Goal: Download file/media

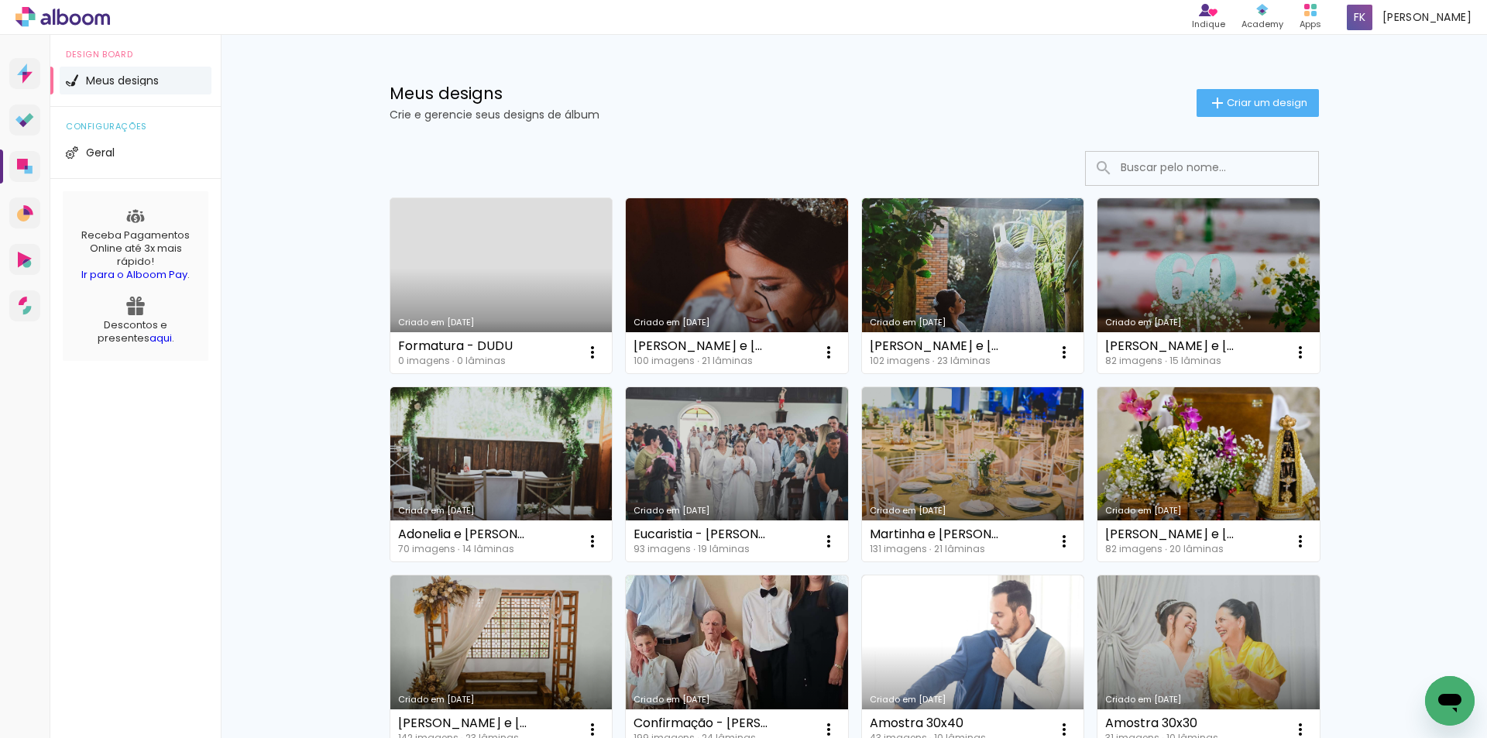
click at [514, 279] on link "Criado em [DATE]" at bounding box center [501, 285] width 222 height 175
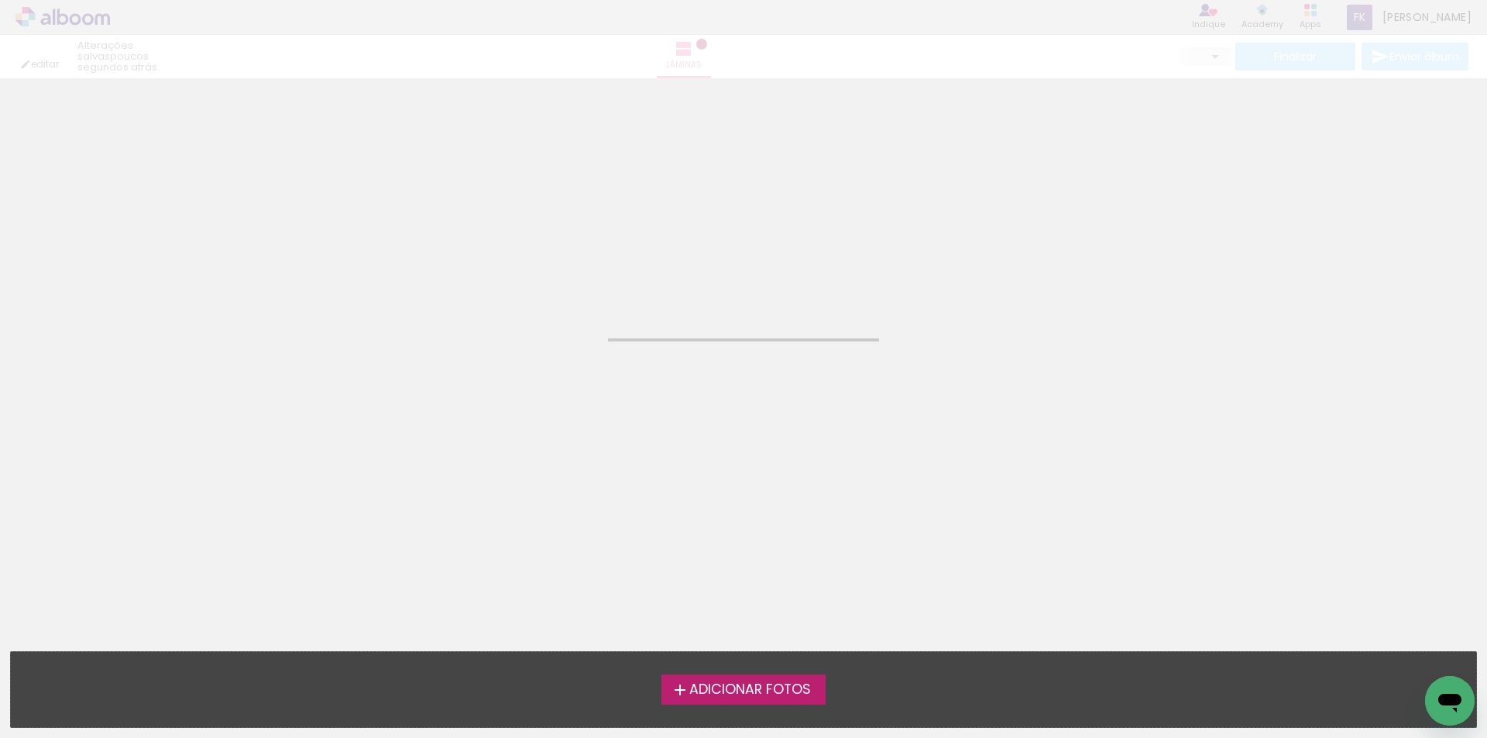
click at [764, 693] on span "Adicionar Fotos" at bounding box center [751, 690] width 122 height 14
click at [0, 0] on input "file" at bounding box center [0, 0] width 0 height 0
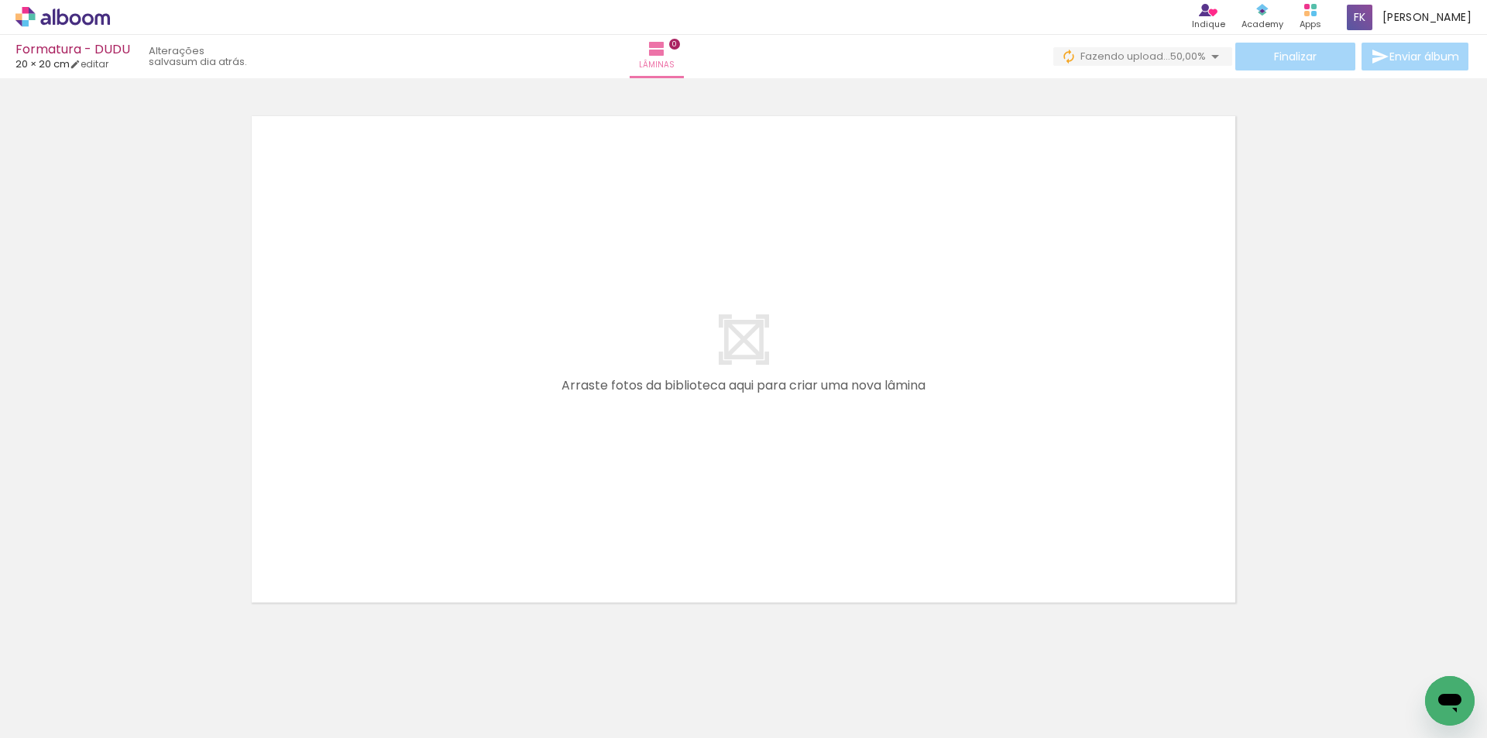
scroll to position [0, 1089]
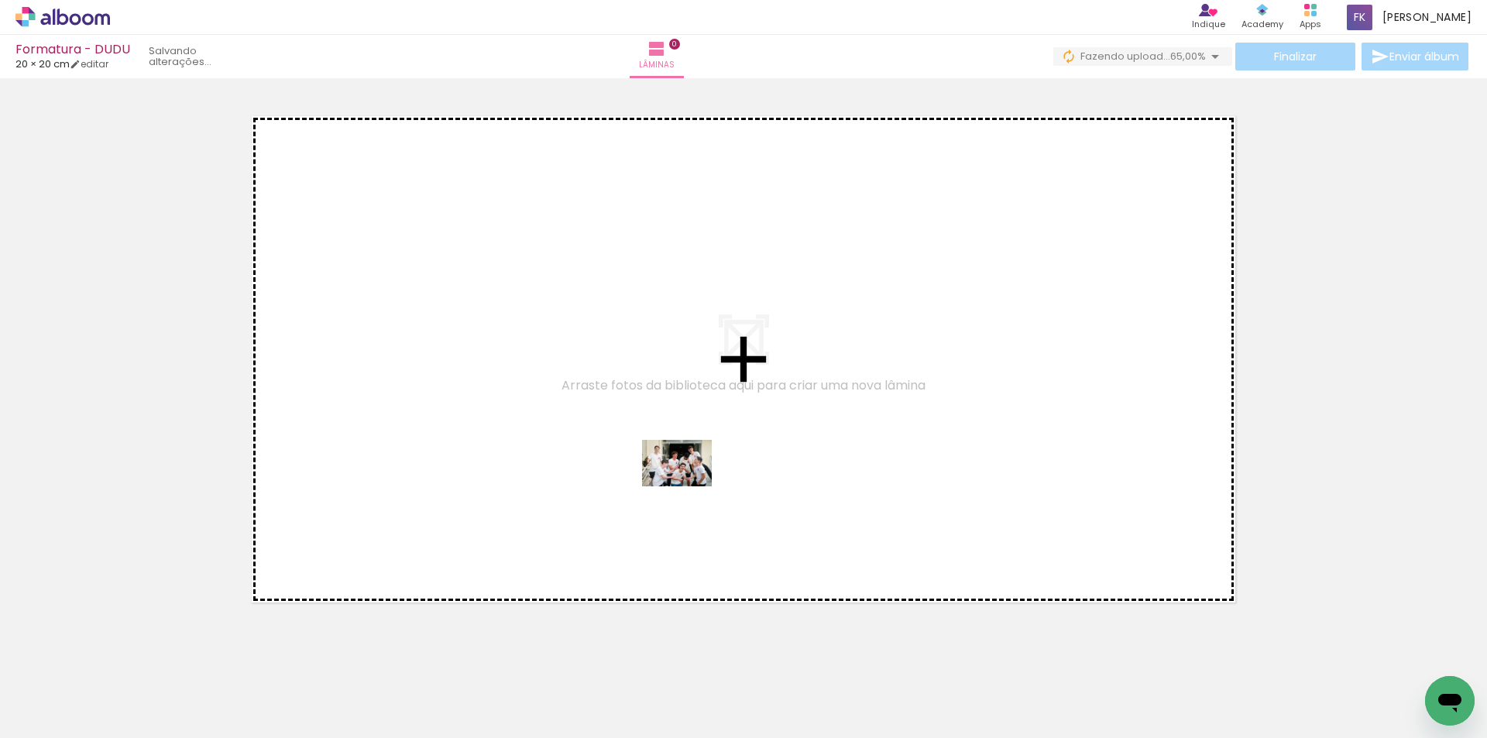
drag, startPoint x: 645, startPoint y: 699, endPoint x: 689, endPoint y: 487, distance: 216.8
click at [689, 487] on quentale-workspace at bounding box center [743, 369] width 1487 height 738
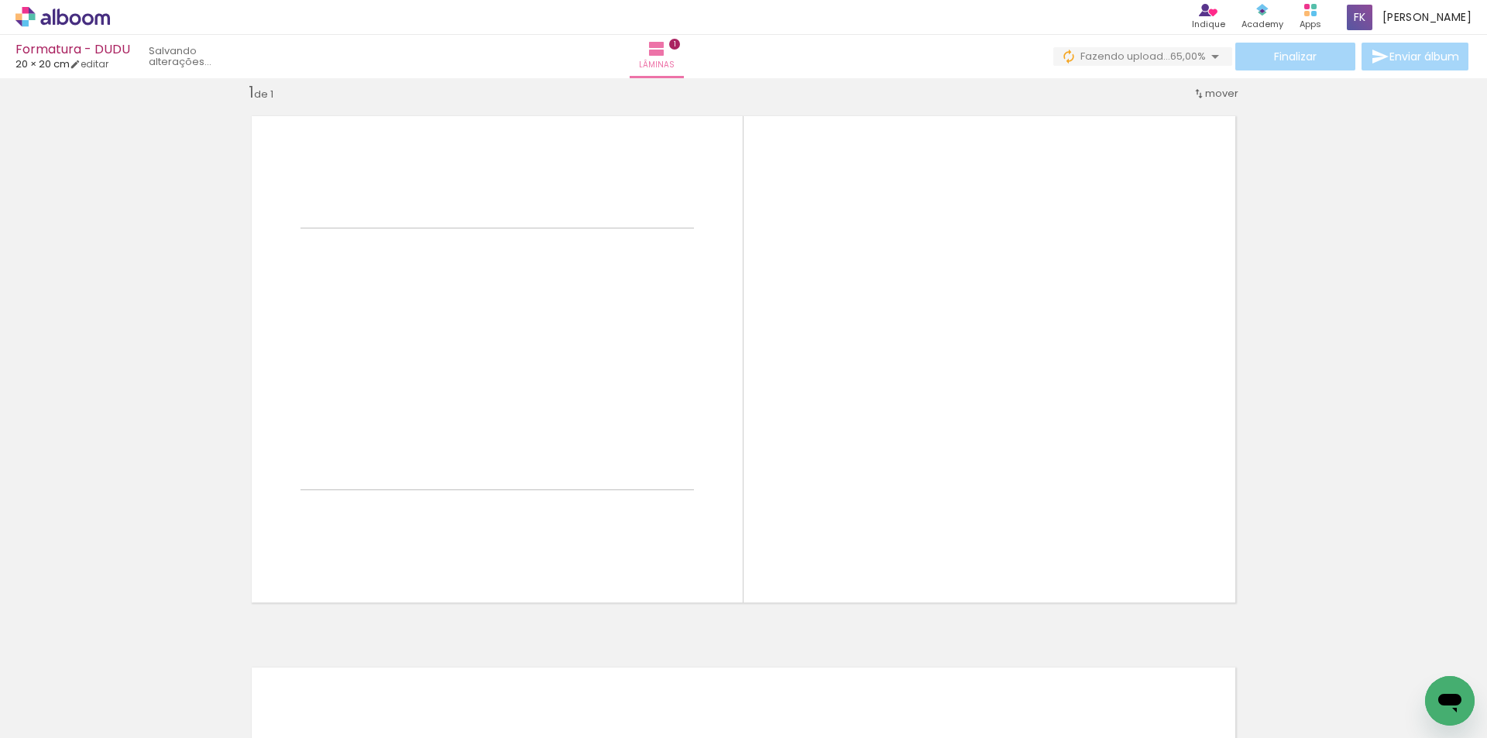
scroll to position [20, 0]
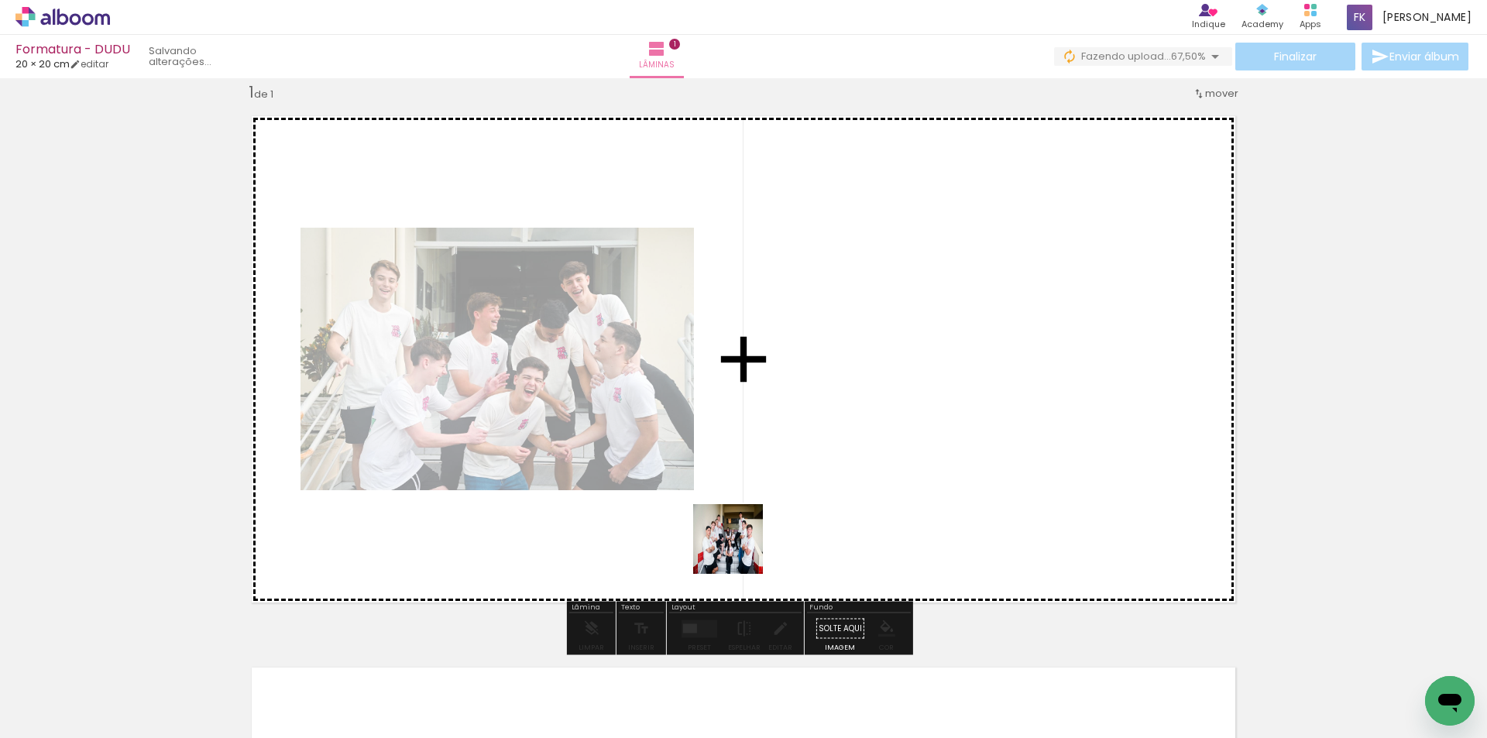
drag, startPoint x: 724, startPoint y: 678, endPoint x: 764, endPoint y: 482, distance: 200.0
click at [764, 482] on quentale-workspace at bounding box center [743, 369] width 1487 height 738
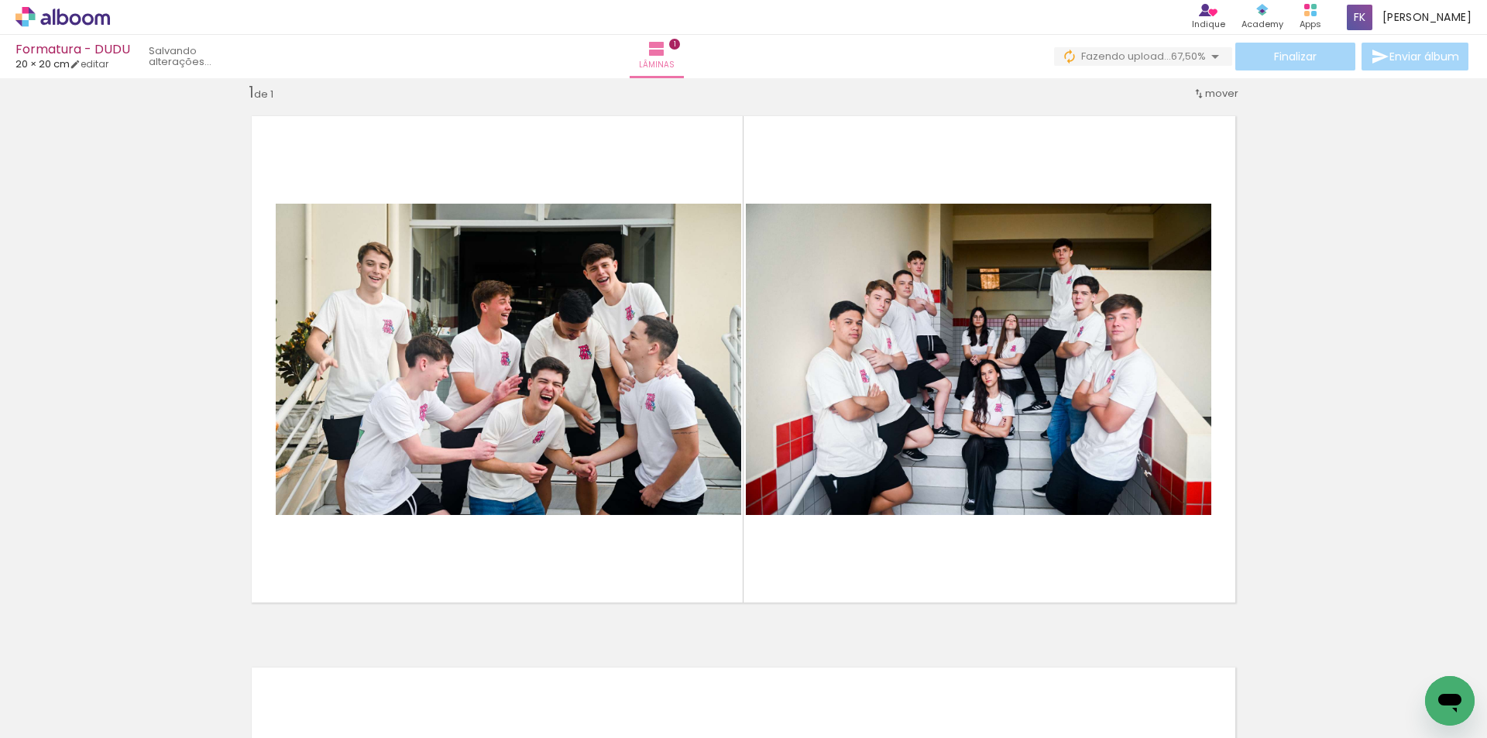
scroll to position [0, 2115]
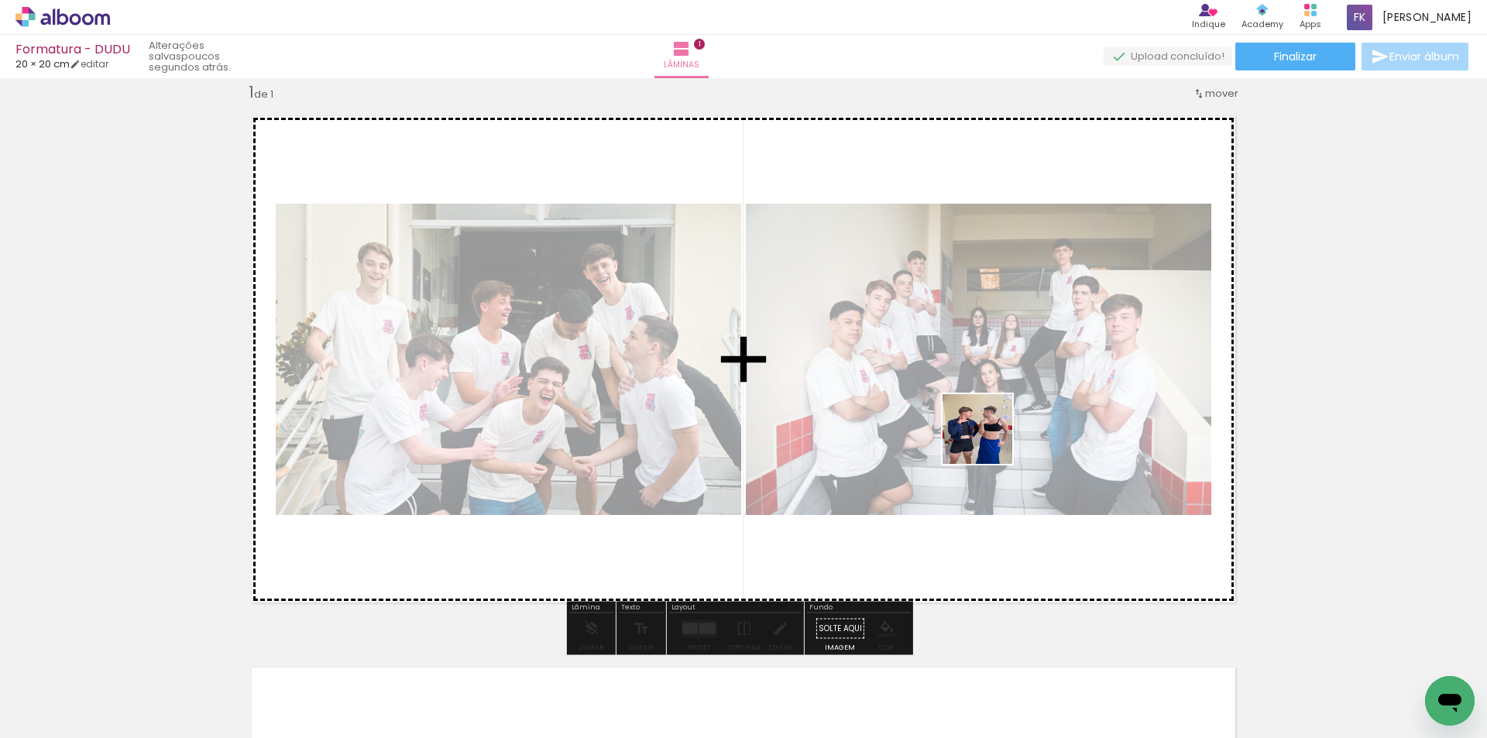
drag, startPoint x: 1009, startPoint y: 692, endPoint x: 989, endPoint y: 441, distance: 251.8
click at [989, 441] on quentale-workspace at bounding box center [743, 369] width 1487 height 738
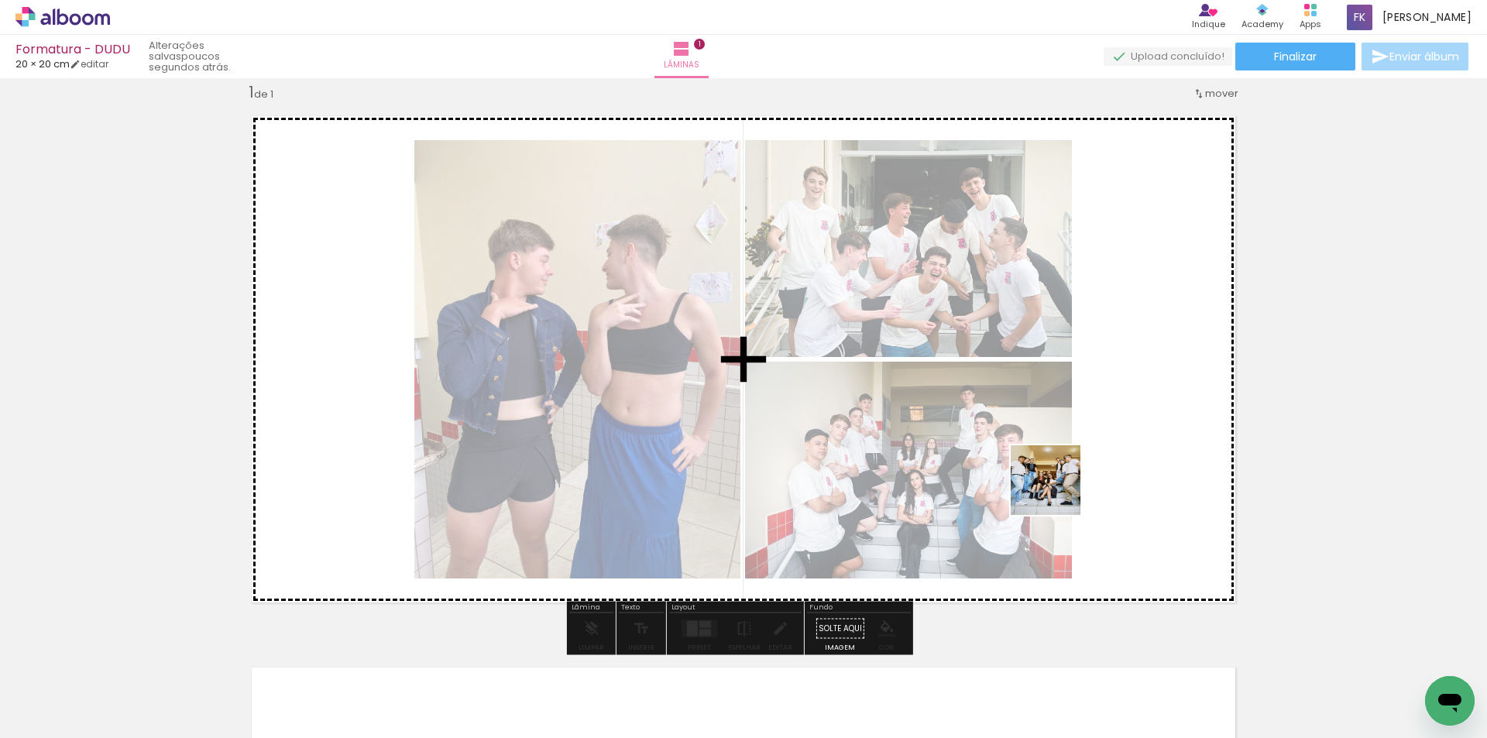
drag, startPoint x: 1097, startPoint y: 700, endPoint x: 1057, endPoint y: 490, distance: 214.5
click at [1057, 490] on quentale-workspace at bounding box center [743, 369] width 1487 height 738
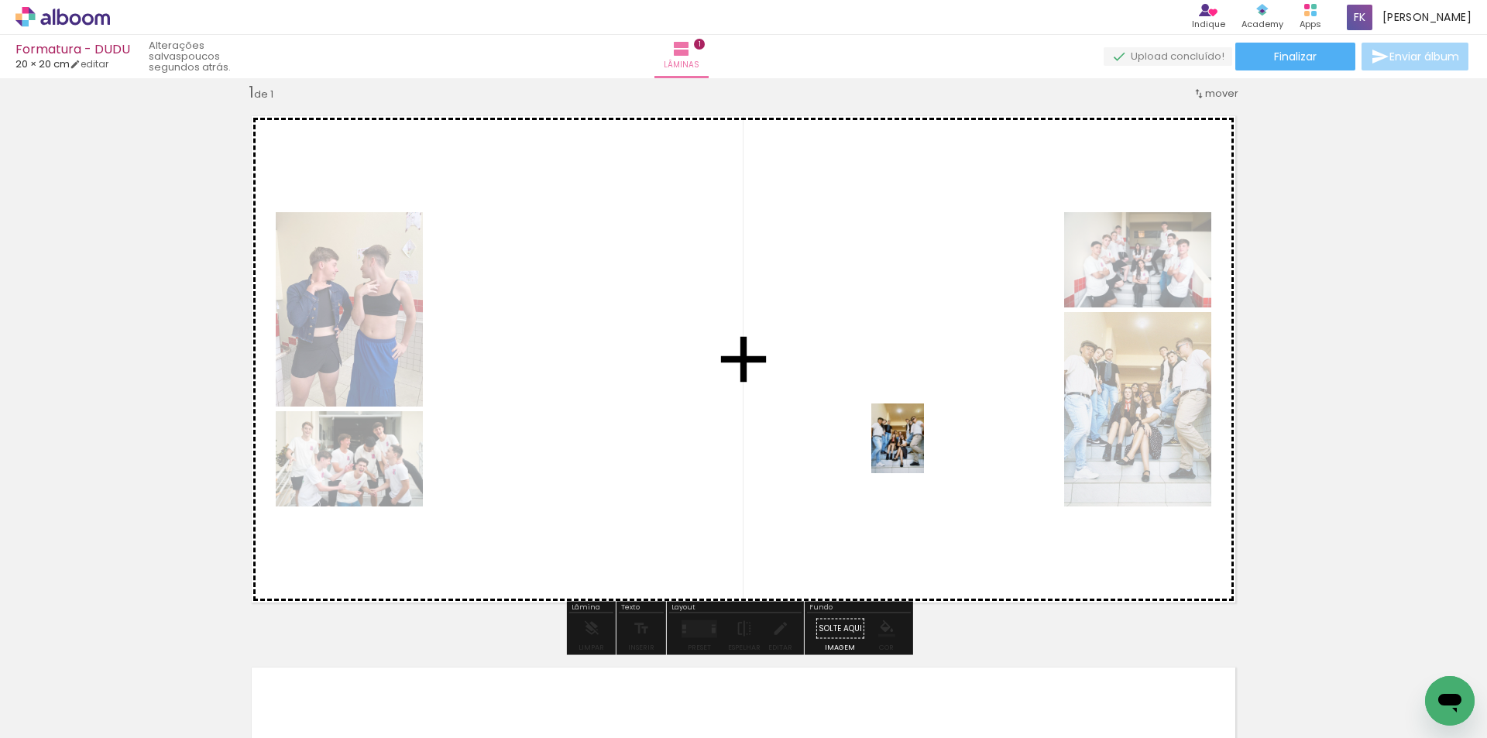
drag, startPoint x: 1243, startPoint y: 679, endPoint x: 917, endPoint y: 450, distance: 398.7
click at [917, 450] on quentale-workspace at bounding box center [743, 369] width 1487 height 738
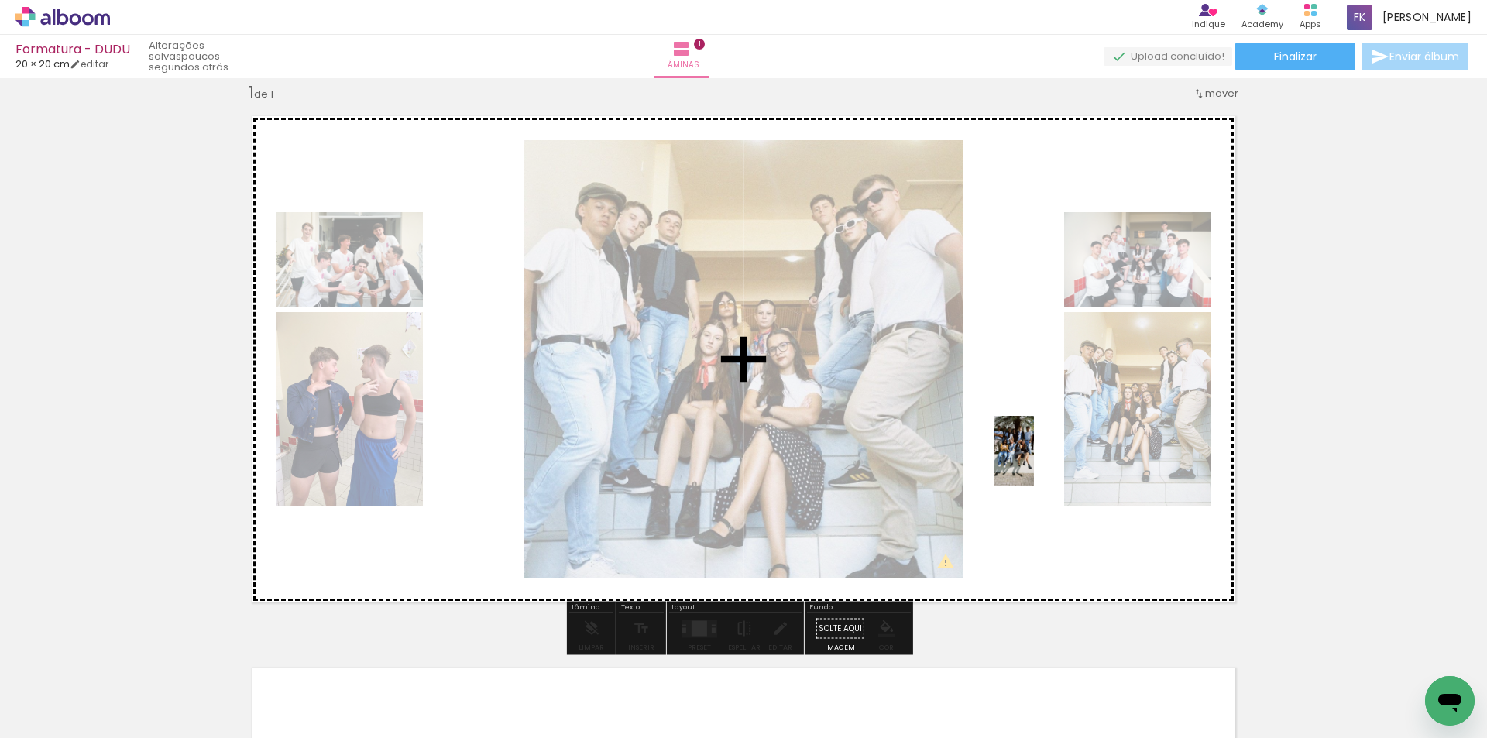
drag, startPoint x: 1346, startPoint y: 707, endPoint x: 1041, endPoint y: 463, distance: 390.7
click at [1041, 463] on quentale-workspace at bounding box center [743, 369] width 1487 height 738
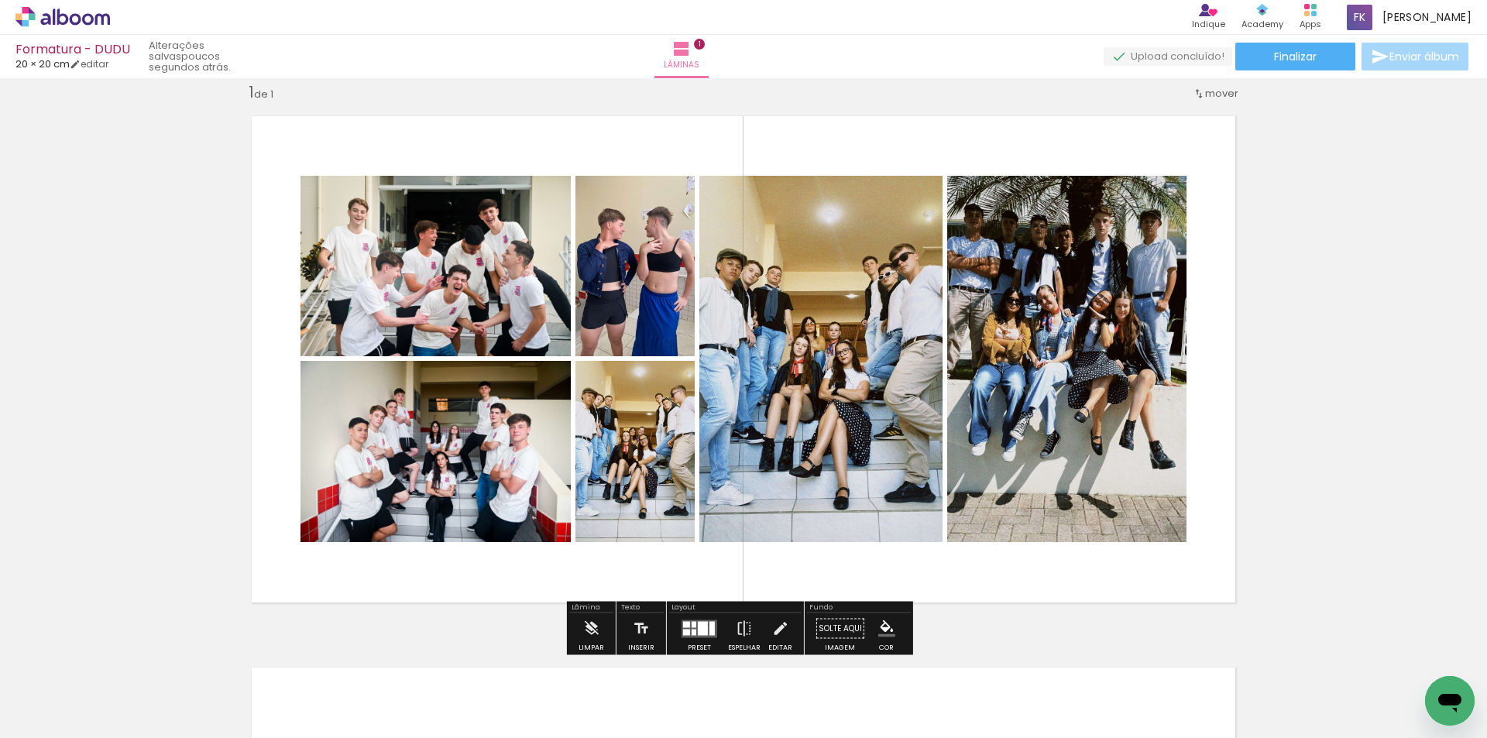
click at [692, 628] on quentale-layouter at bounding box center [700, 629] width 36 height 18
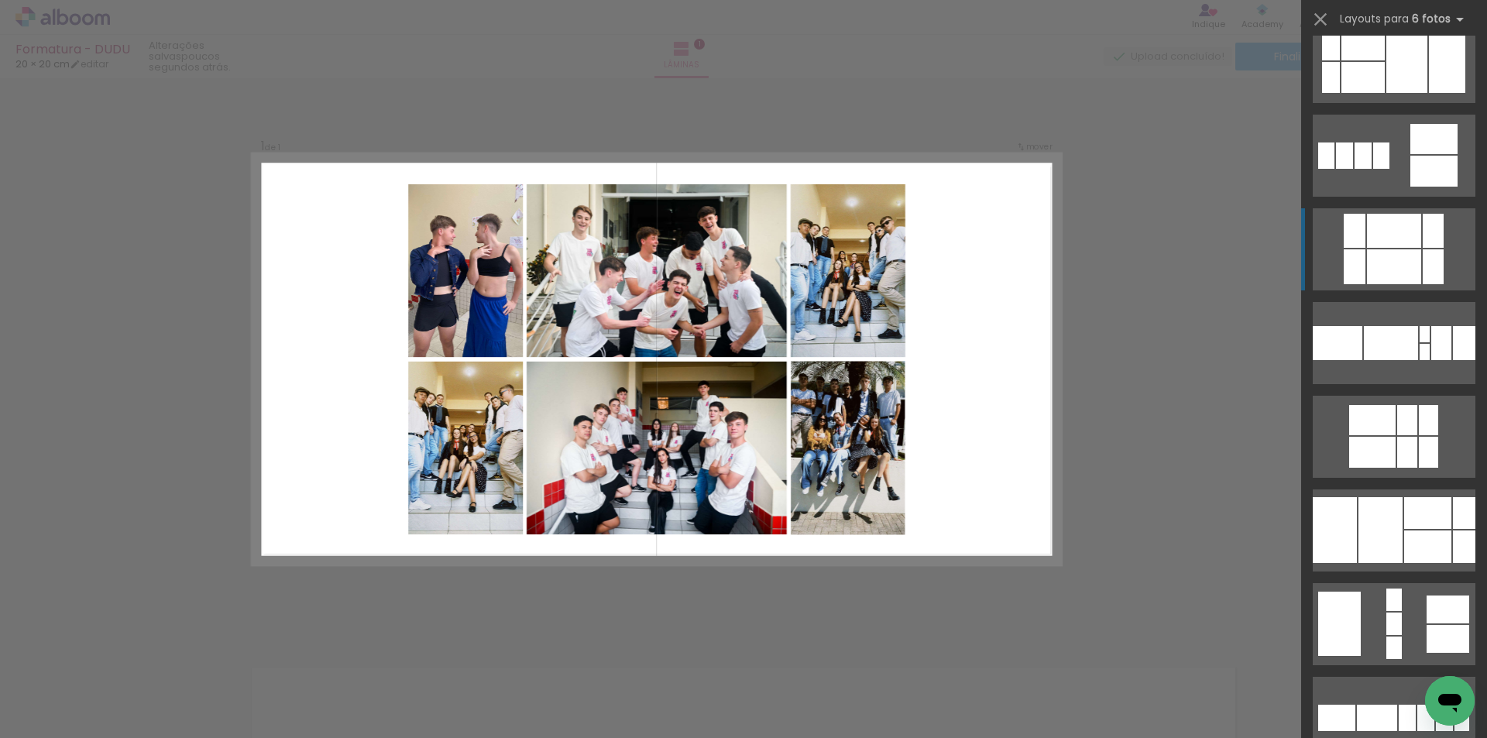
scroll to position [232, 0]
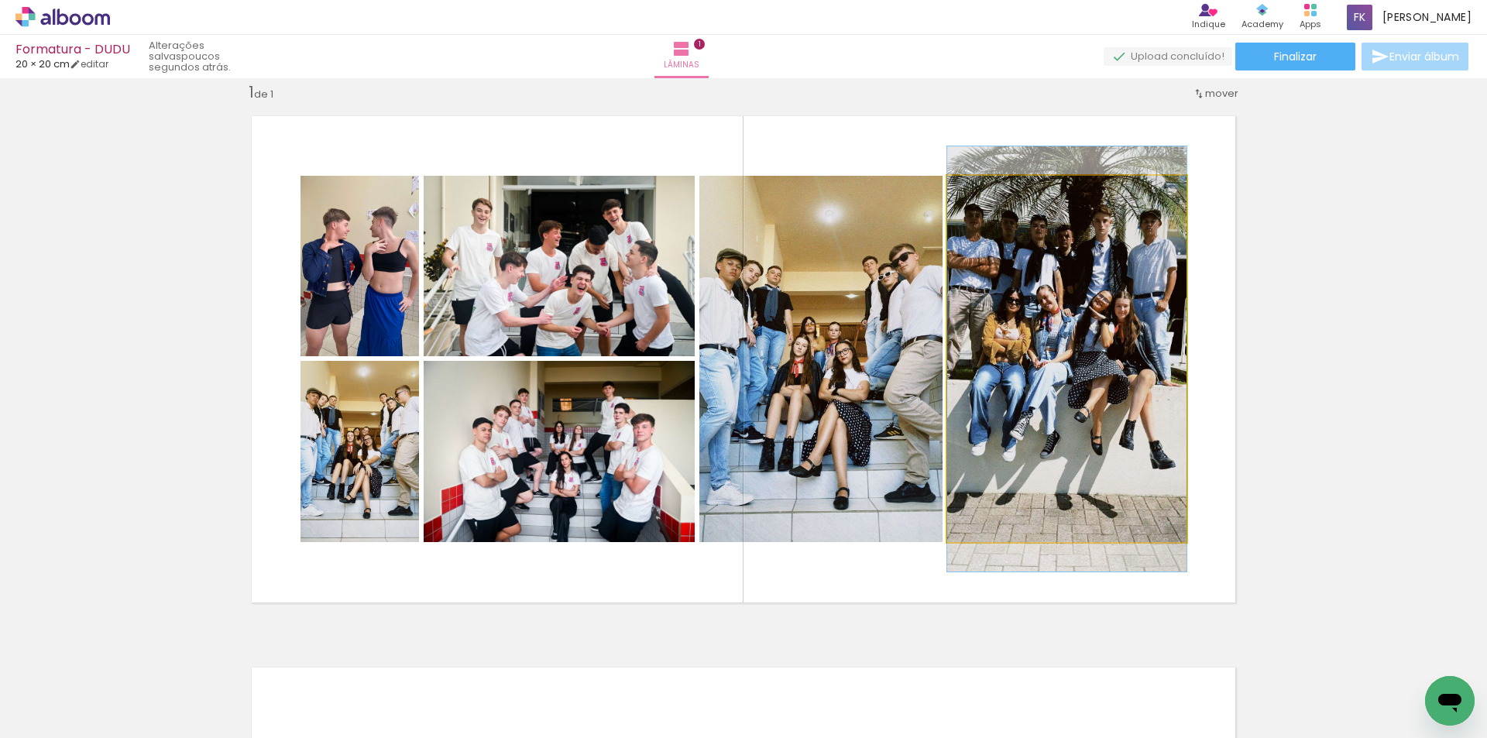
click at [1030, 306] on quentale-photo at bounding box center [1066, 359] width 239 height 366
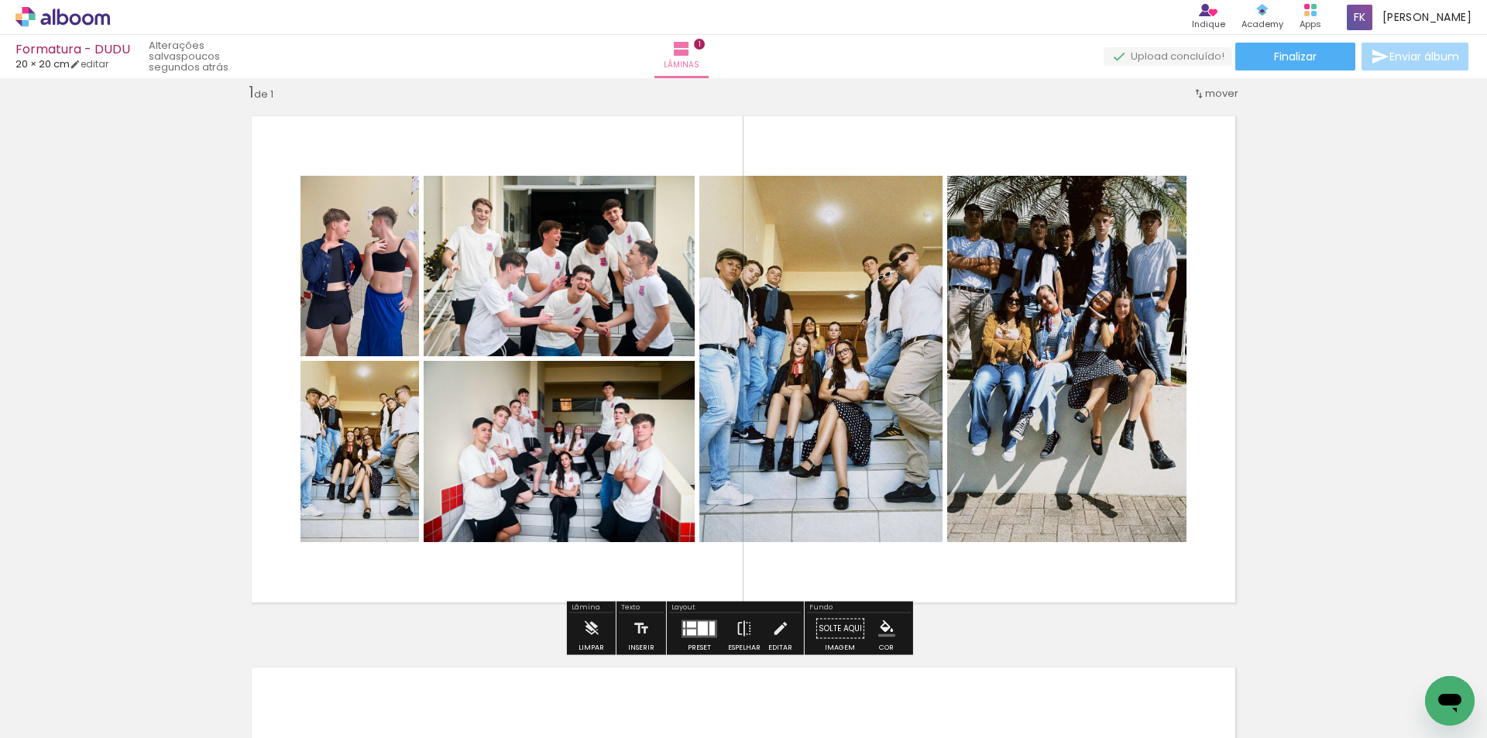
click at [558, 435] on quentale-photo at bounding box center [559, 451] width 271 height 181
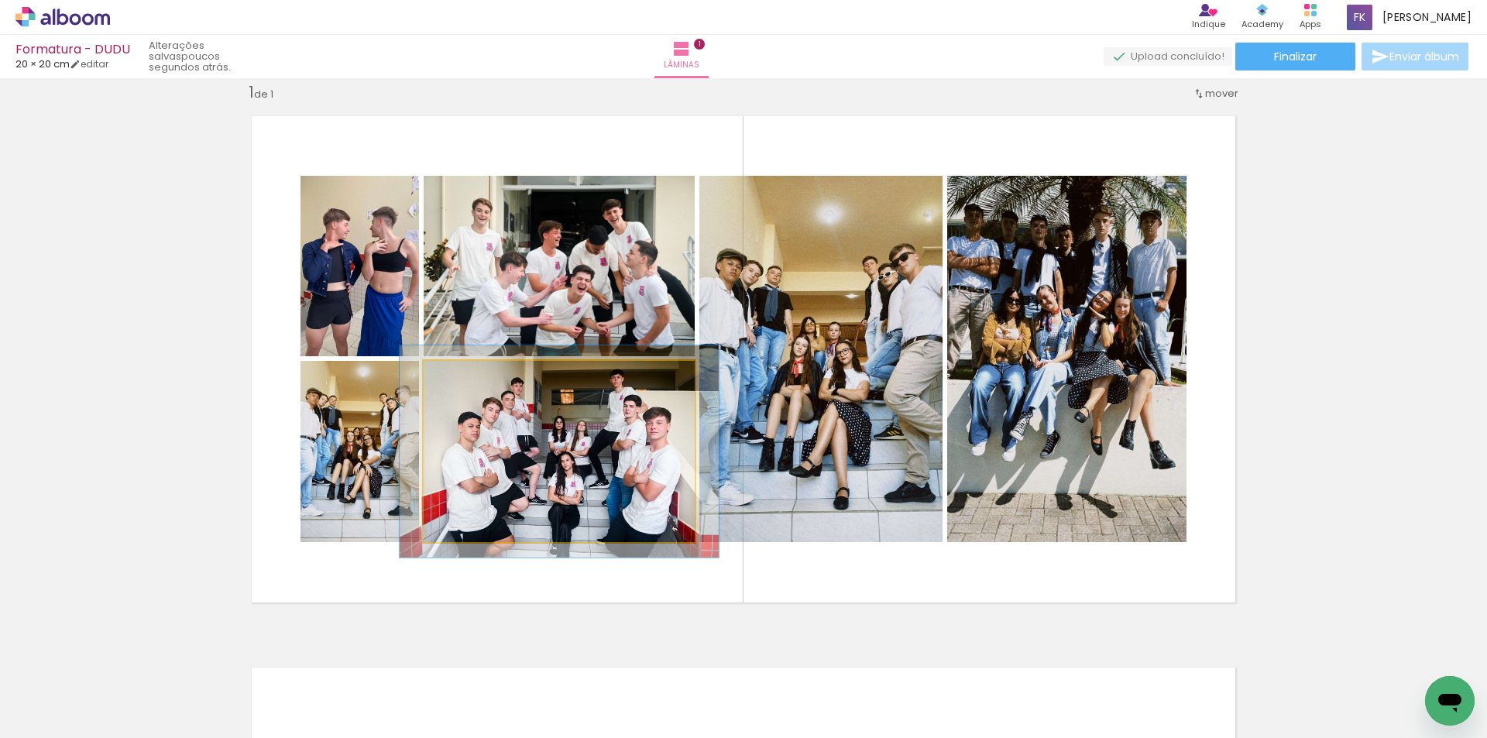
drag, startPoint x: 459, startPoint y: 381, endPoint x: 469, endPoint y: 379, distance: 11.1
type paper-slider "120"
click at [469, 379] on div at bounding box center [469, 377] width 25 height 25
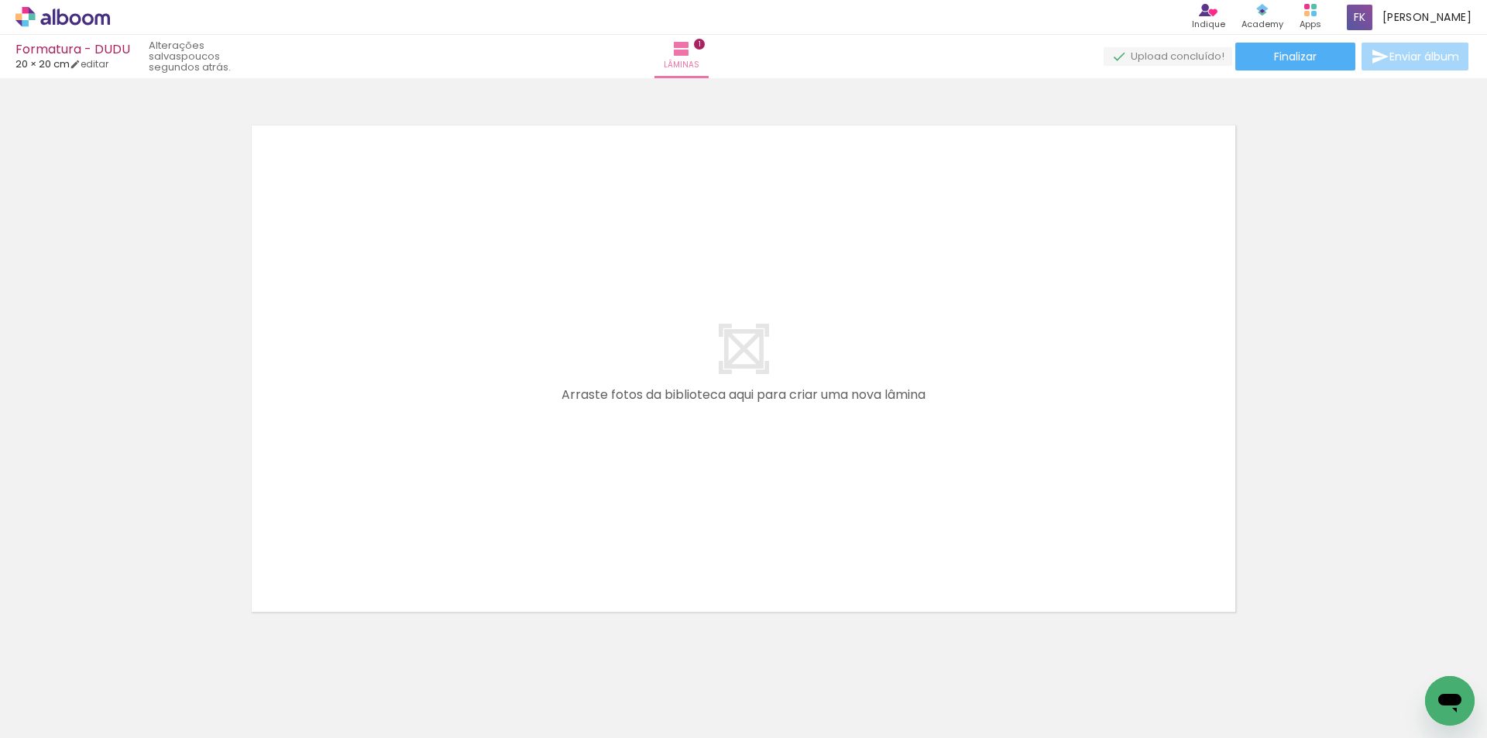
scroll to position [0, 391]
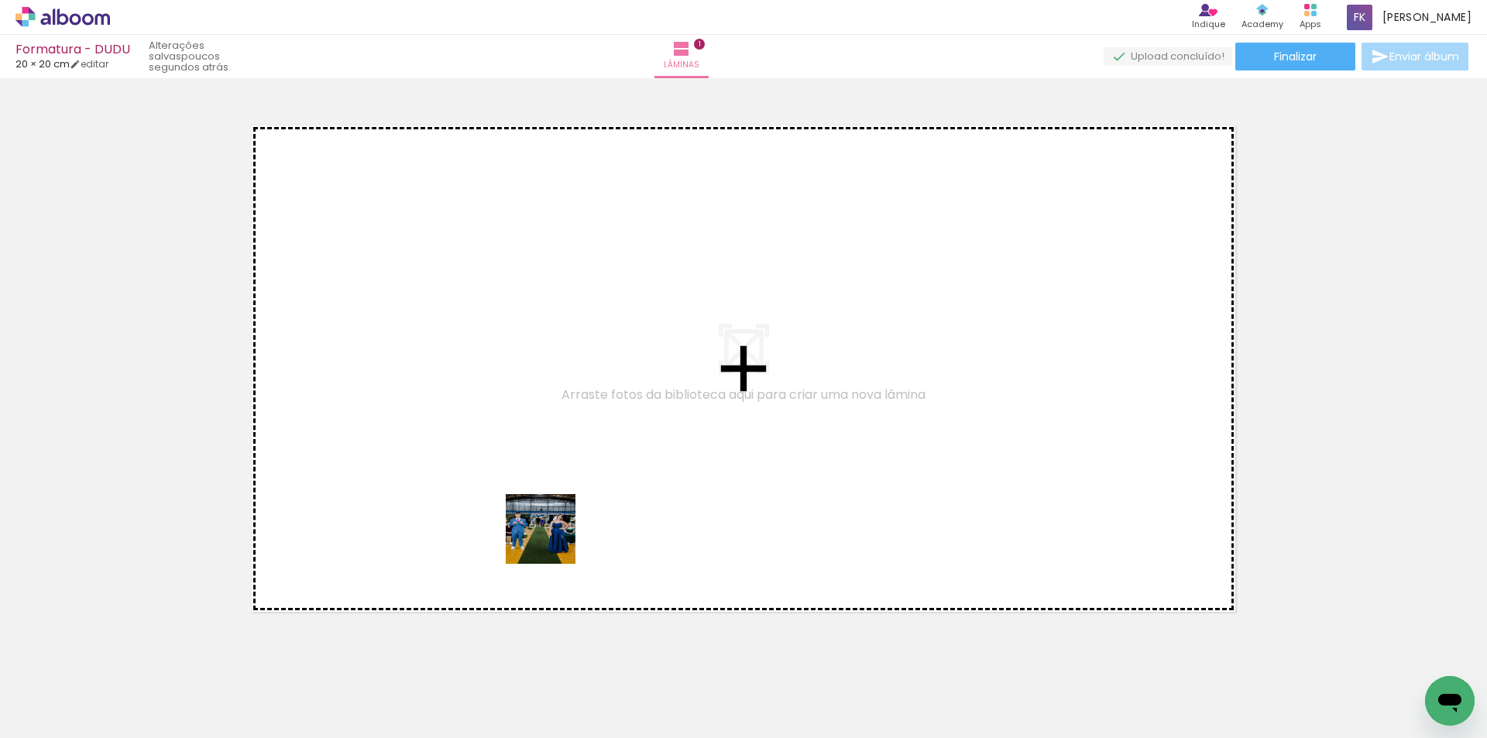
drag, startPoint x: 549, startPoint y: 679, endPoint x: 552, endPoint y: 500, distance: 178.2
click at [552, 500] on quentale-workspace at bounding box center [743, 369] width 1487 height 738
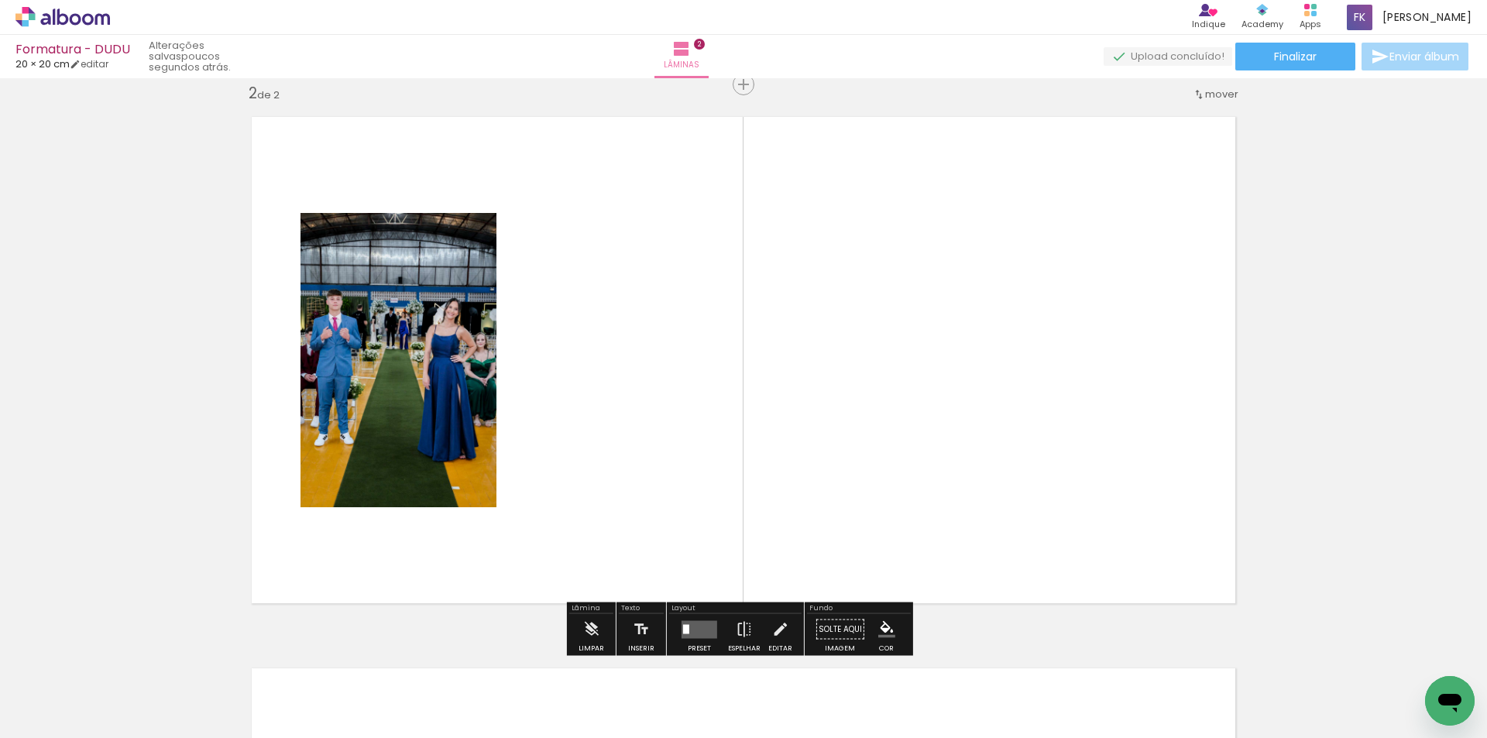
scroll to position [572, 0]
drag, startPoint x: 638, startPoint y: 672, endPoint x: 641, endPoint y: 512, distance: 160.4
click at [641, 512] on quentale-workspace at bounding box center [743, 369] width 1487 height 738
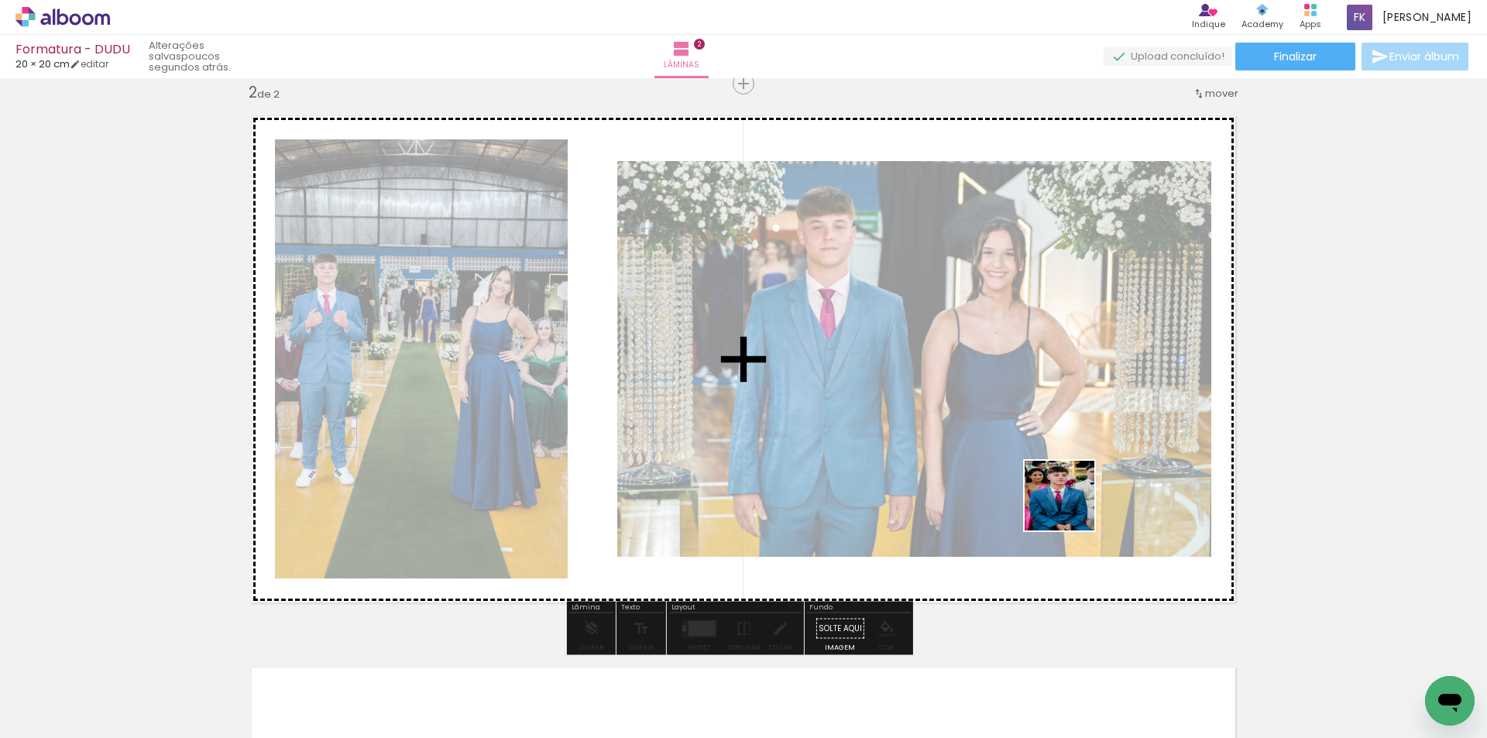
drag, startPoint x: 1082, startPoint y: 693, endPoint x: 1069, endPoint y: 506, distance: 187.9
click at [1070, 506] on quentale-workspace at bounding box center [743, 369] width 1487 height 738
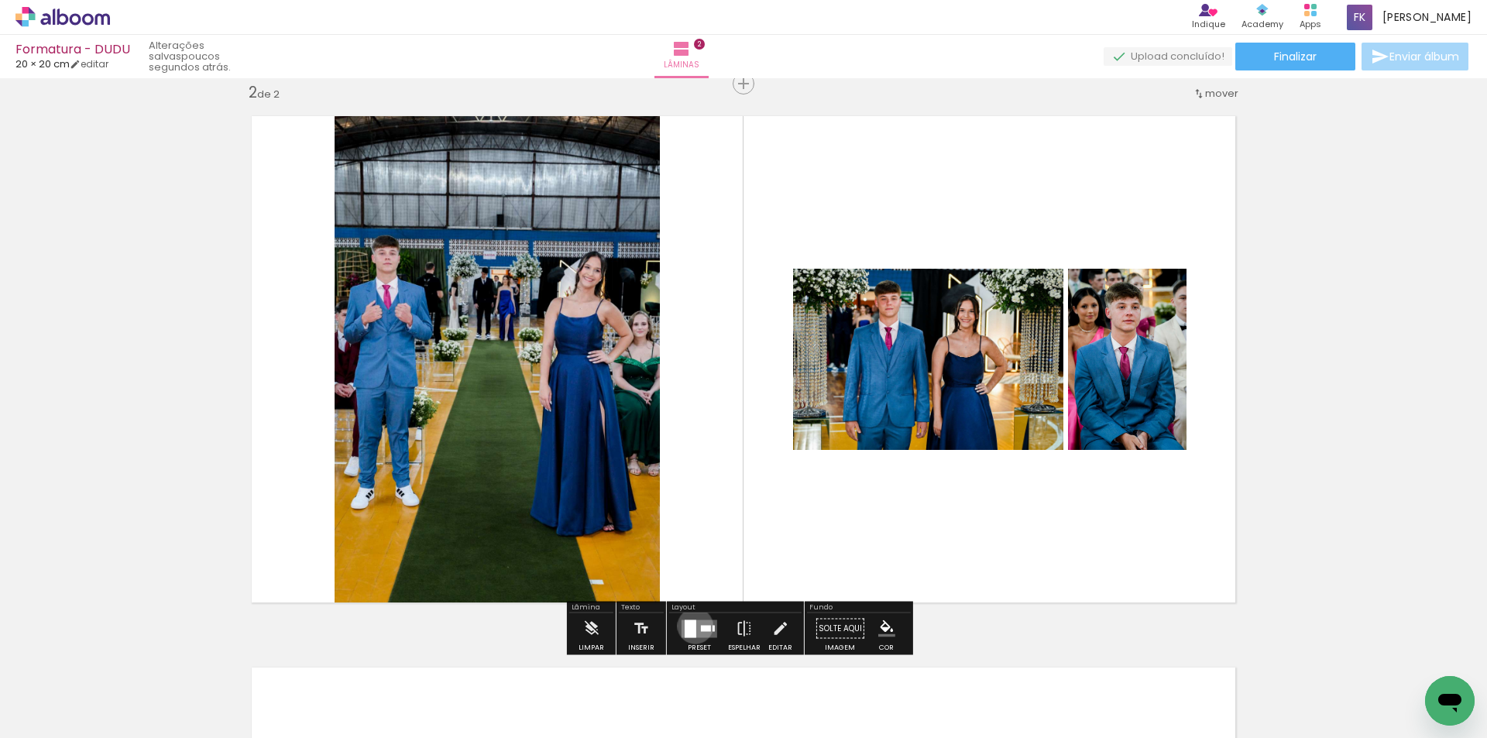
click at [692, 626] on div at bounding box center [691, 629] width 12 height 18
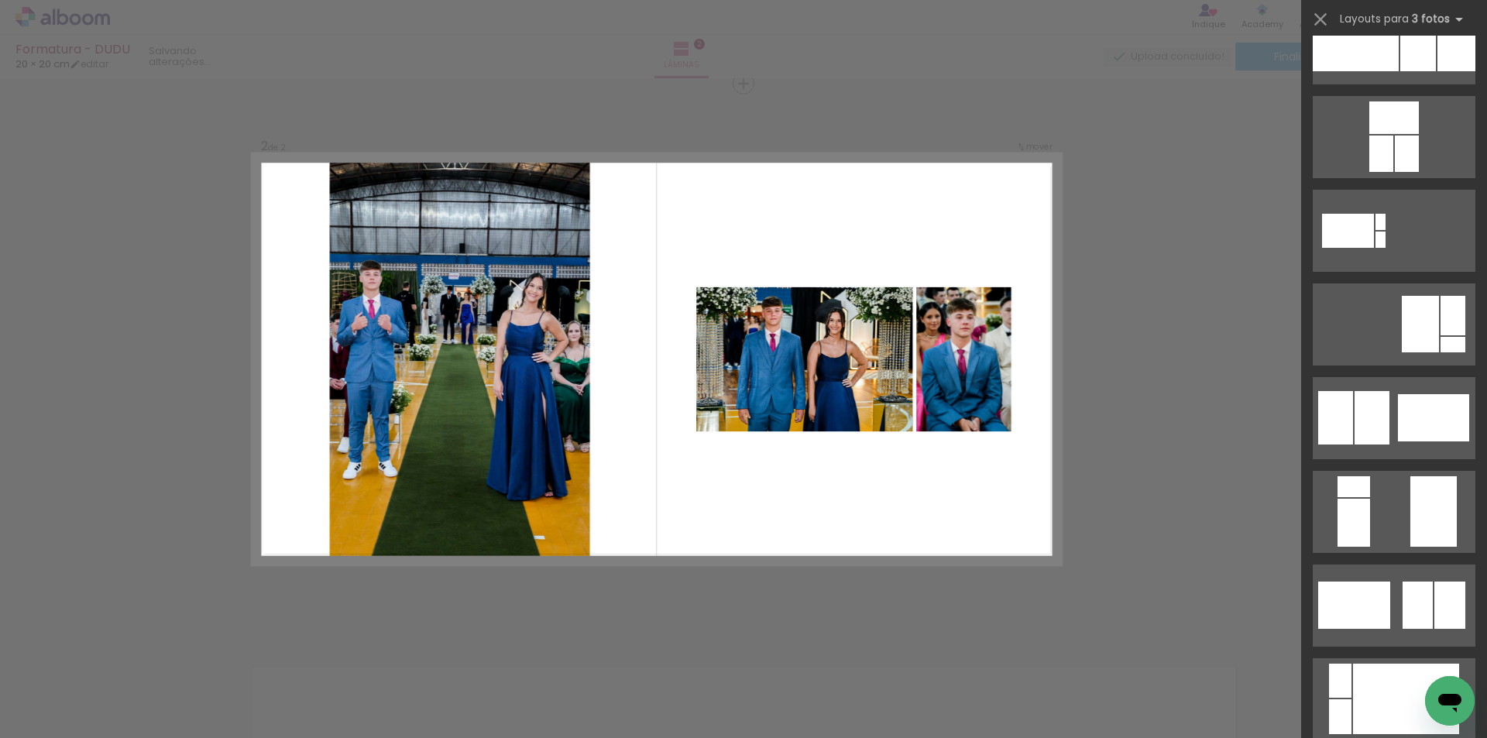
scroll to position [0, 0]
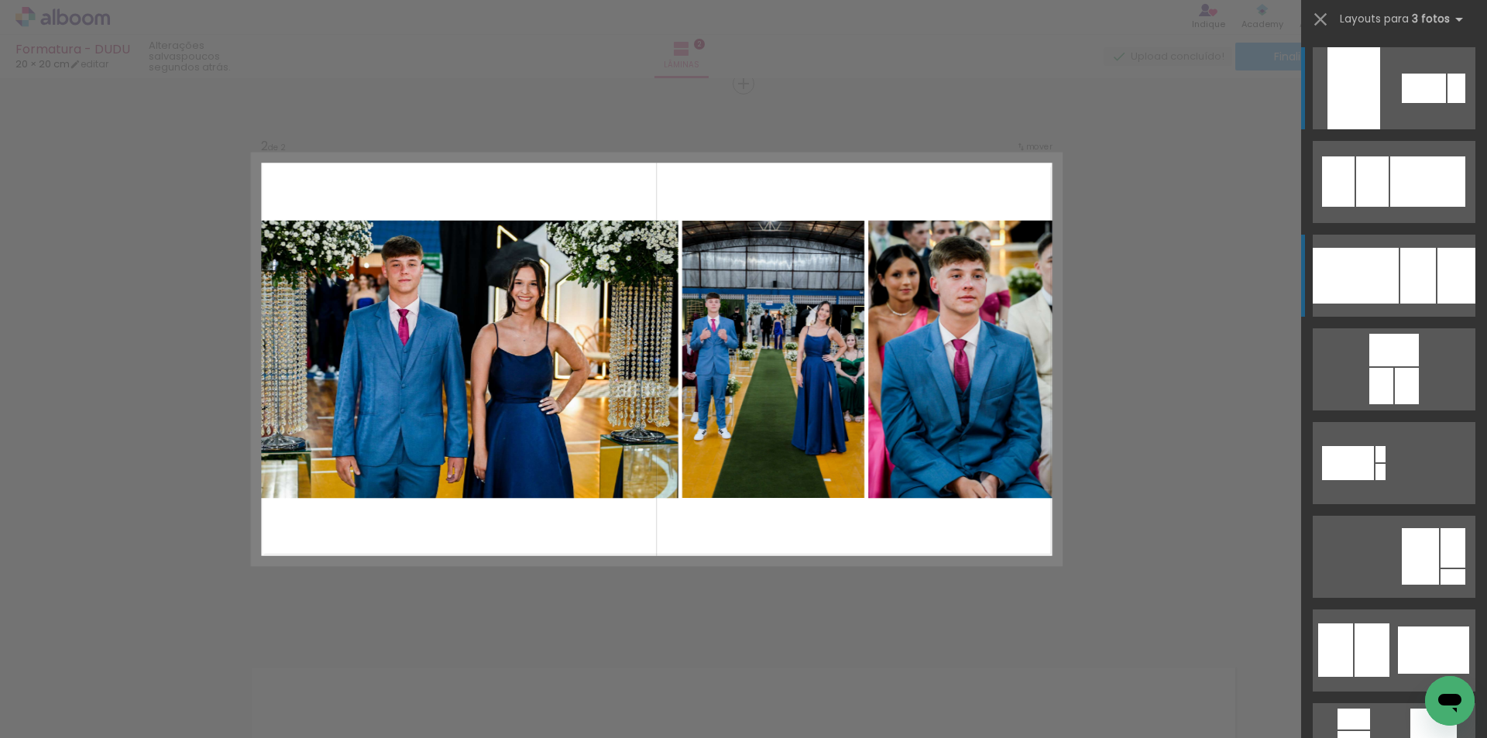
click at [1402, 103] on div at bounding box center [1424, 88] width 44 height 29
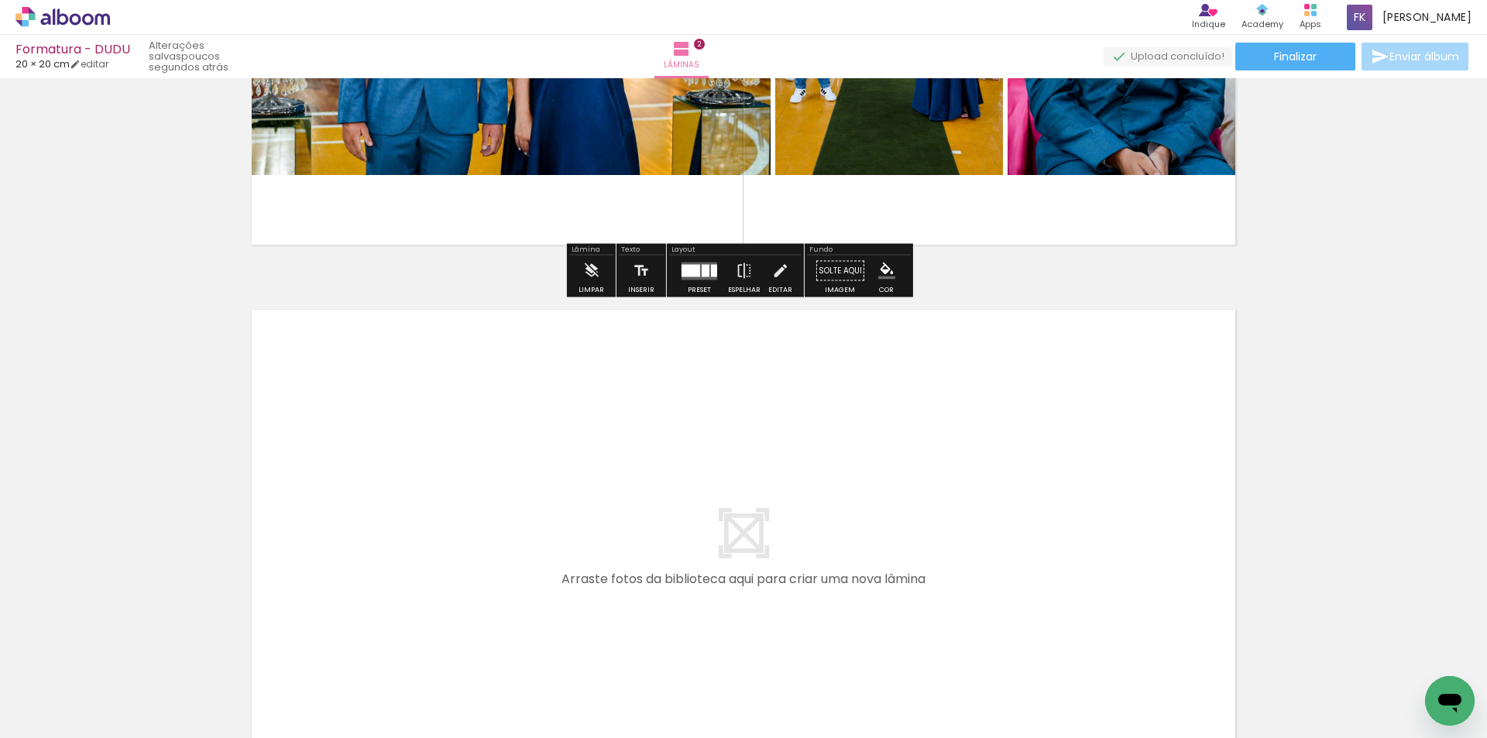
scroll to position [1152, 0]
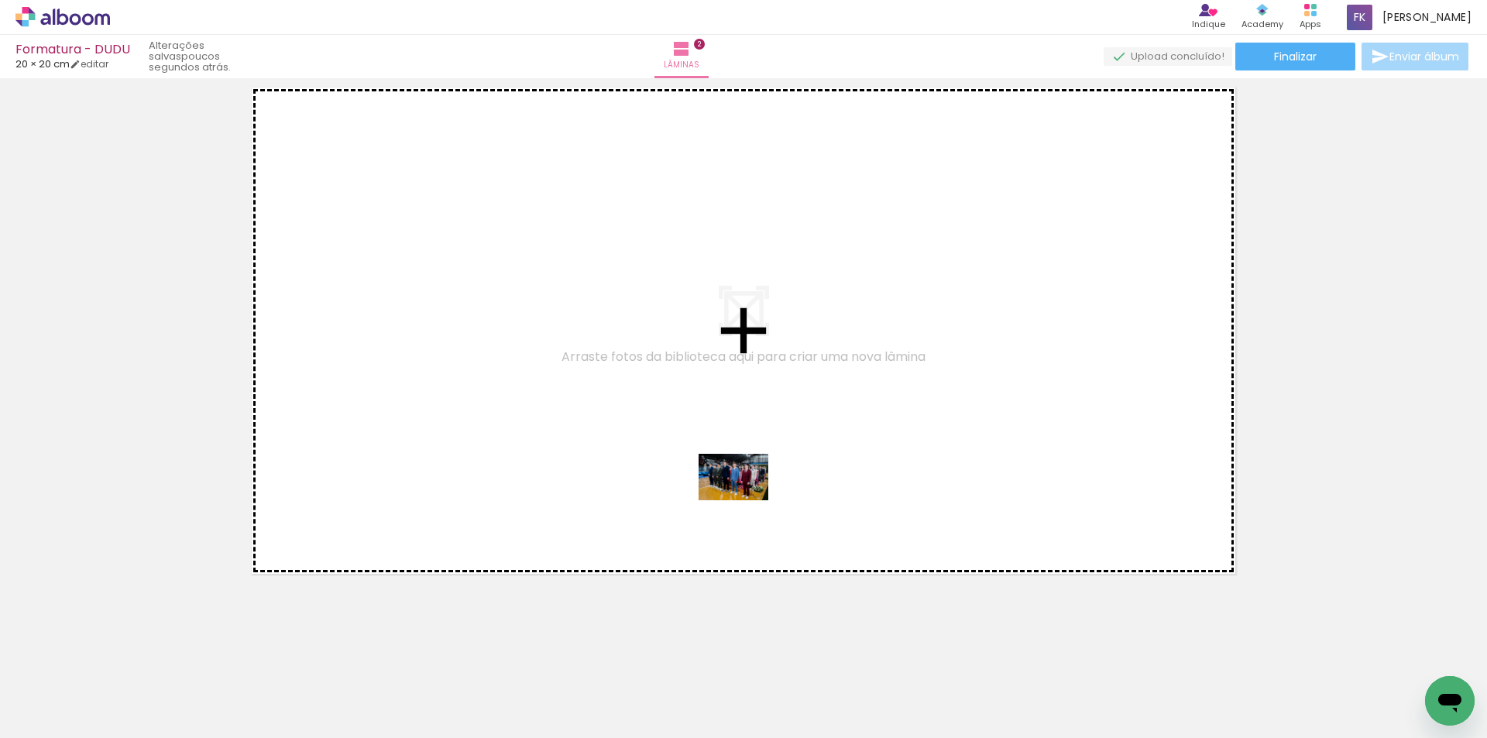
drag, startPoint x: 731, startPoint y: 681, endPoint x: 745, endPoint y: 500, distance: 181.1
click at [745, 500] on quentale-workspace at bounding box center [743, 369] width 1487 height 738
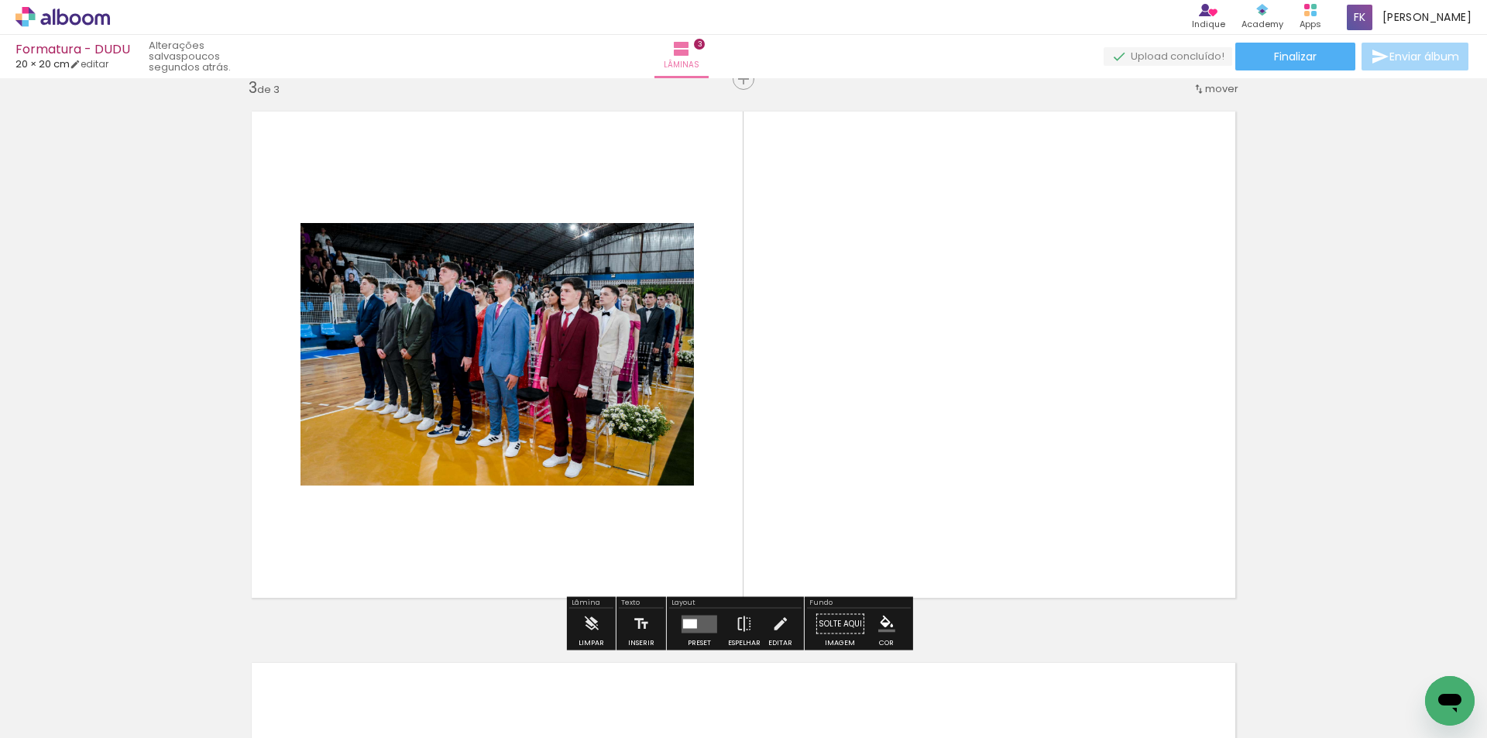
scroll to position [1123, 0]
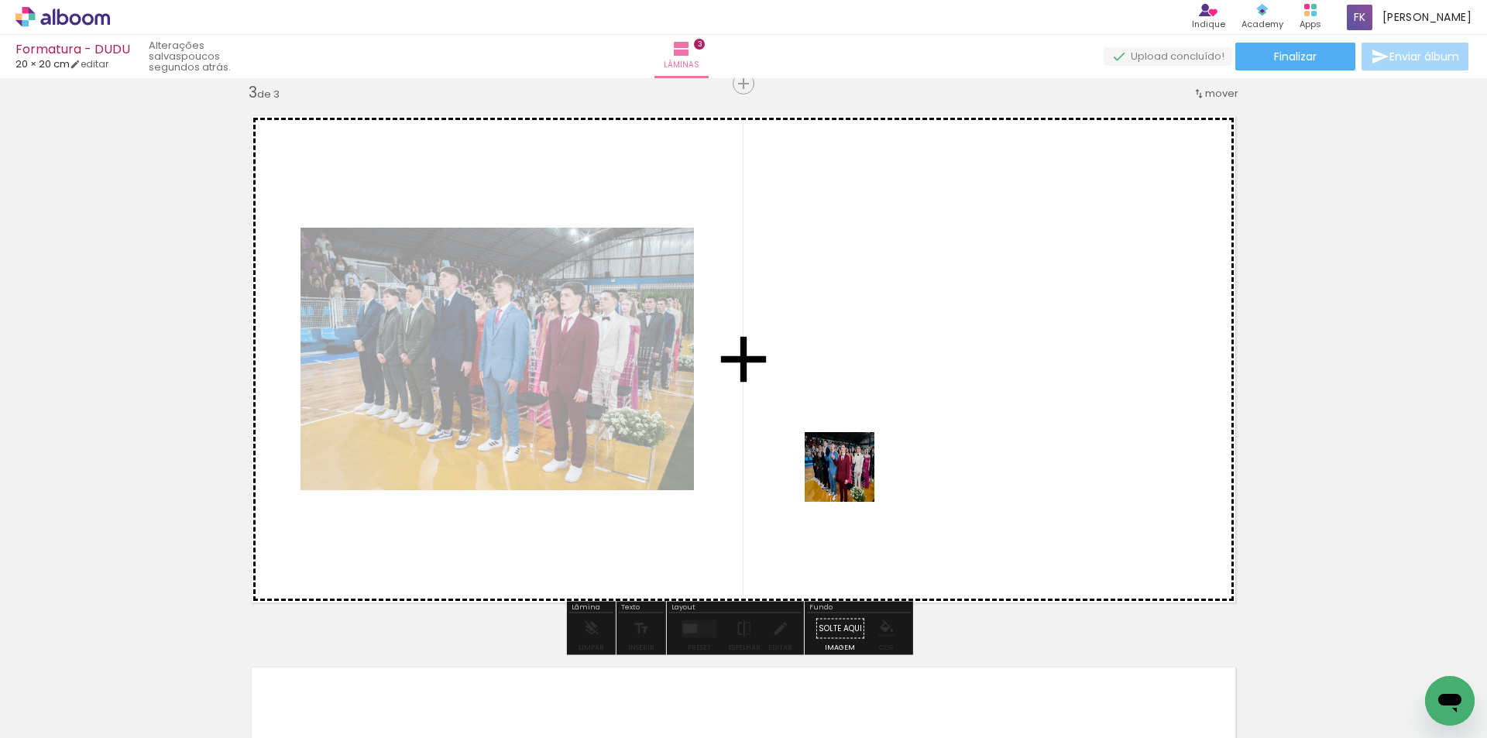
drag, startPoint x: 824, startPoint y: 692, endPoint x: 920, endPoint y: 619, distance: 120.6
click at [857, 439] on quentale-workspace at bounding box center [743, 369] width 1487 height 738
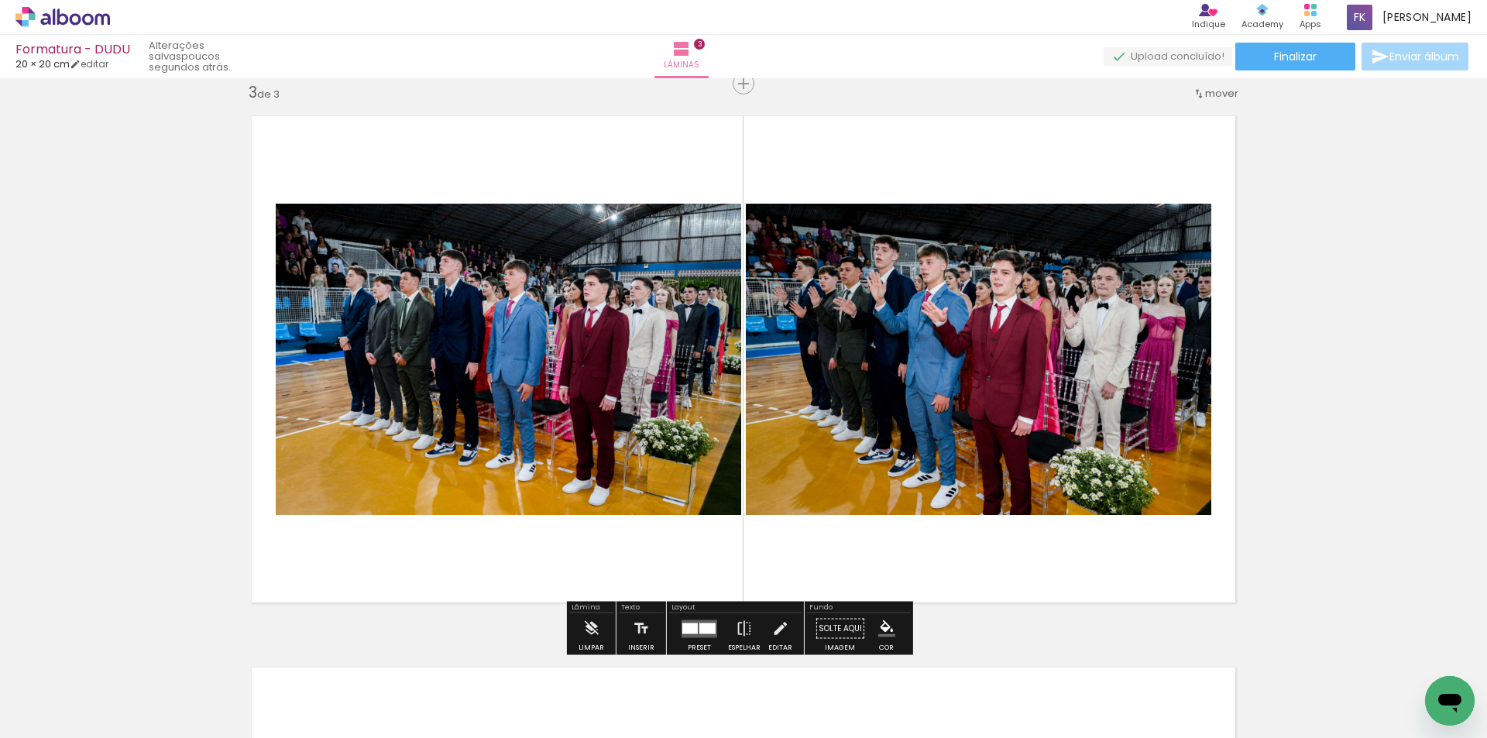
drag, startPoint x: 898, startPoint y: 675, endPoint x: 980, endPoint y: 661, distance: 83.3
click at [902, 478] on quentale-workspace at bounding box center [743, 369] width 1487 height 738
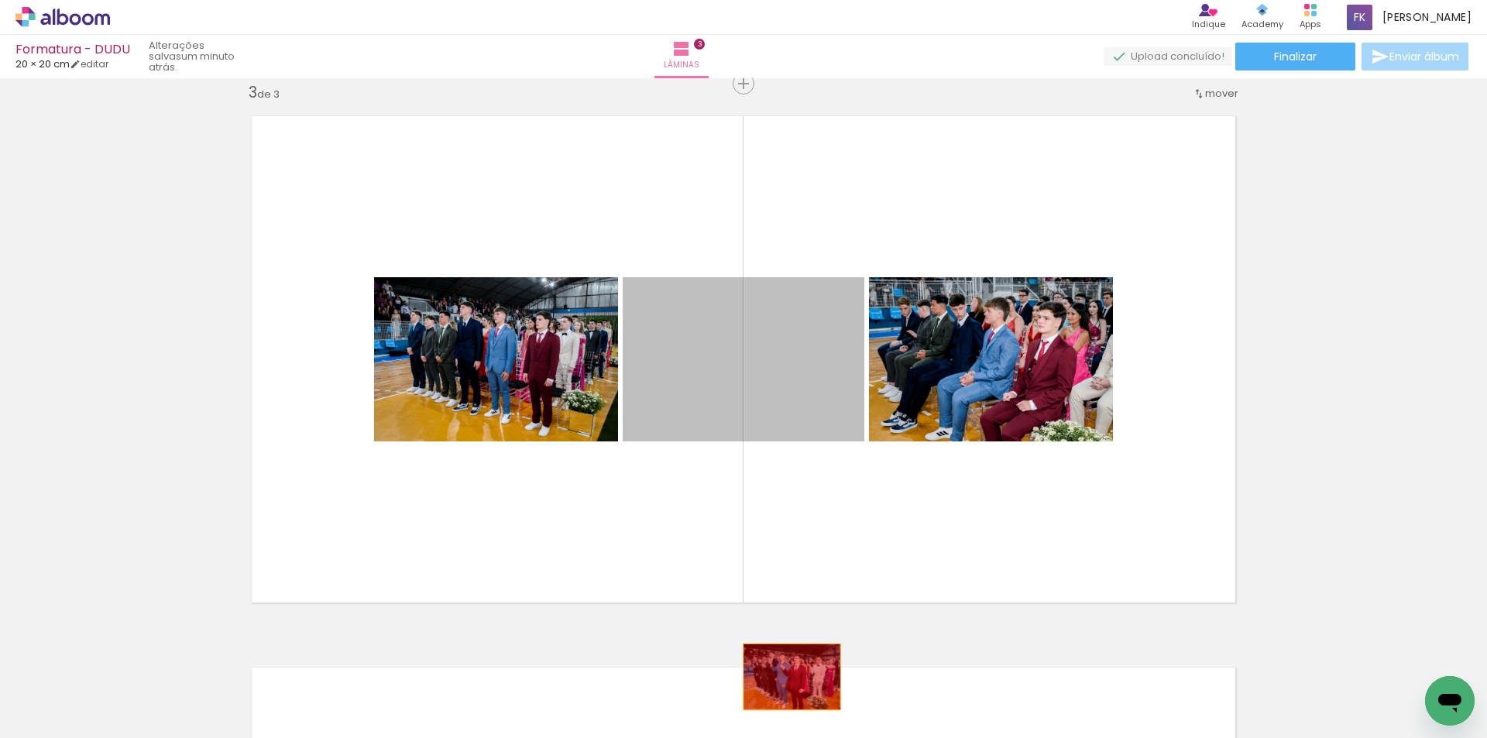
drag, startPoint x: 803, startPoint y: 389, endPoint x: 786, endPoint y: 680, distance: 291.8
click at [786, 680] on quentale-workspace at bounding box center [743, 369] width 1487 height 738
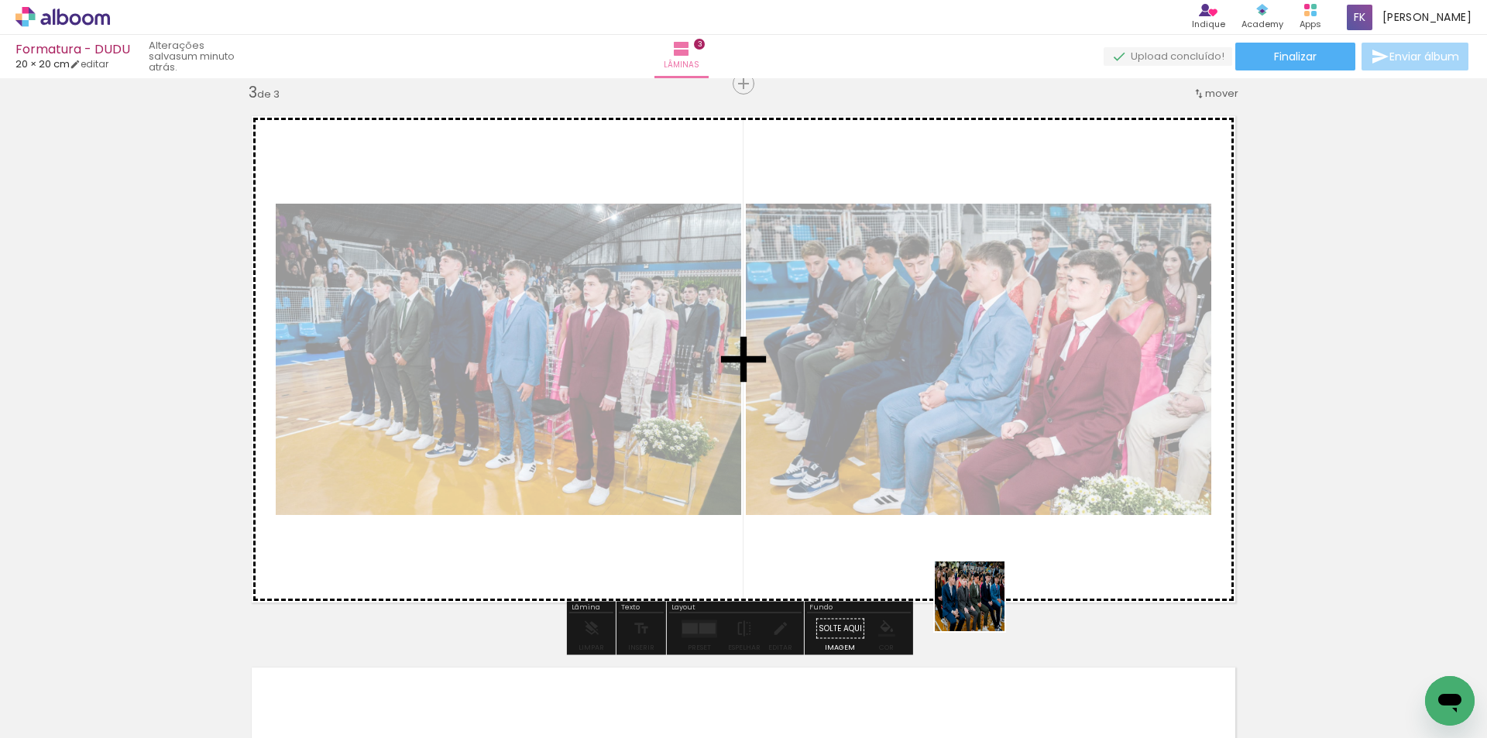
drag, startPoint x: 990, startPoint y: 647, endPoint x: 923, endPoint y: 428, distance: 229.1
click at [923, 428] on quentale-workspace at bounding box center [743, 369] width 1487 height 738
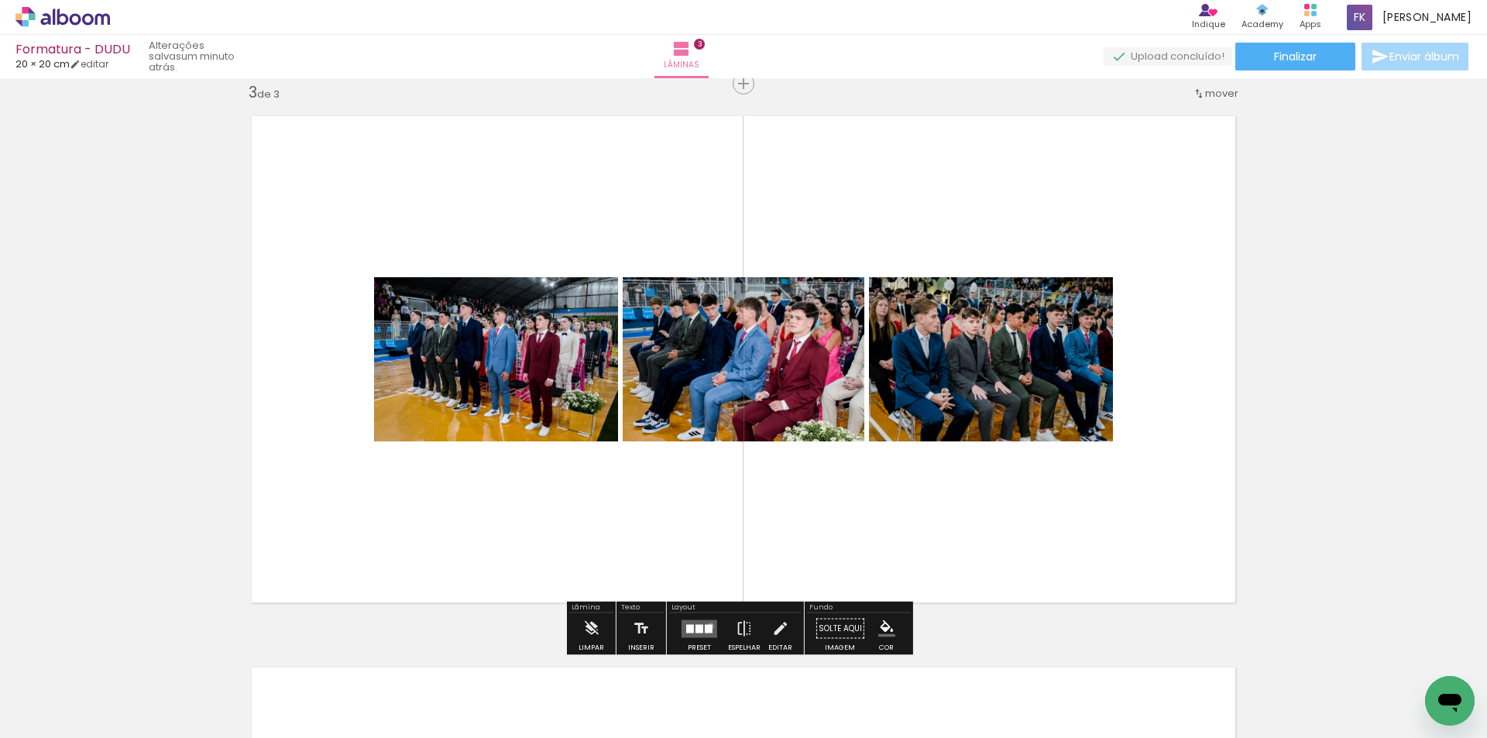
click at [707, 626] on div at bounding box center [709, 628] width 8 height 9
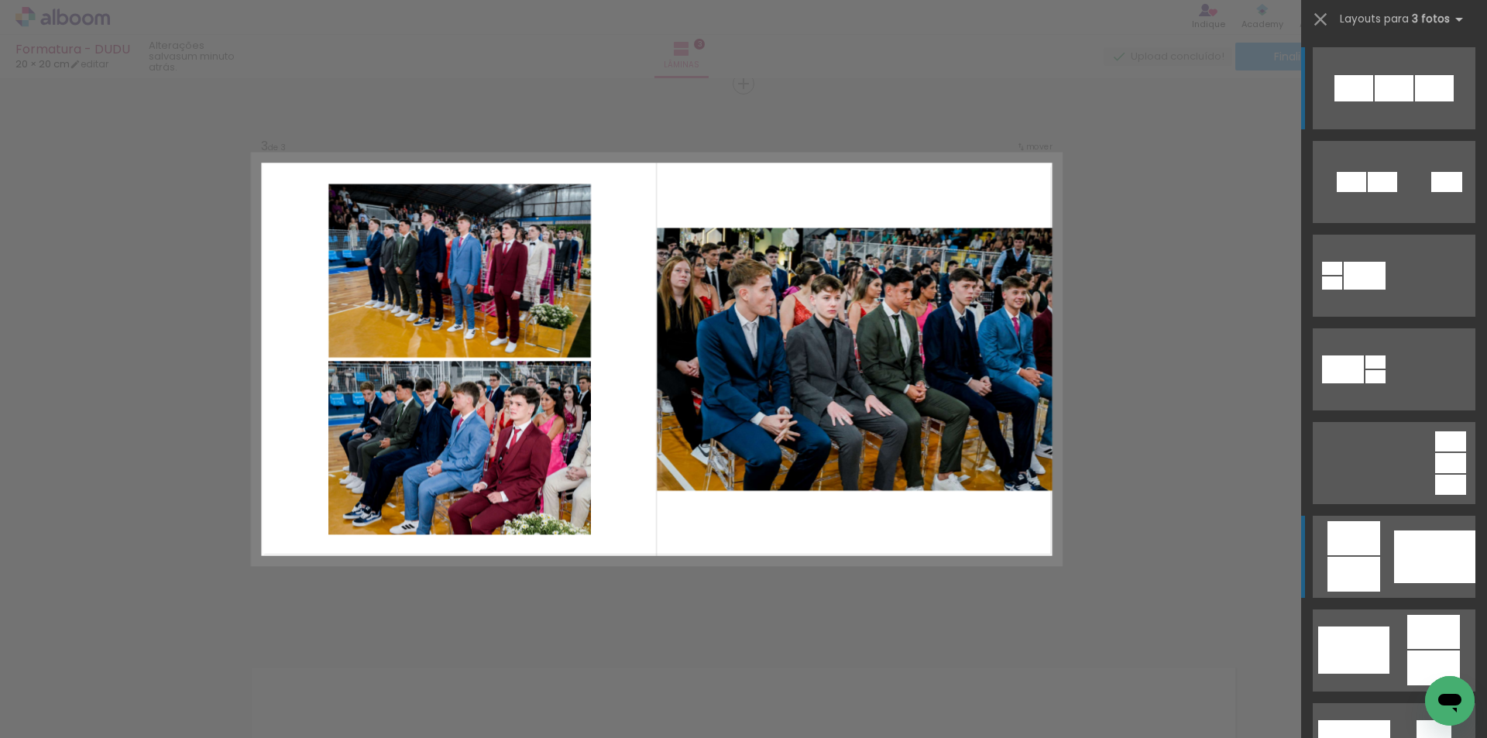
click at [1381, 129] on quentale-layouter at bounding box center [1394, 88] width 163 height 82
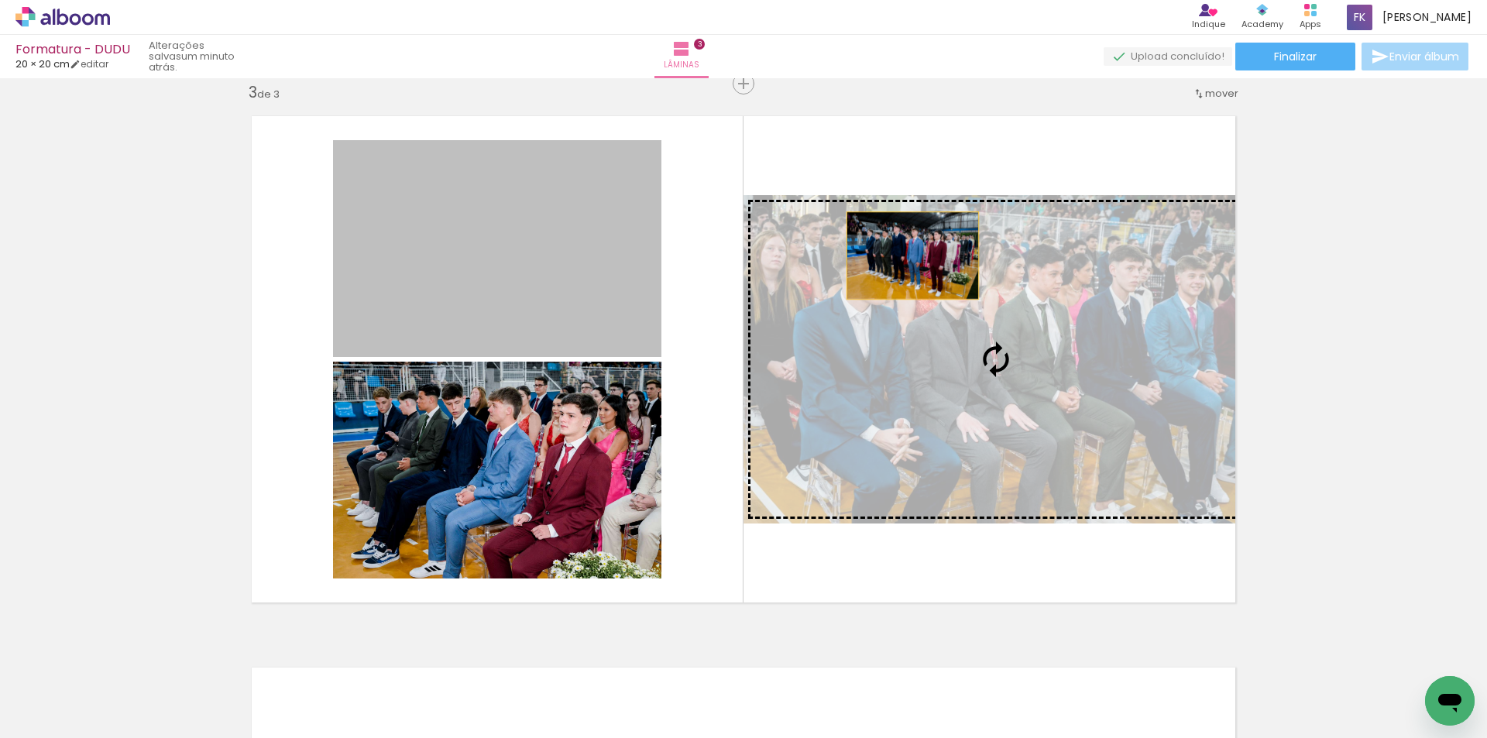
drag, startPoint x: 569, startPoint y: 256, endPoint x: 907, endPoint y: 256, distance: 338.6
click at [0, 0] on slot at bounding box center [0, 0] width 0 height 0
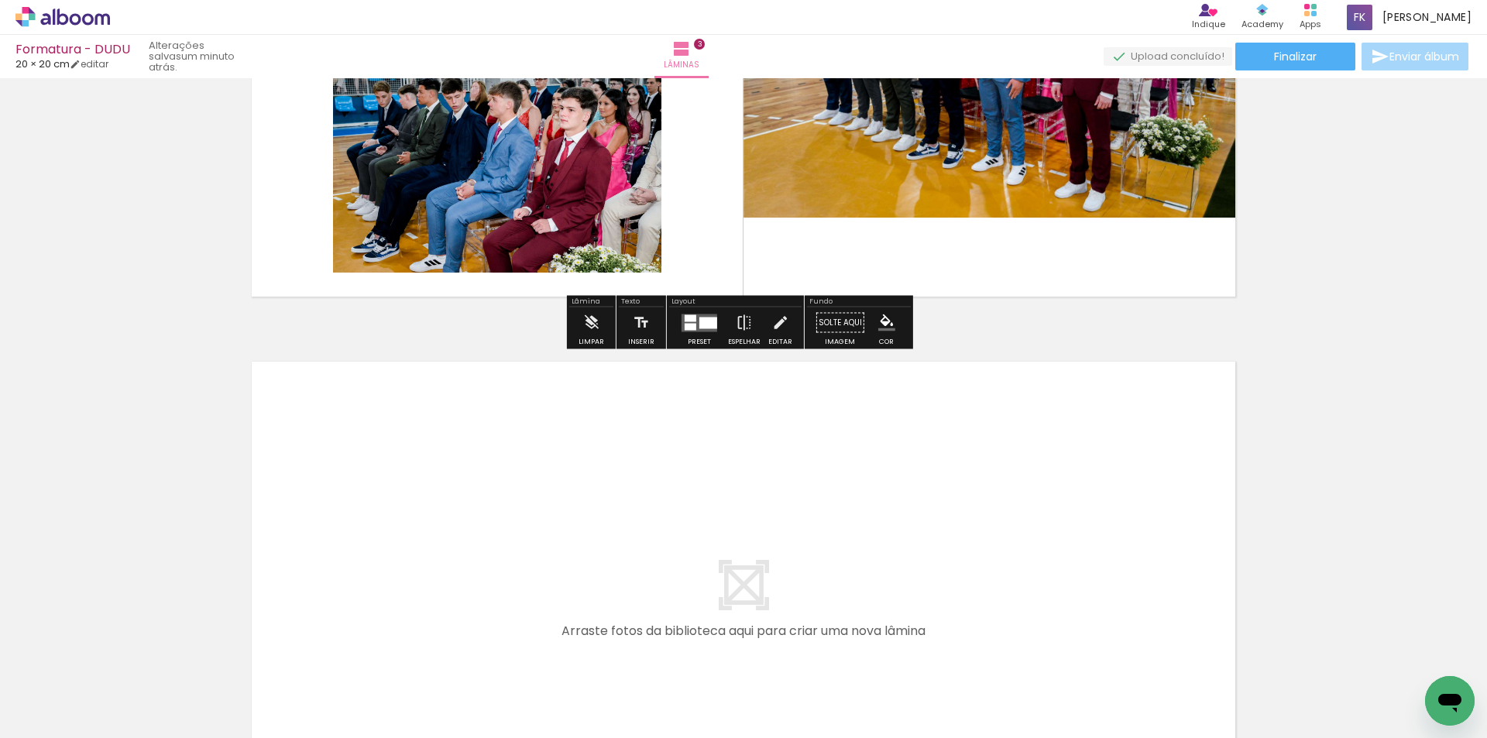
scroll to position [1433, 0]
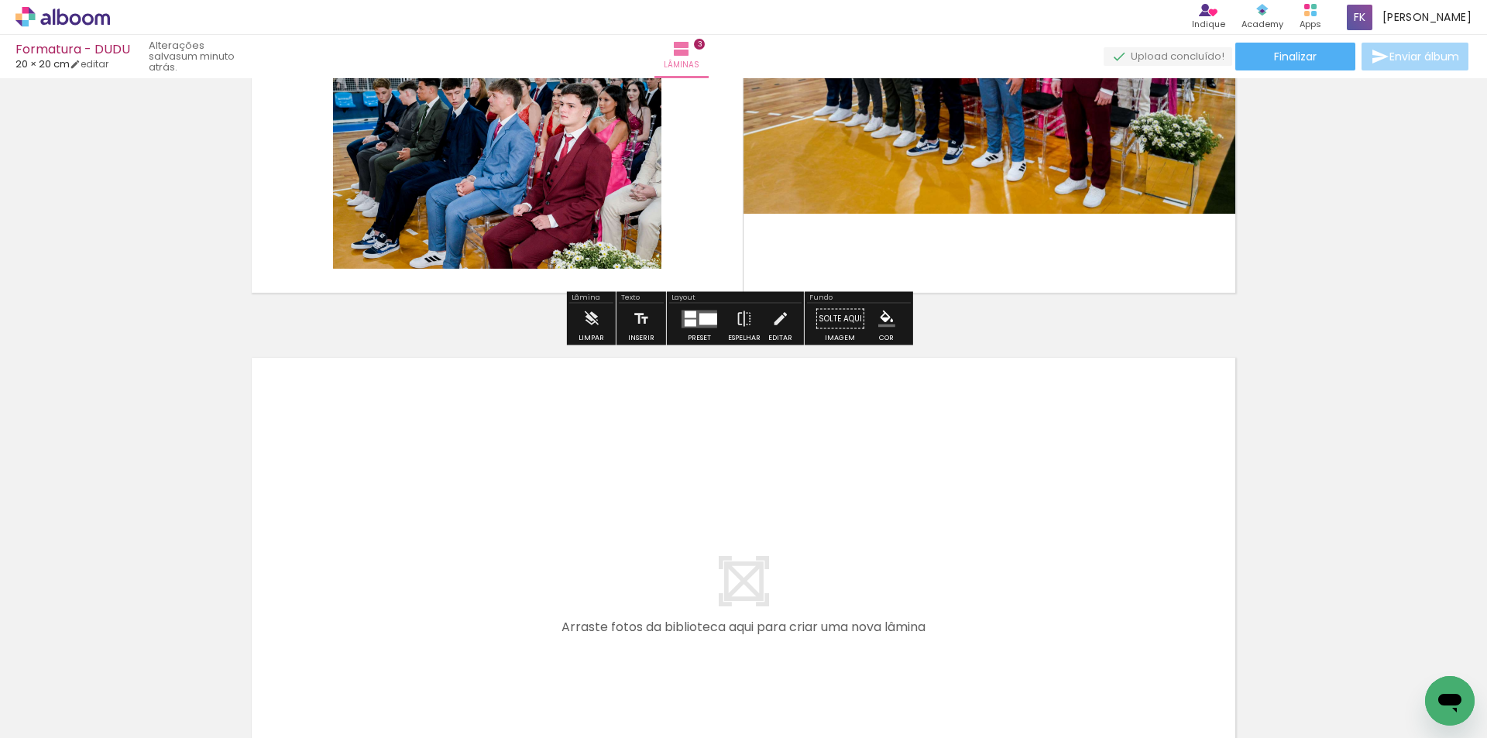
drag, startPoint x: 545, startPoint y: 675, endPoint x: 638, endPoint y: 487, distance: 208.9
click at [638, 487] on quentale-workspace at bounding box center [743, 369] width 1487 height 738
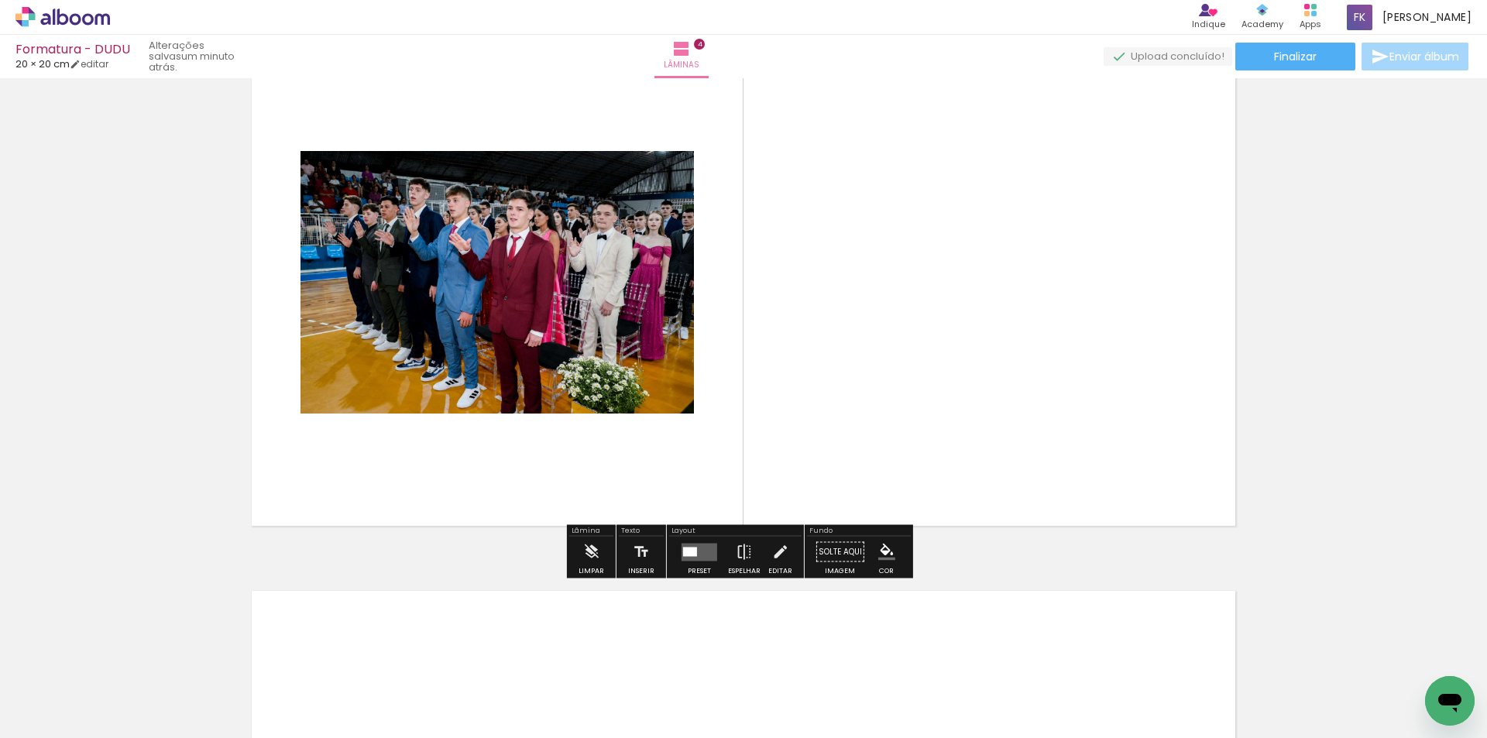
scroll to position [1752, 0]
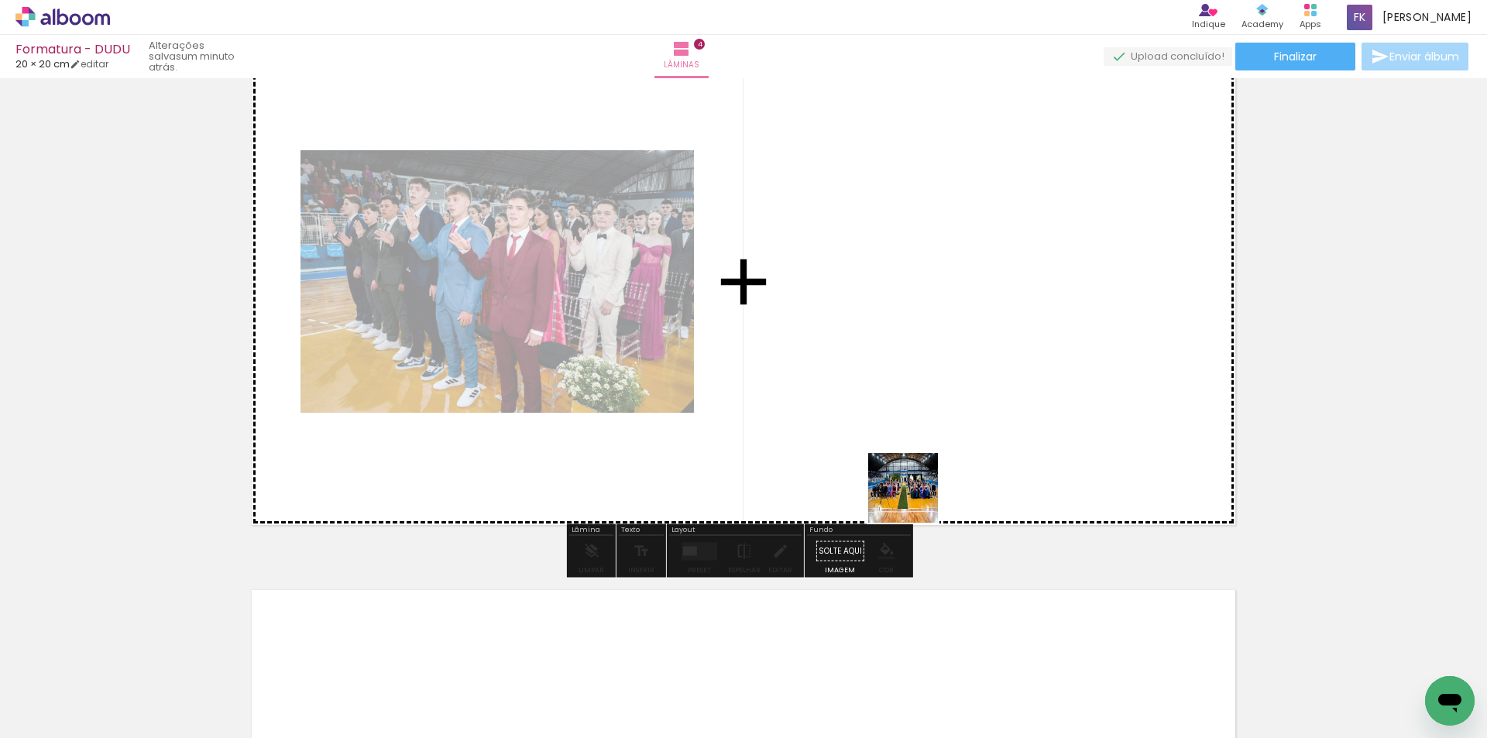
drag, startPoint x: 895, startPoint y: 637, endPoint x: 915, endPoint y: 479, distance: 159.3
click at [915, 479] on quentale-workspace at bounding box center [743, 369] width 1487 height 738
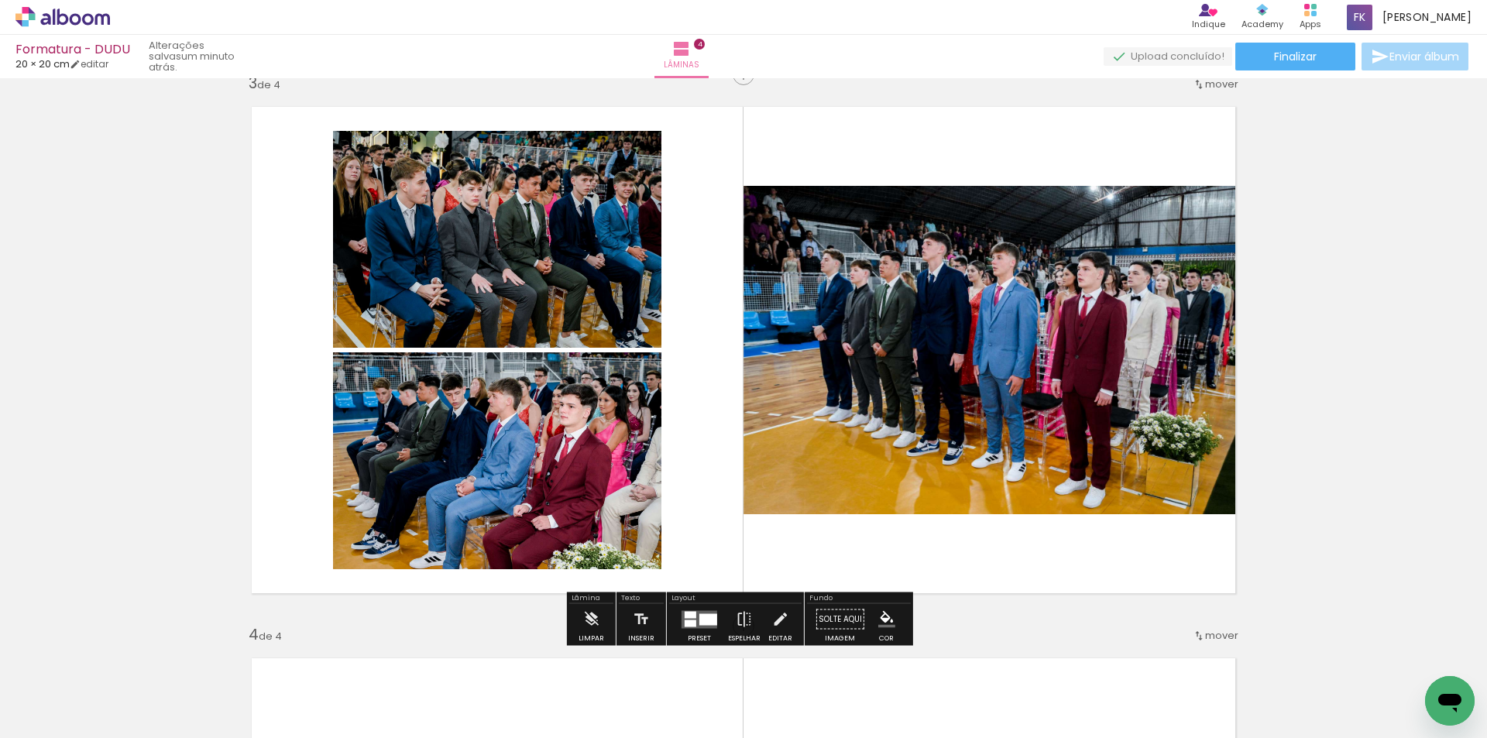
scroll to position [1520, 0]
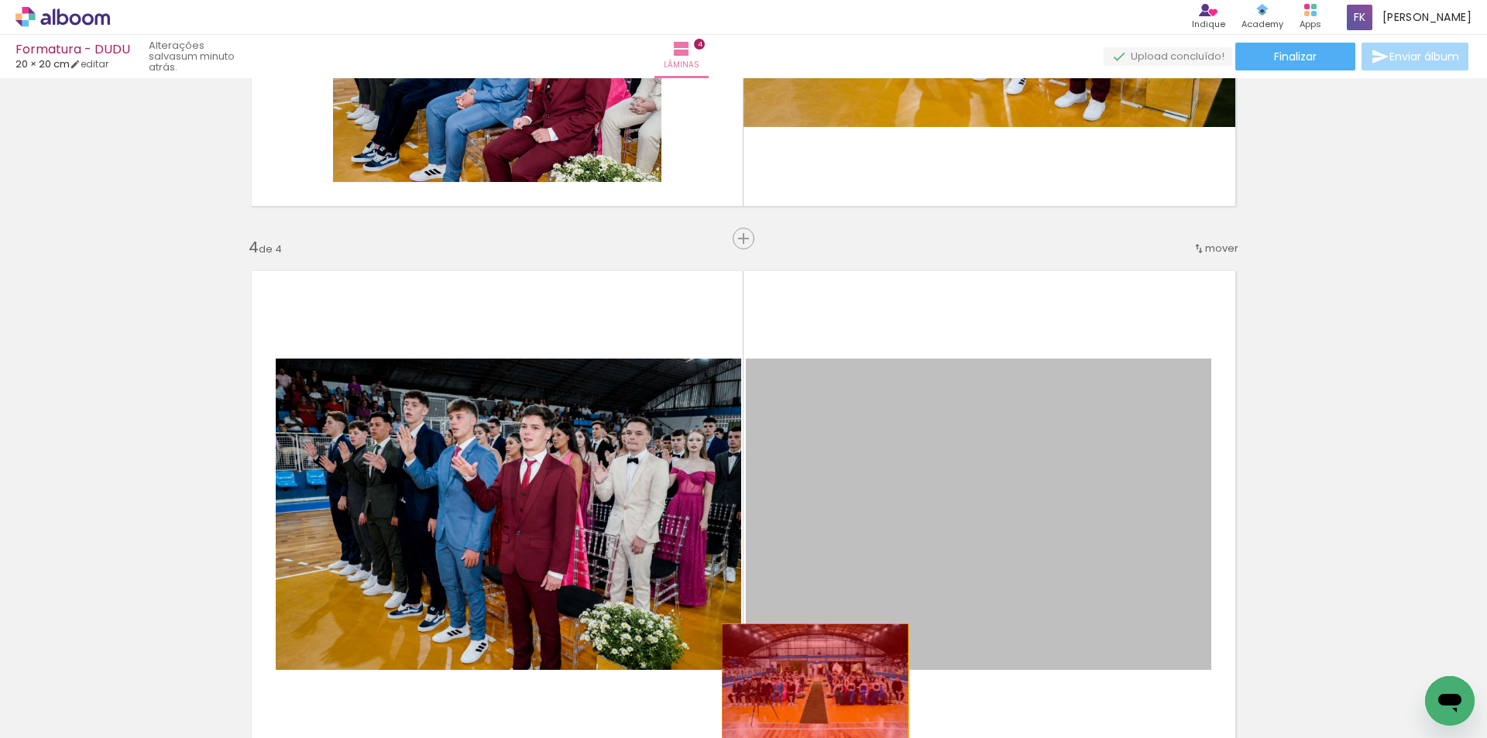
drag, startPoint x: 941, startPoint y: 481, endPoint x: 620, endPoint y: 533, distance: 324.9
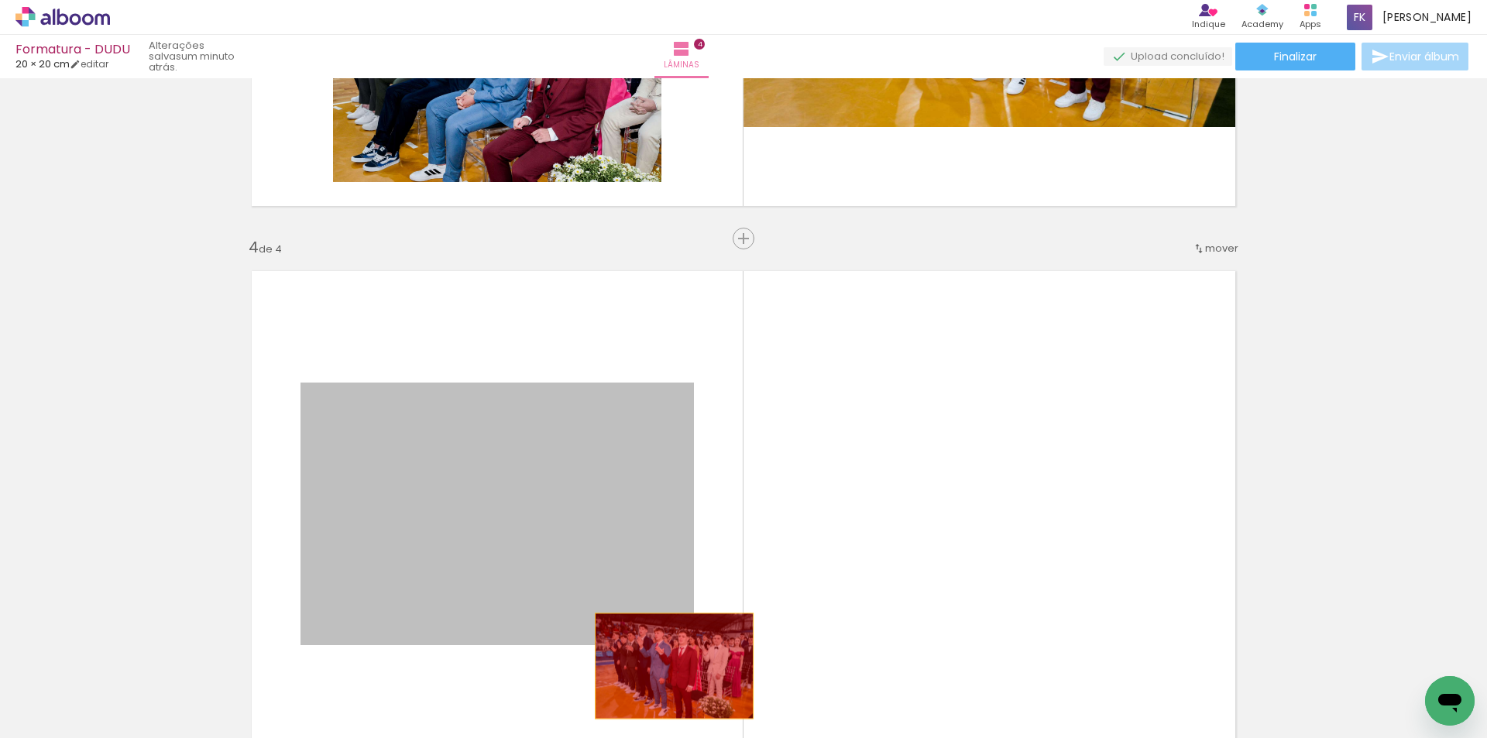
drag, startPoint x: 598, startPoint y: 491, endPoint x: 669, endPoint y: 659, distance: 182.3
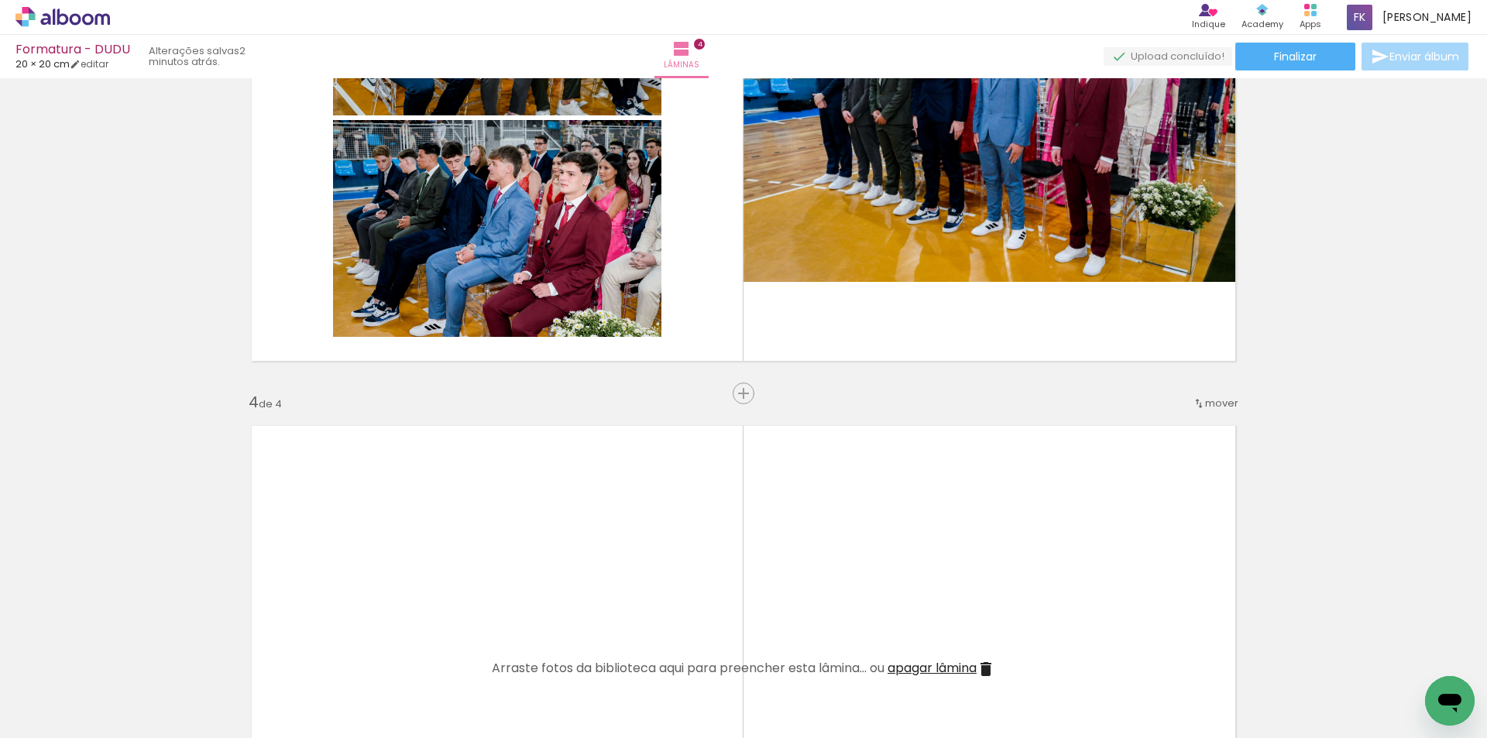
scroll to position [1133, 0]
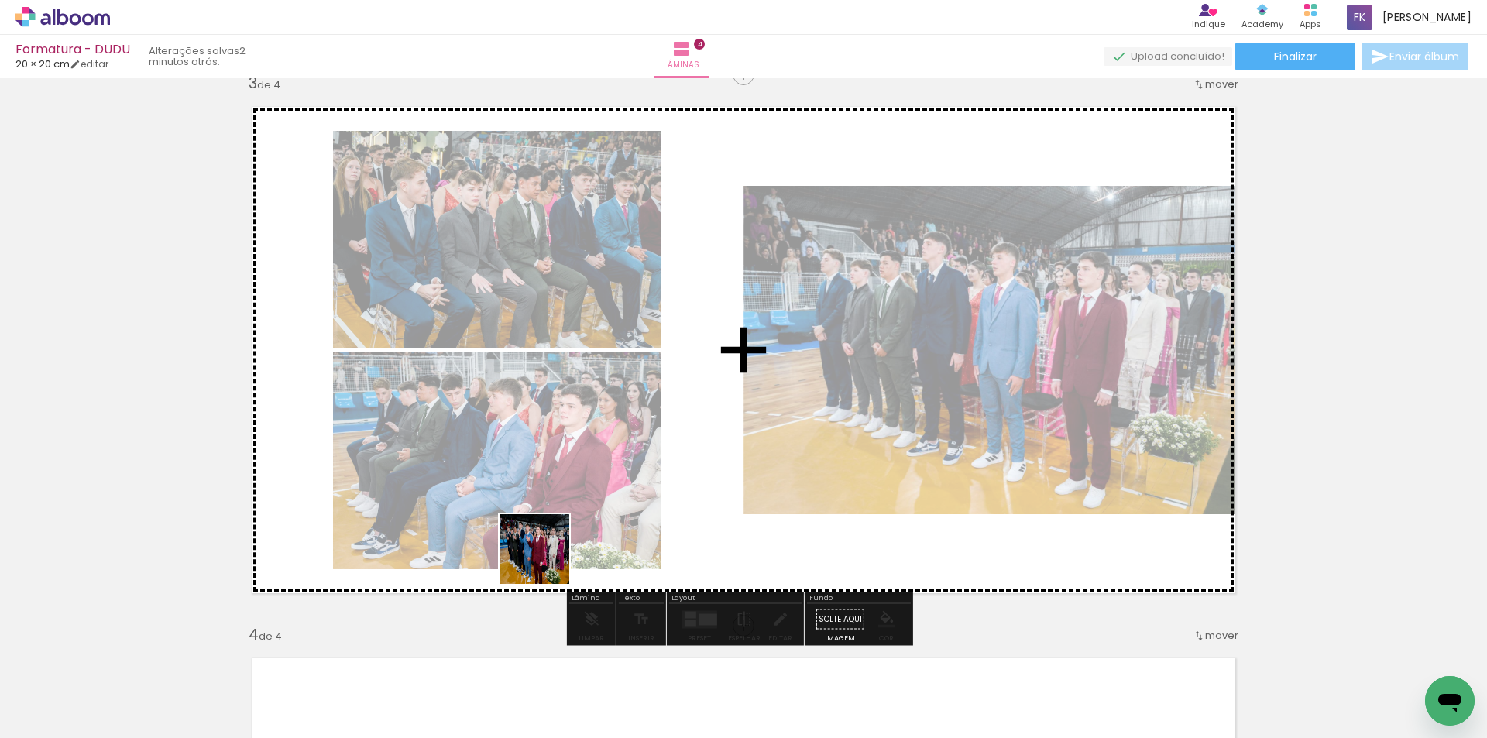
drag, startPoint x: 486, startPoint y: 696, endPoint x: 603, endPoint y: 408, distance: 311.8
click at [603, 408] on quentale-workspace at bounding box center [743, 369] width 1487 height 738
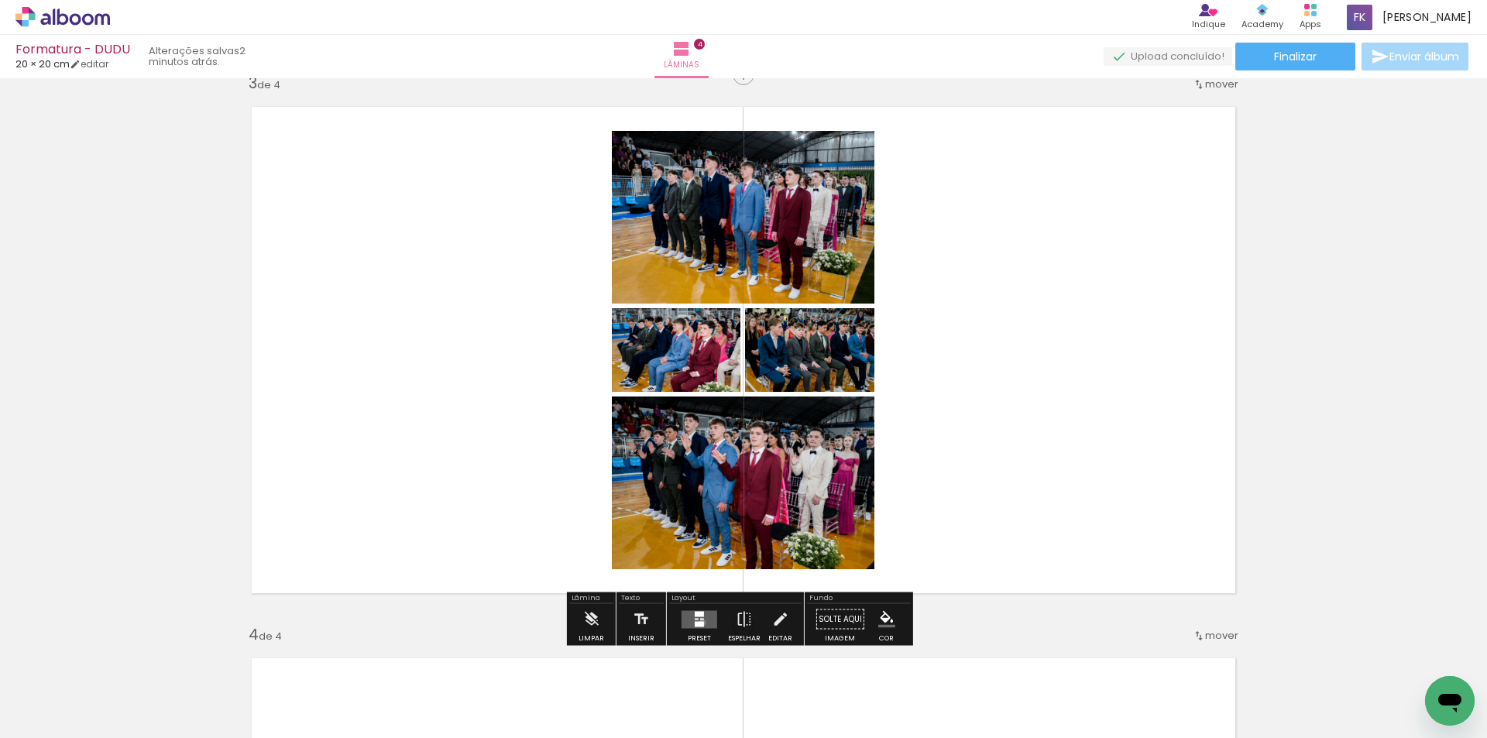
click at [699, 623] on div at bounding box center [699, 623] width 9 height 5
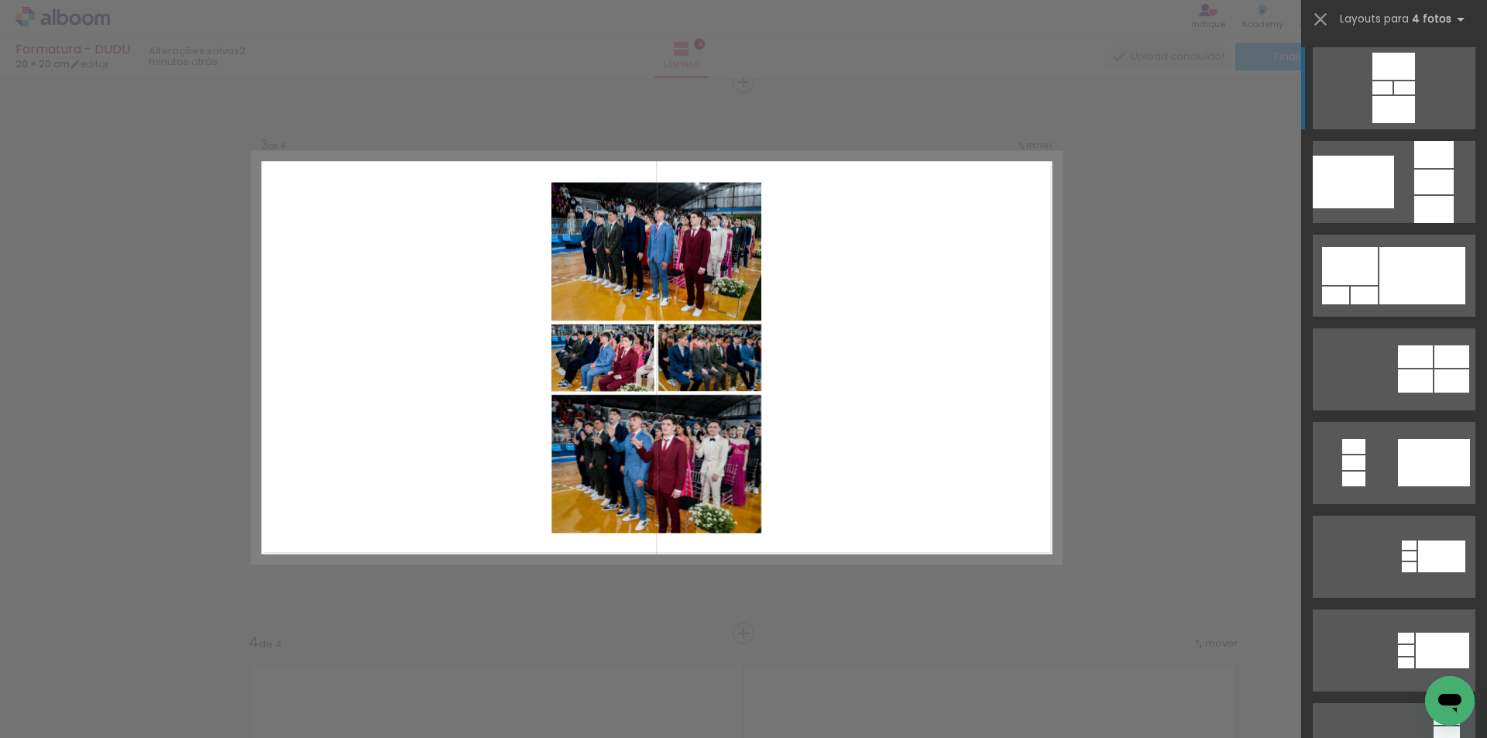
scroll to position [1123, 0]
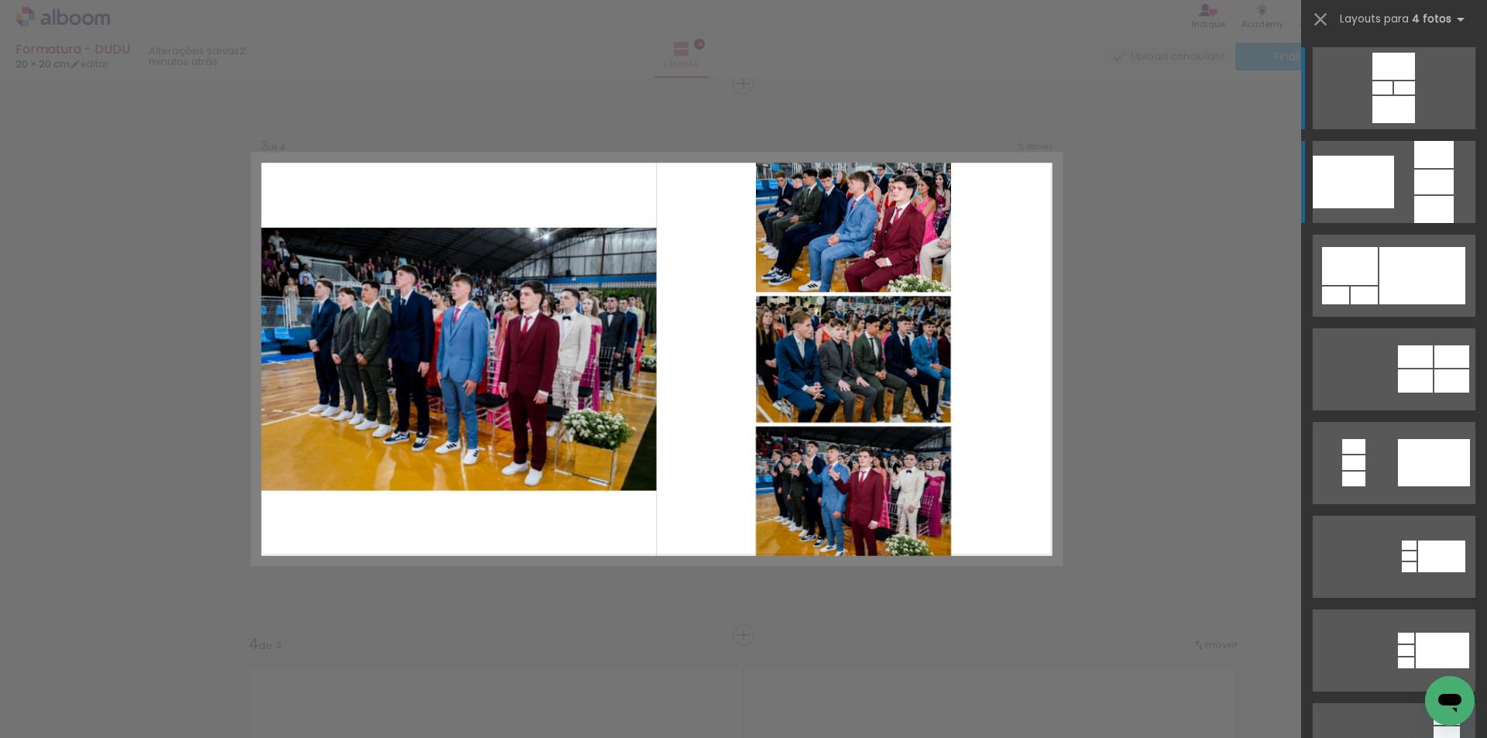
click at [1408, 95] on div at bounding box center [1405, 87] width 21 height 13
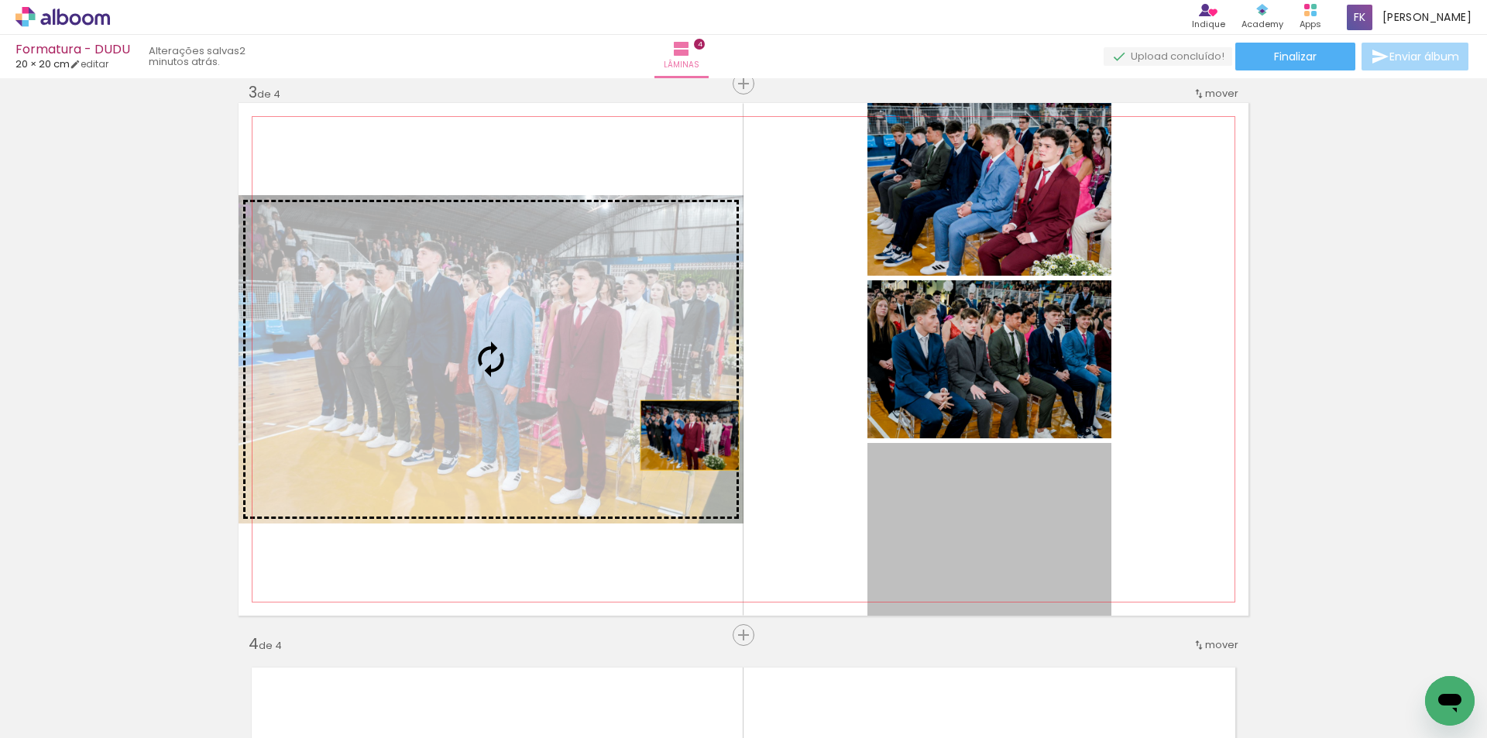
drag, startPoint x: 992, startPoint y: 559, endPoint x: 635, endPoint y: 429, distance: 380.9
click at [0, 0] on slot at bounding box center [0, 0] width 0 height 0
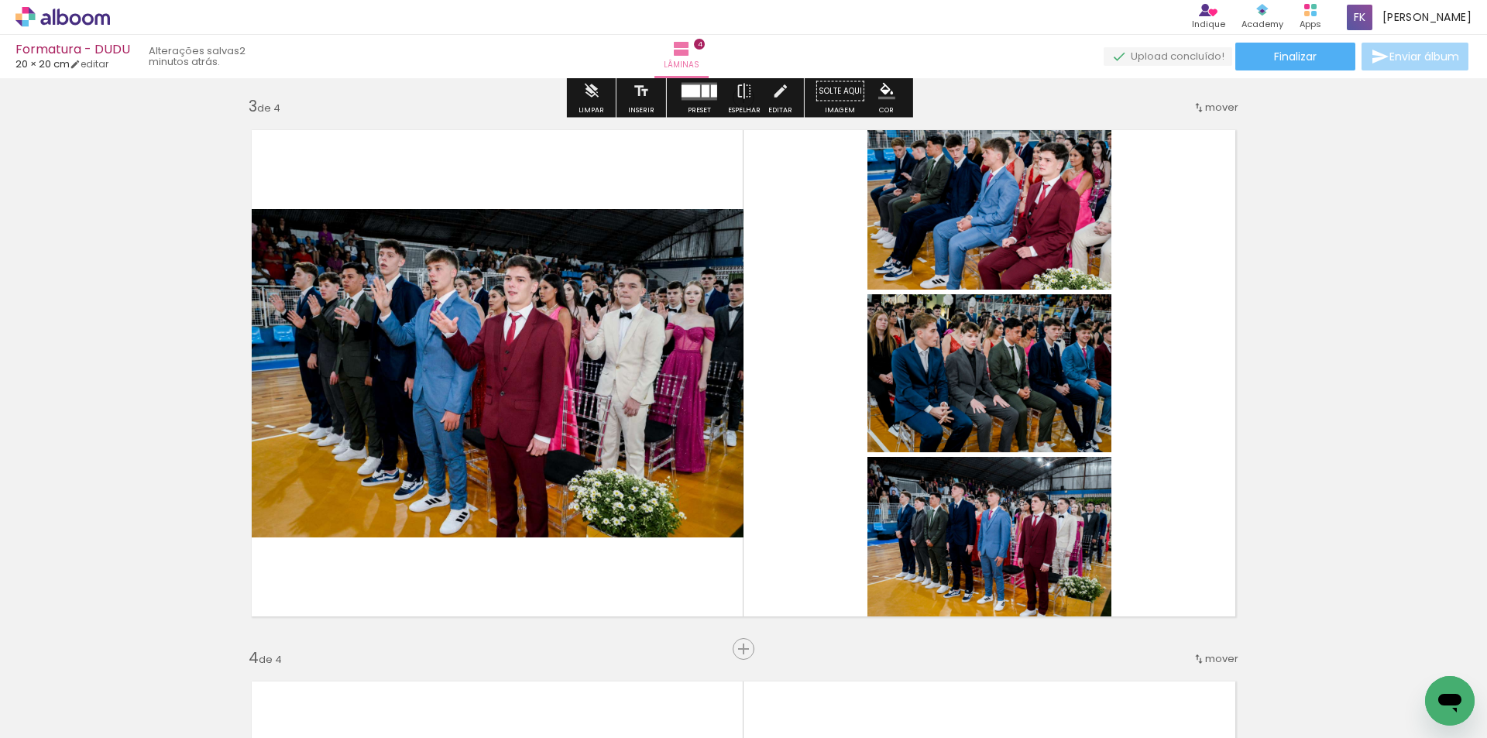
scroll to position [1201, 0]
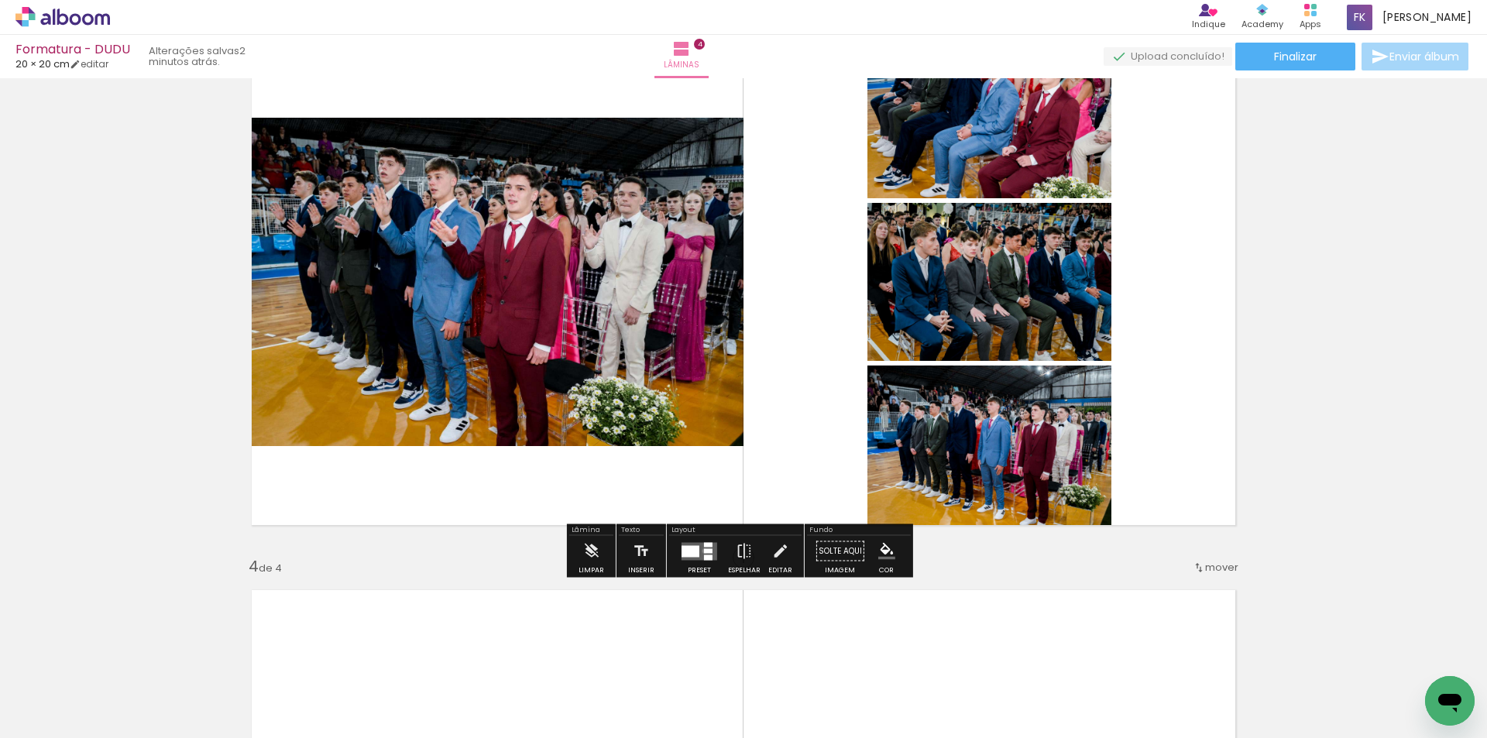
click at [704, 551] on div at bounding box center [708, 551] width 9 height 5
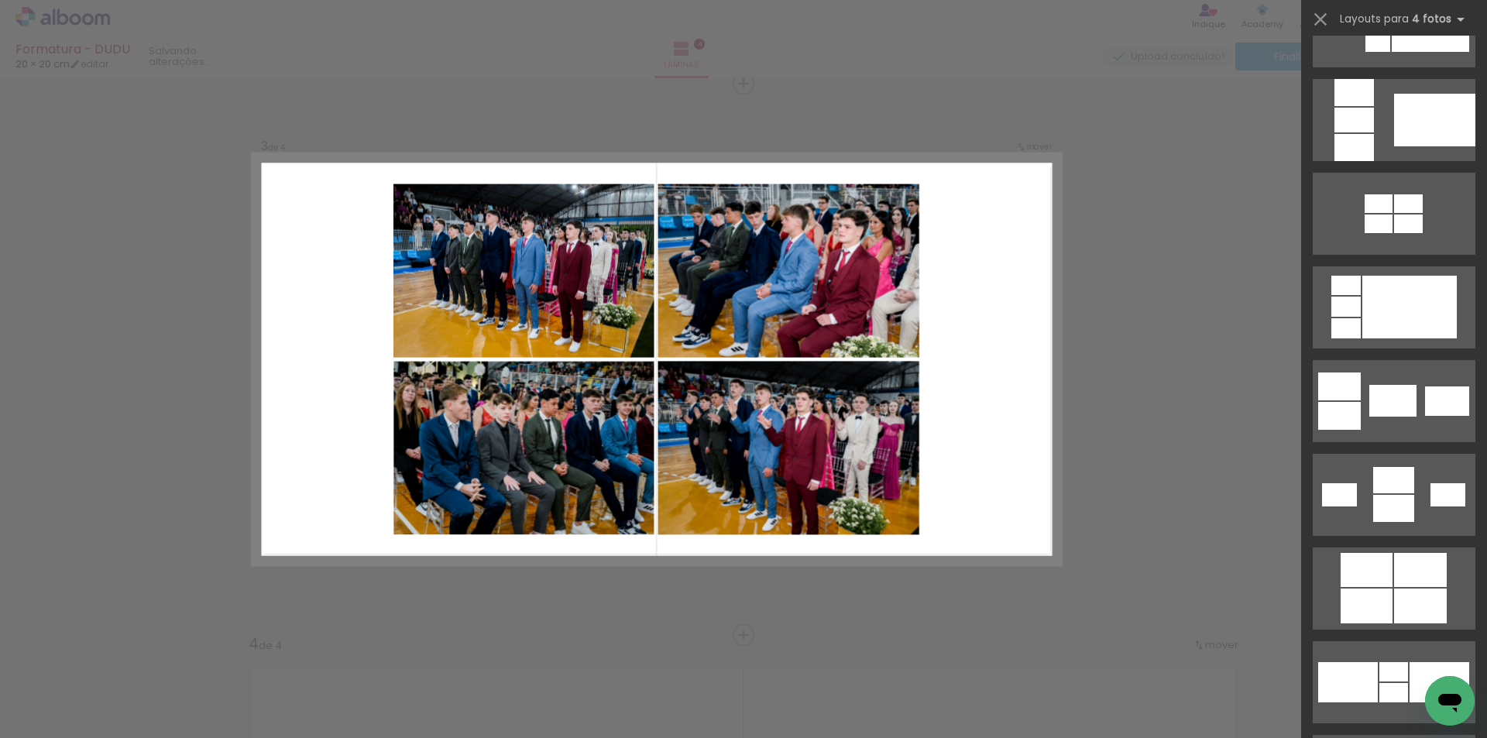
scroll to position [2573, 0]
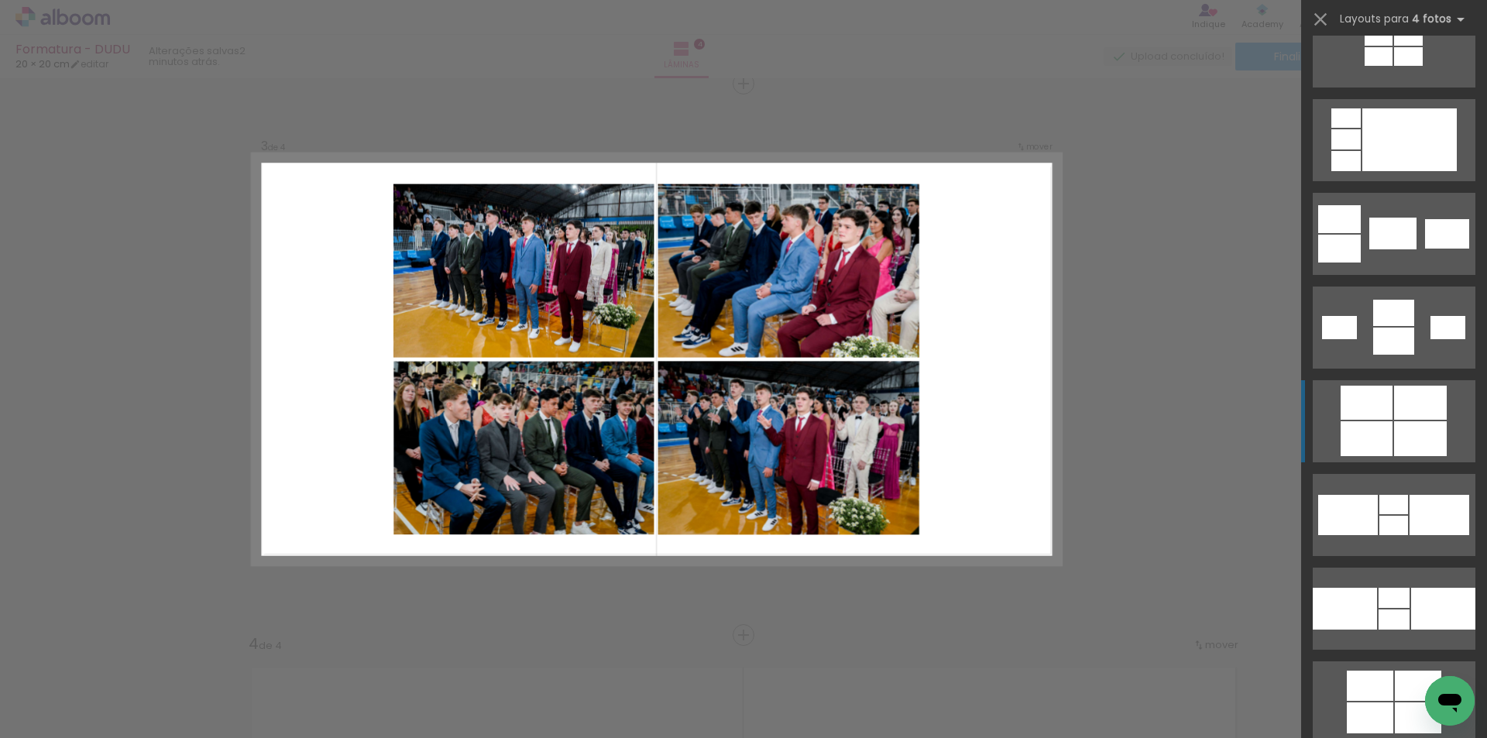
click at [1391, 495] on div at bounding box center [1394, 504] width 29 height 19
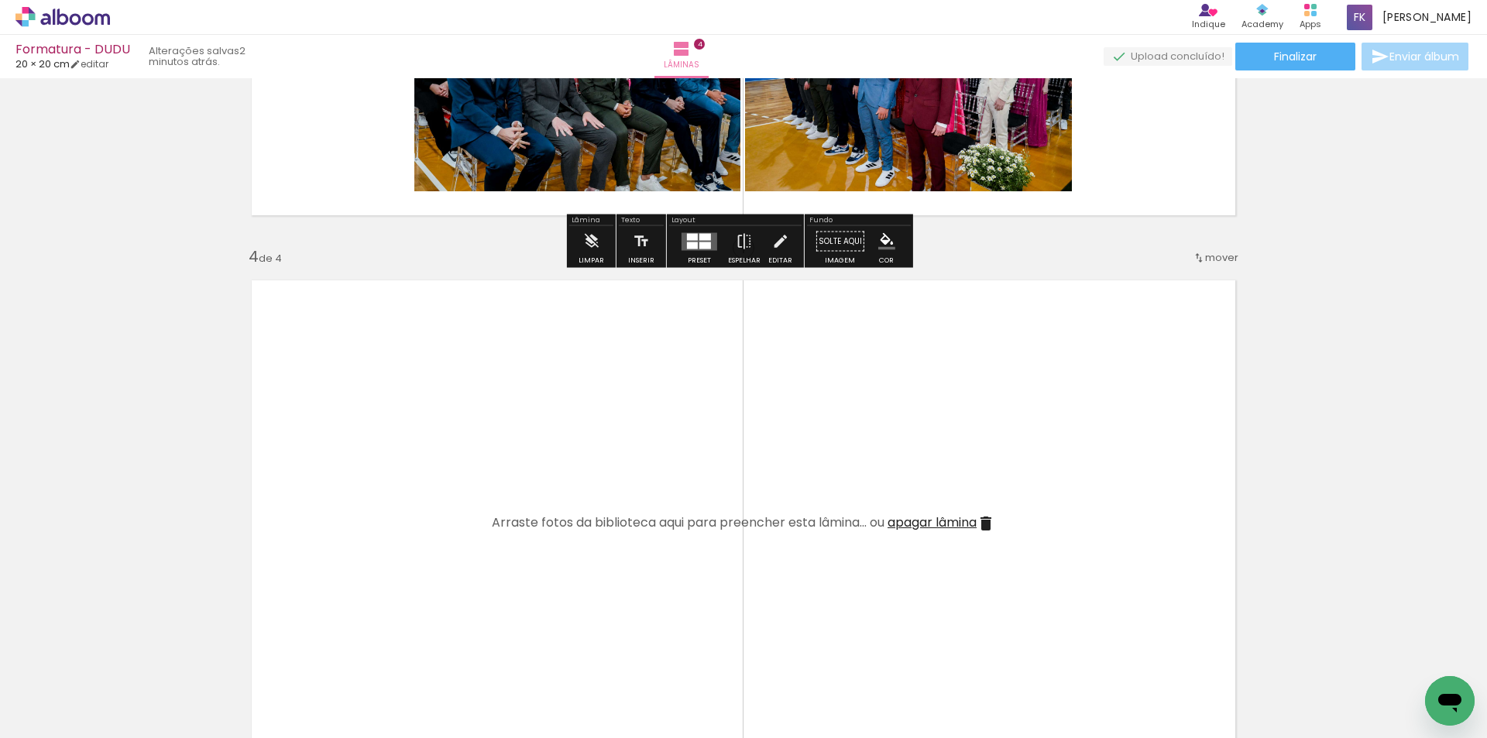
scroll to position [1743, 0]
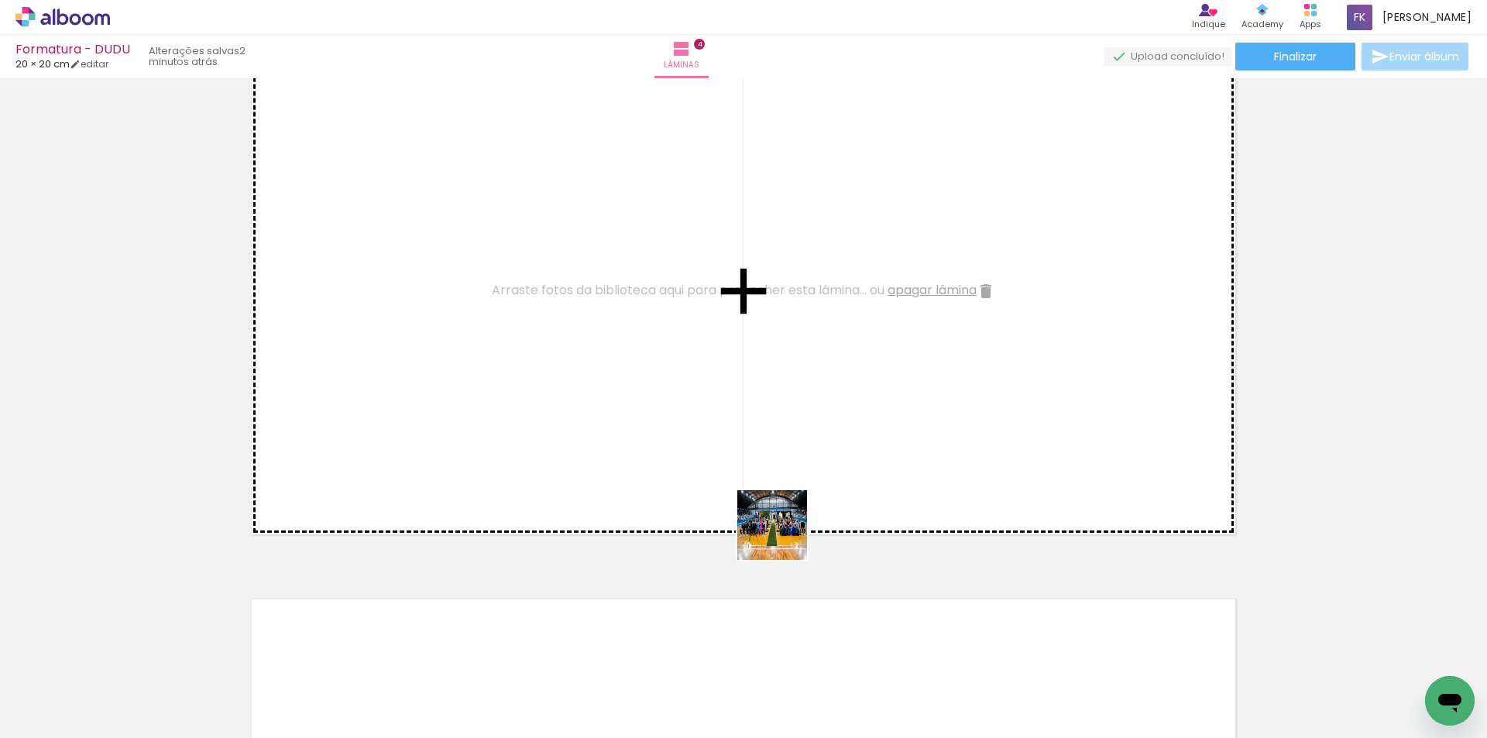
drag, startPoint x: 801, startPoint y: 688, endPoint x: 781, endPoint y: 503, distance: 186.3
click at [781, 503] on quentale-workspace at bounding box center [743, 369] width 1487 height 738
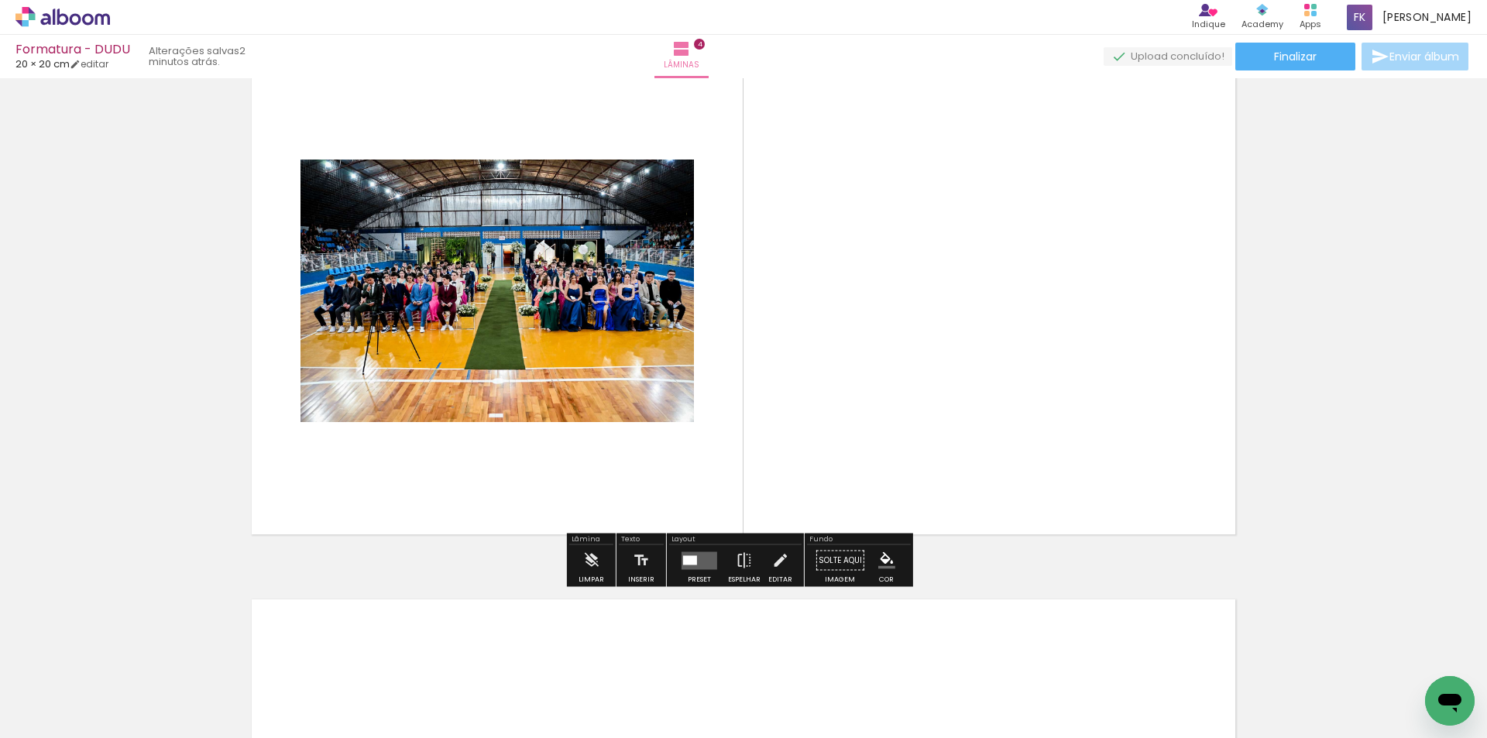
drag, startPoint x: 879, startPoint y: 691, endPoint x: 851, endPoint y: 428, distance: 264.9
click at [851, 428] on quentale-workspace at bounding box center [743, 369] width 1487 height 738
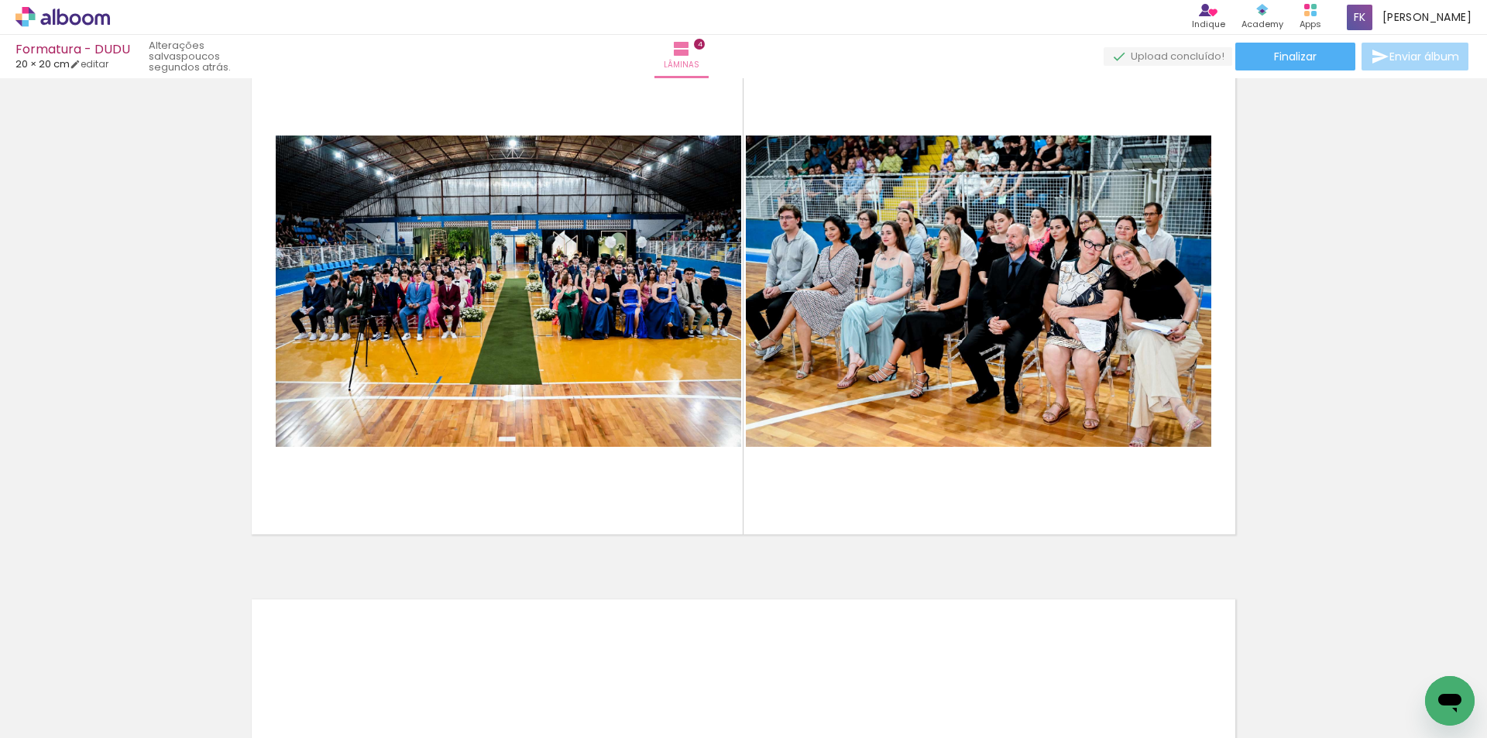
scroll to position [0, 40]
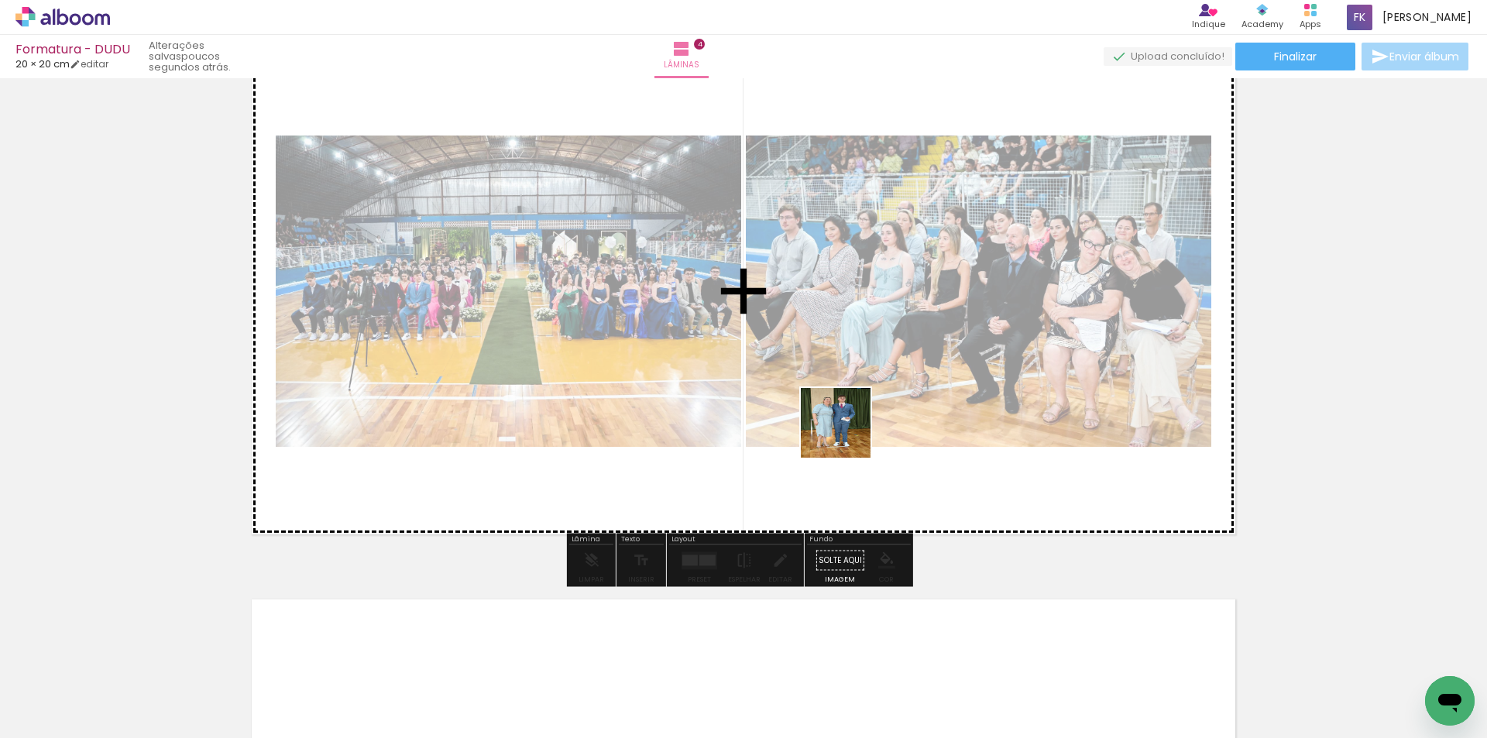
drag, startPoint x: 803, startPoint y: 693, endPoint x: 848, endPoint y: 426, distance: 270.3
click at [848, 426] on quentale-workspace at bounding box center [743, 369] width 1487 height 738
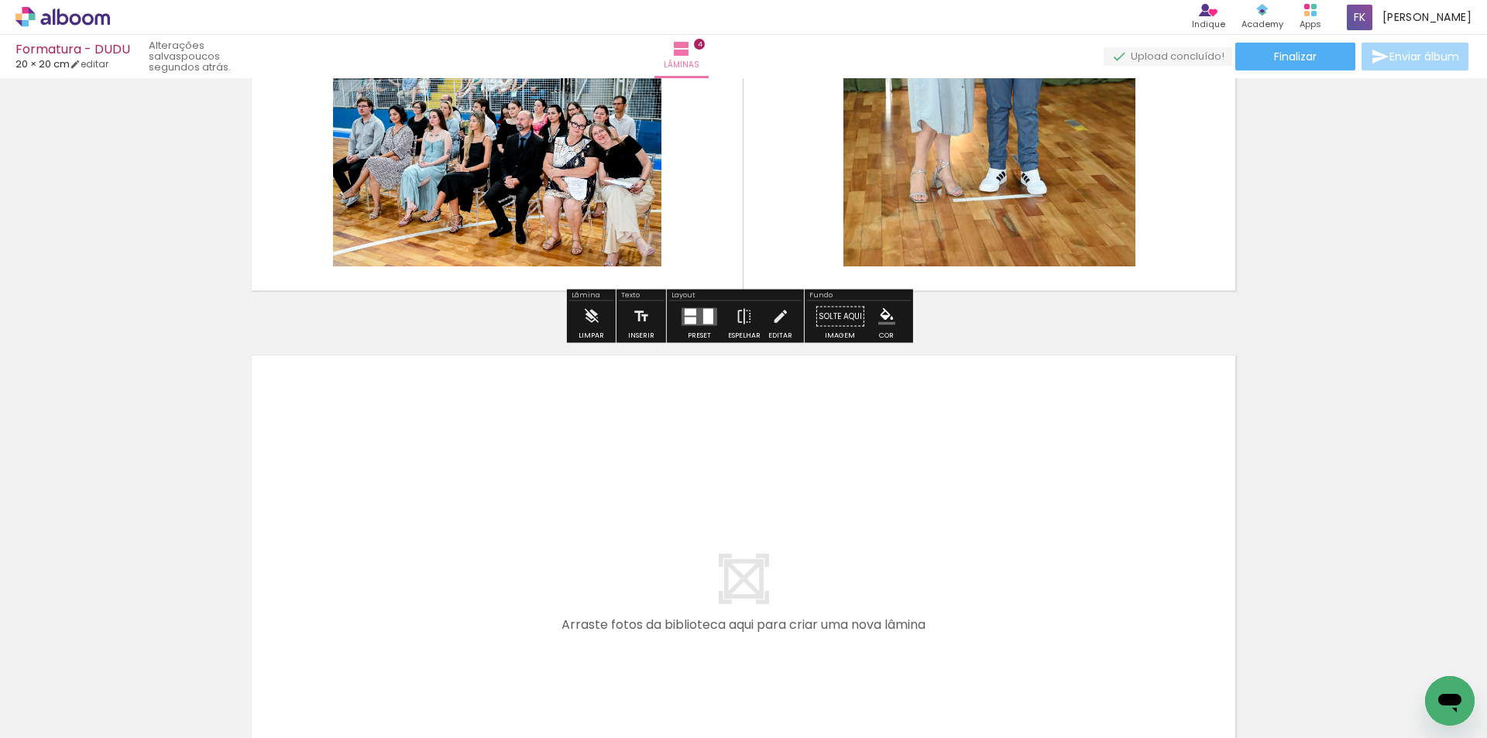
scroll to position [2255, 0]
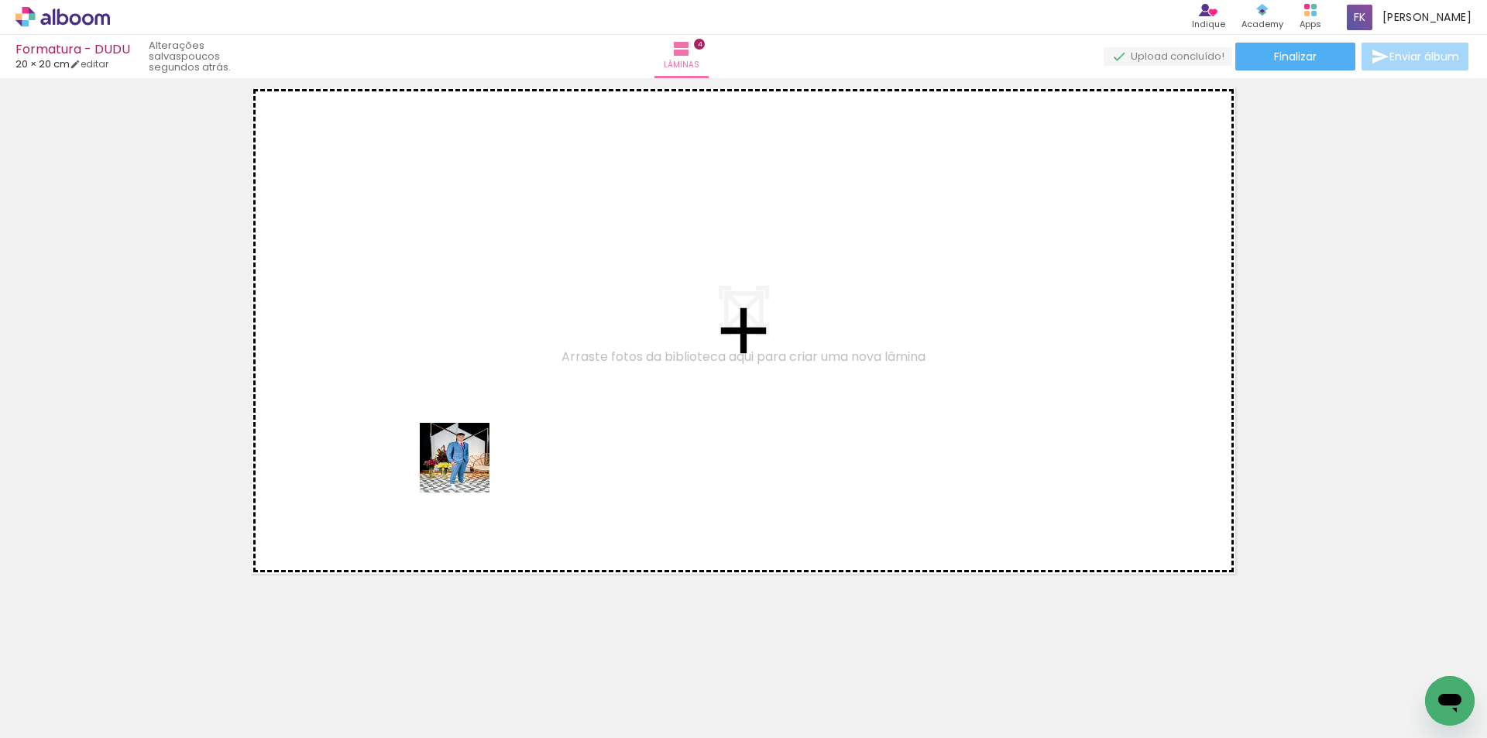
drag, startPoint x: 432, startPoint y: 690, endPoint x: 467, endPoint y: 467, distance: 225.8
click at [467, 467] on quentale-workspace at bounding box center [743, 369] width 1487 height 738
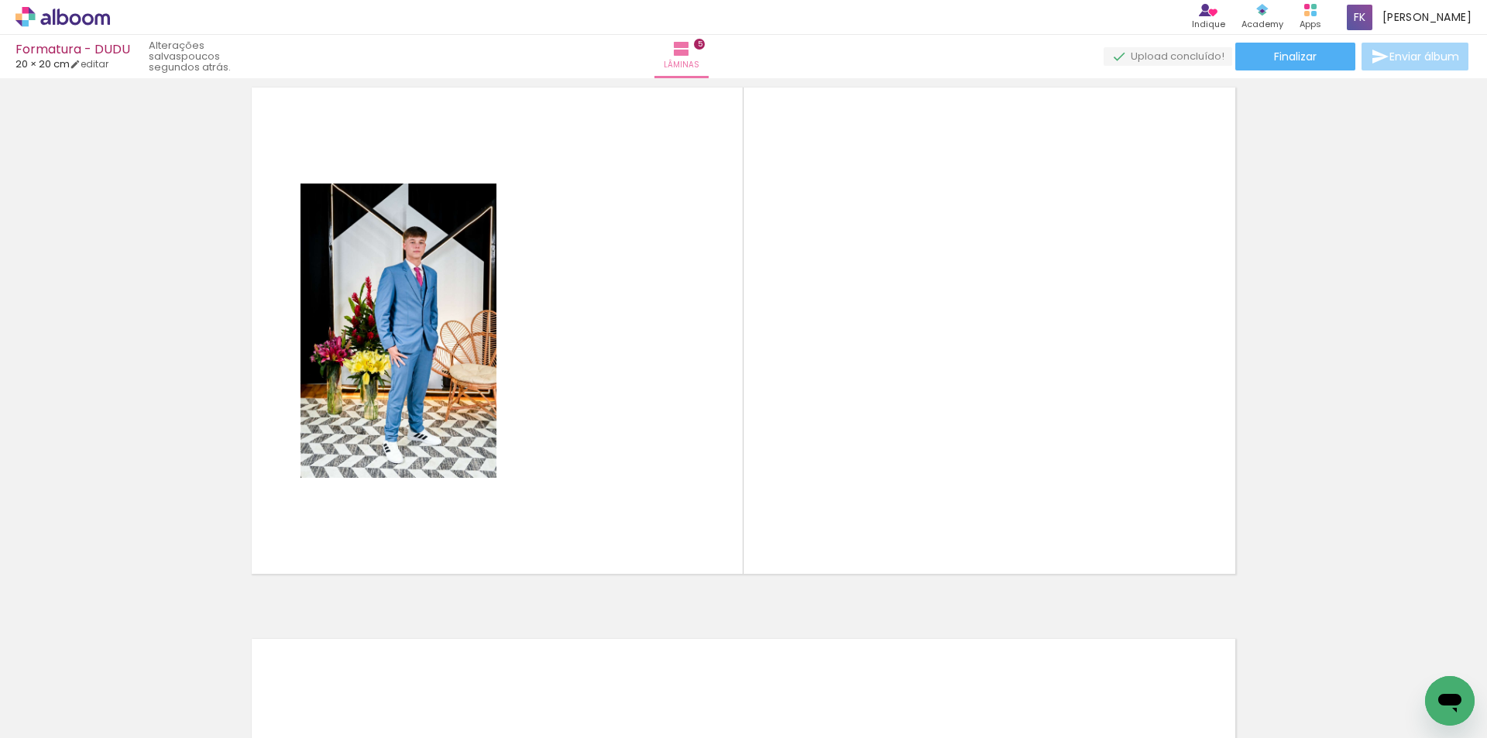
scroll to position [2227, 0]
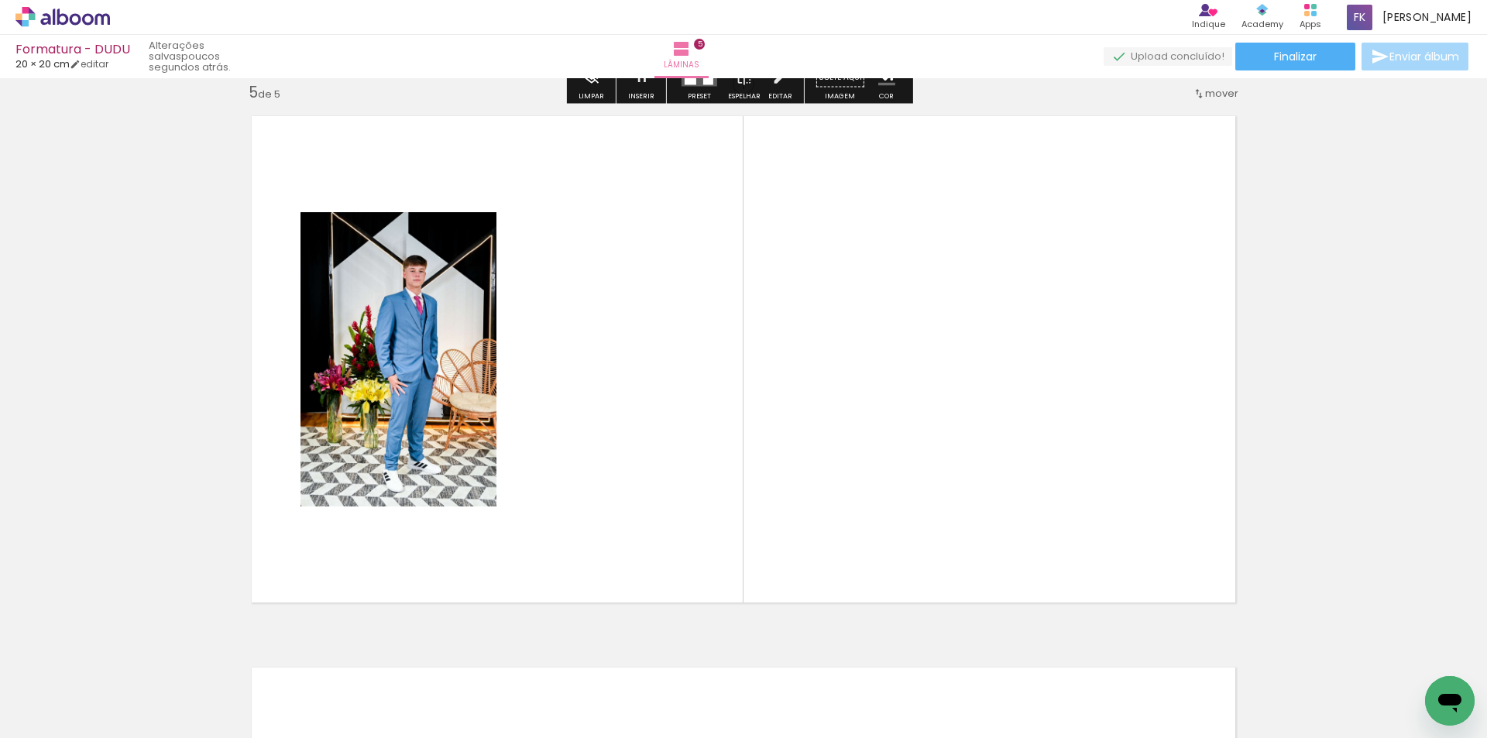
click at [527, 480] on quentale-workspace at bounding box center [743, 369] width 1487 height 738
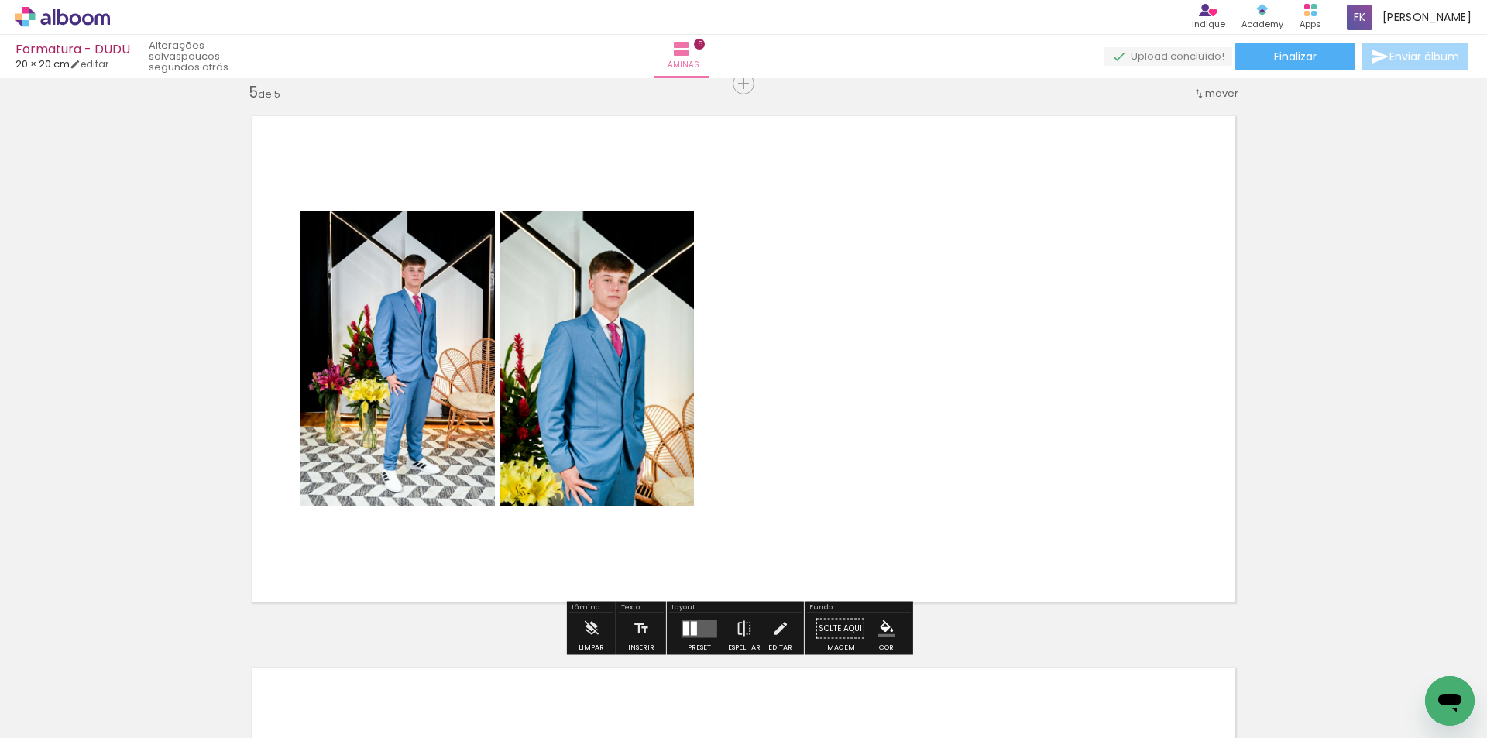
drag, startPoint x: 603, startPoint y: 683, endPoint x: 608, endPoint y: 495, distance: 188.3
click at [608, 495] on quentale-workspace at bounding box center [743, 369] width 1487 height 738
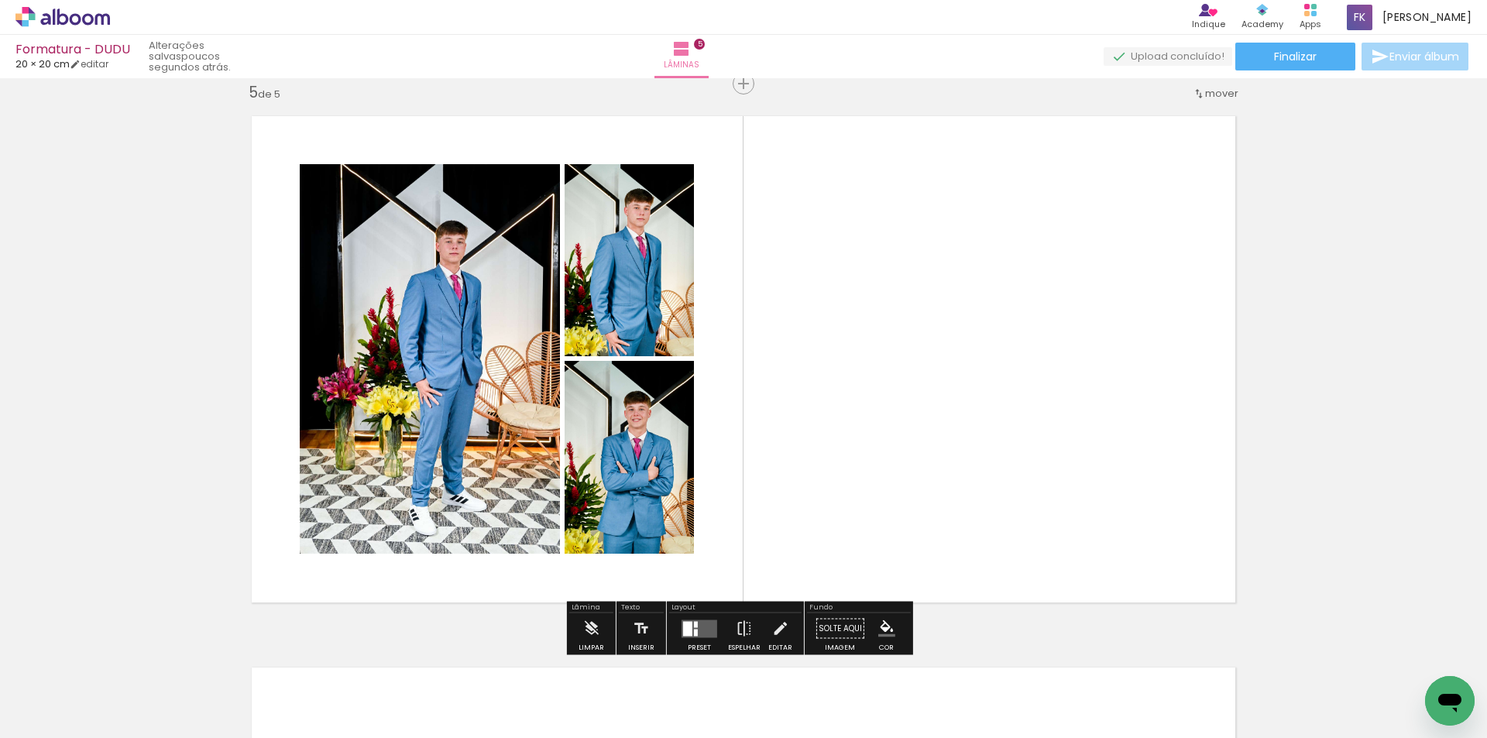
click at [689, 628] on div at bounding box center [687, 628] width 9 height 15
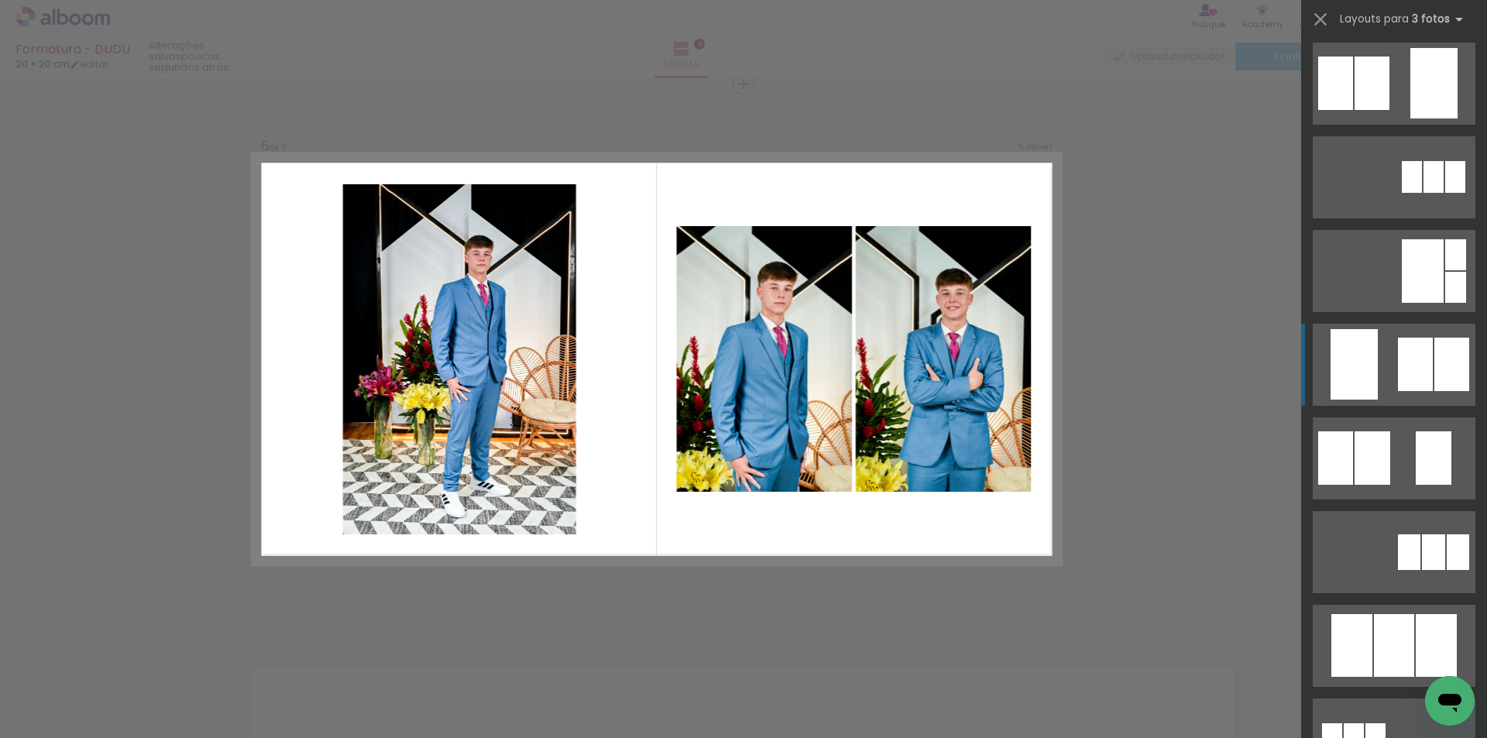
scroll to position [310, 0]
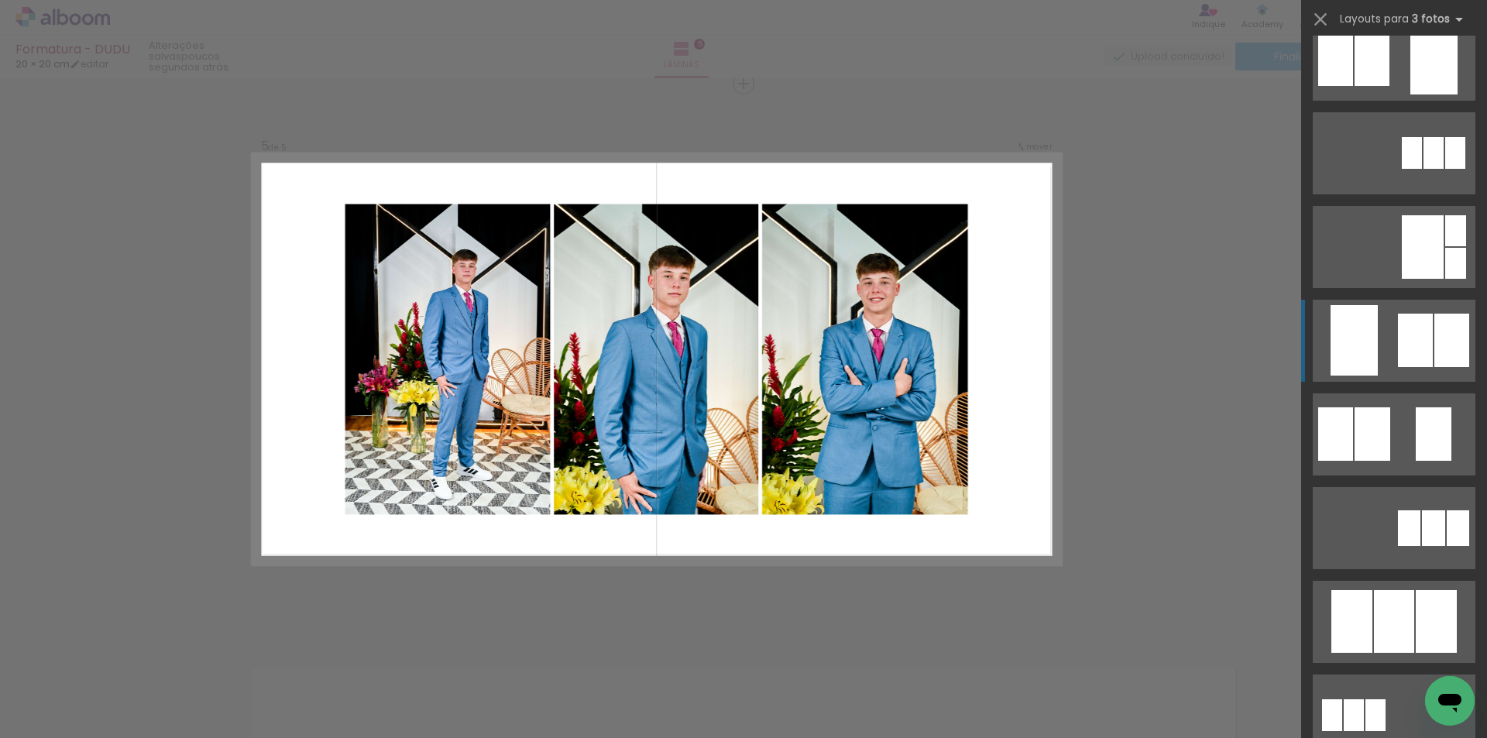
click at [1396, 633] on div at bounding box center [1394, 621] width 40 height 63
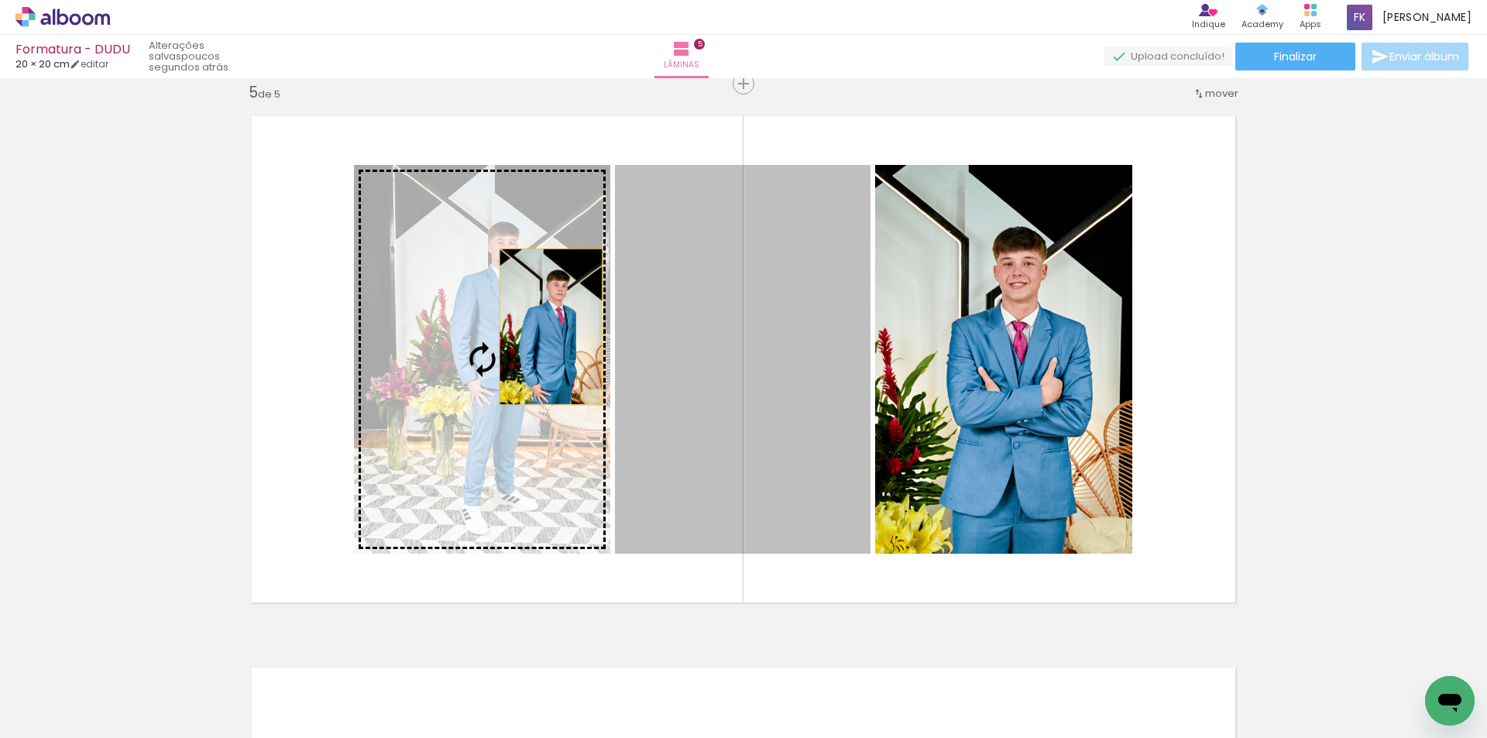
drag, startPoint x: 738, startPoint y: 347, endPoint x: 521, endPoint y: 326, distance: 218.7
click at [0, 0] on slot at bounding box center [0, 0] width 0 height 0
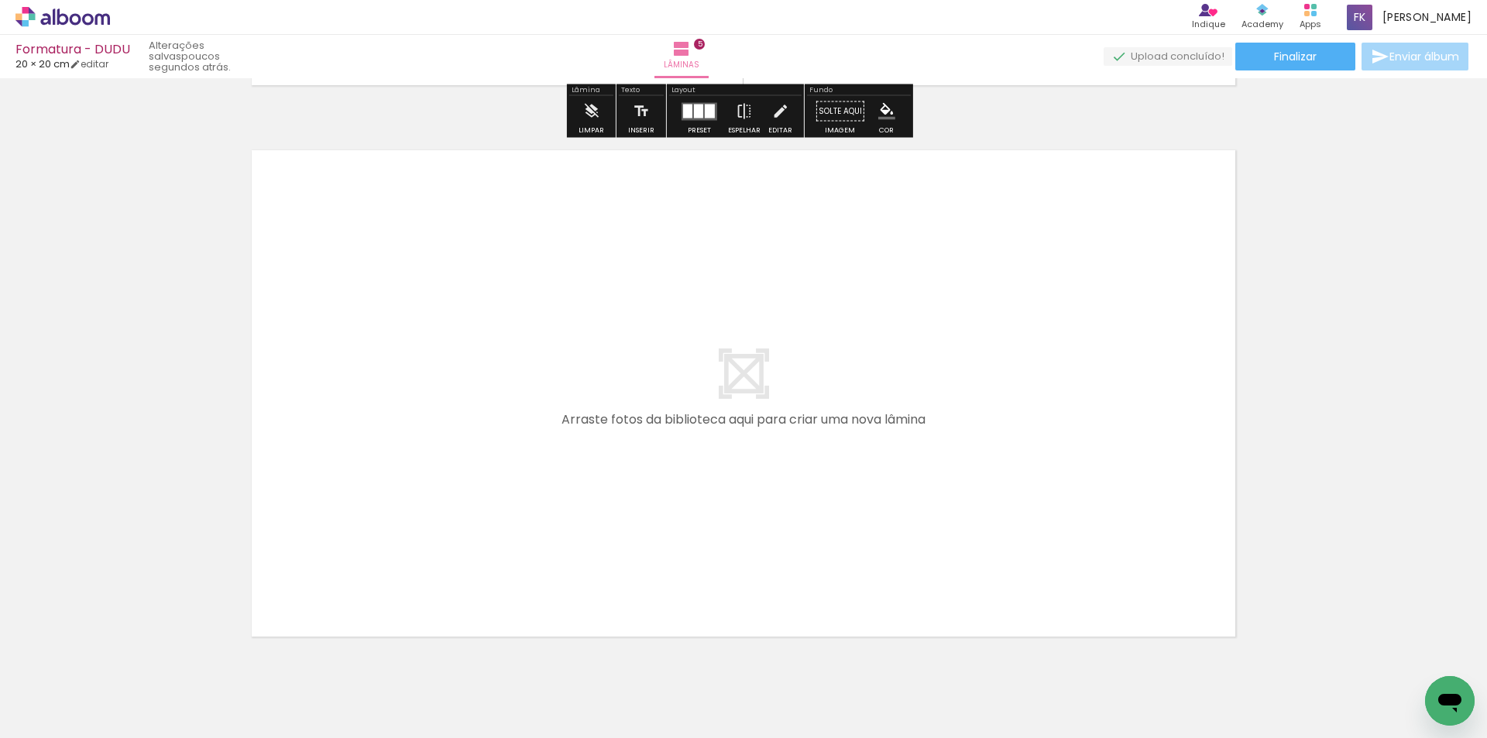
scroll to position [2769, 0]
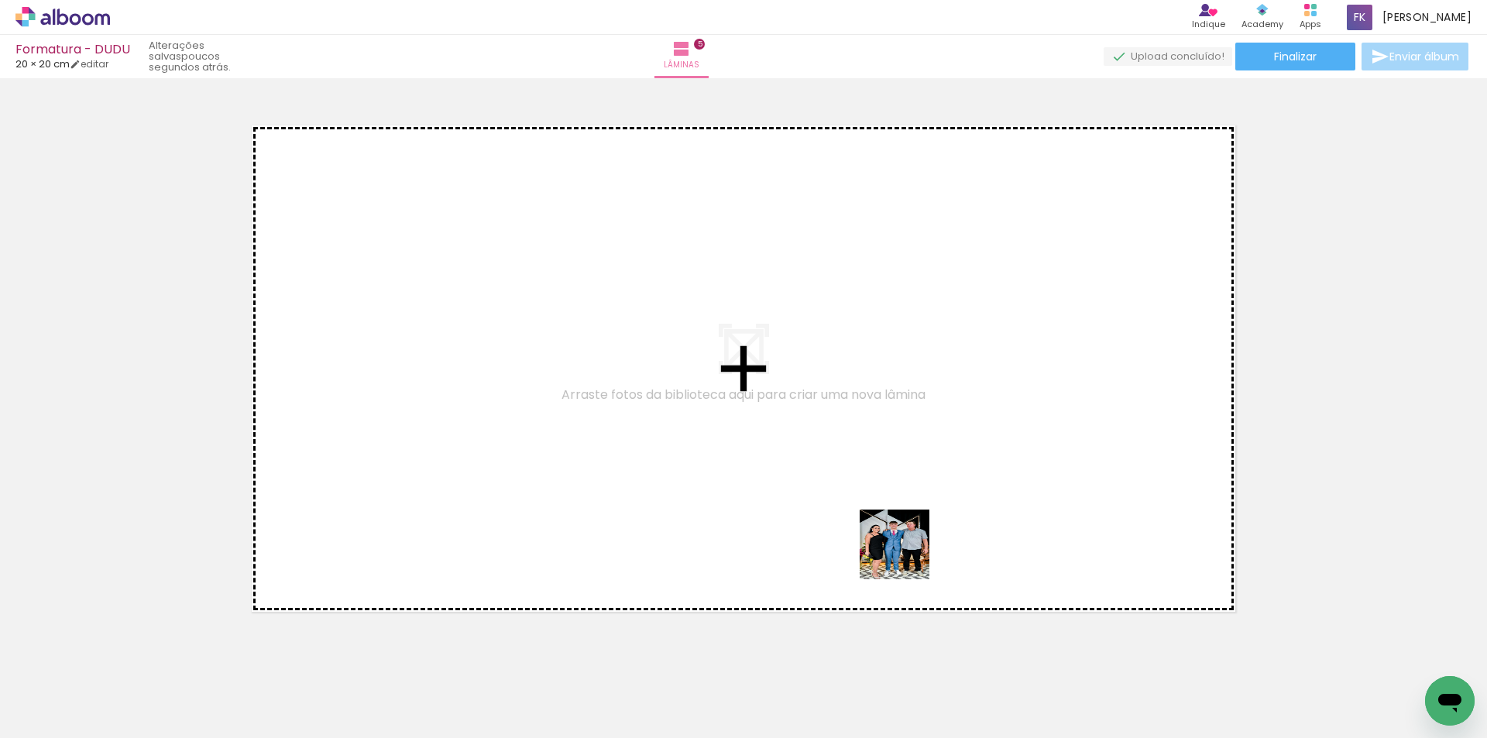
drag, startPoint x: 910, startPoint y: 568, endPoint x: 879, endPoint y: 609, distance: 51.4
click at [899, 524] on quentale-workspace at bounding box center [743, 369] width 1487 height 738
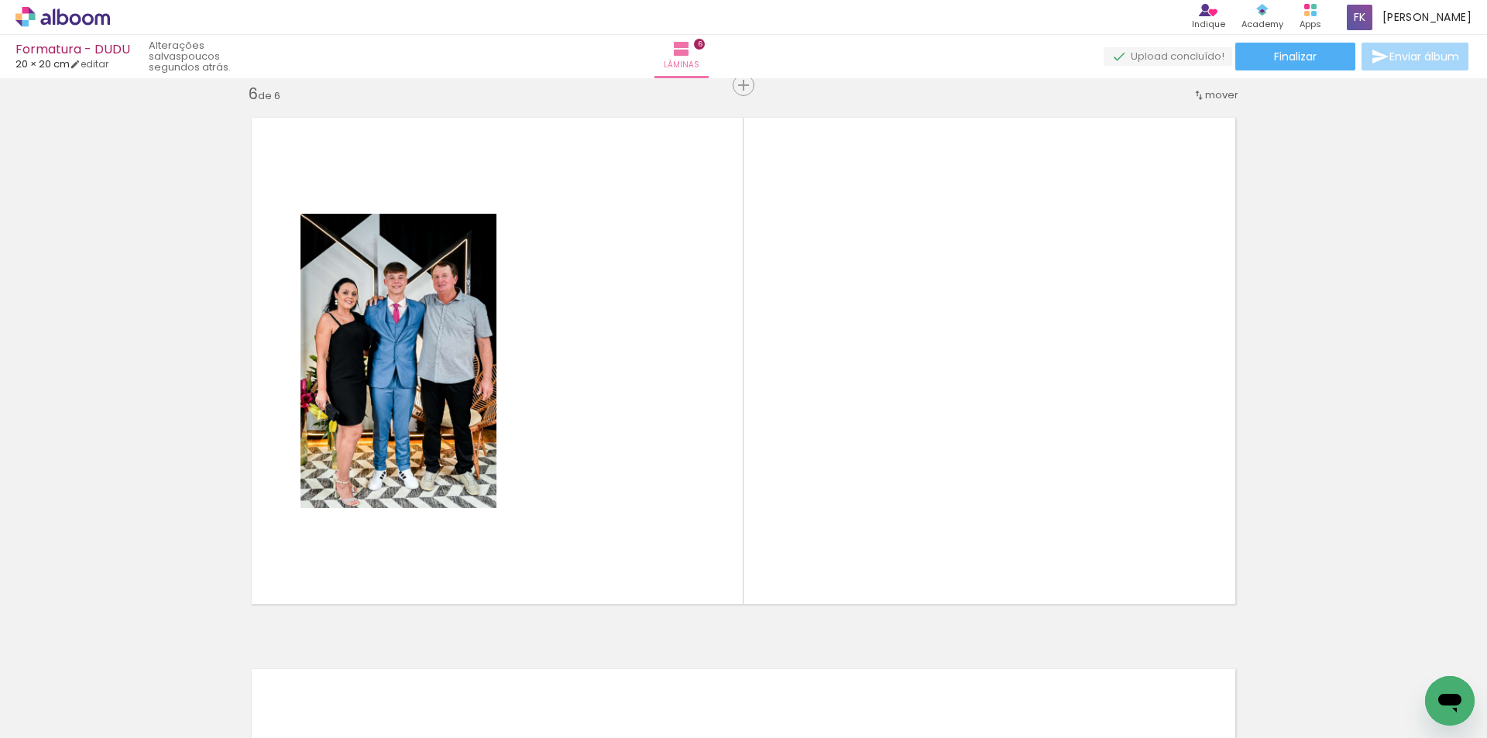
scroll to position [2778, 0]
drag, startPoint x: 867, startPoint y: 688, endPoint x: 871, endPoint y: 523, distance: 165.1
click at [871, 523] on quentale-workspace at bounding box center [743, 369] width 1487 height 738
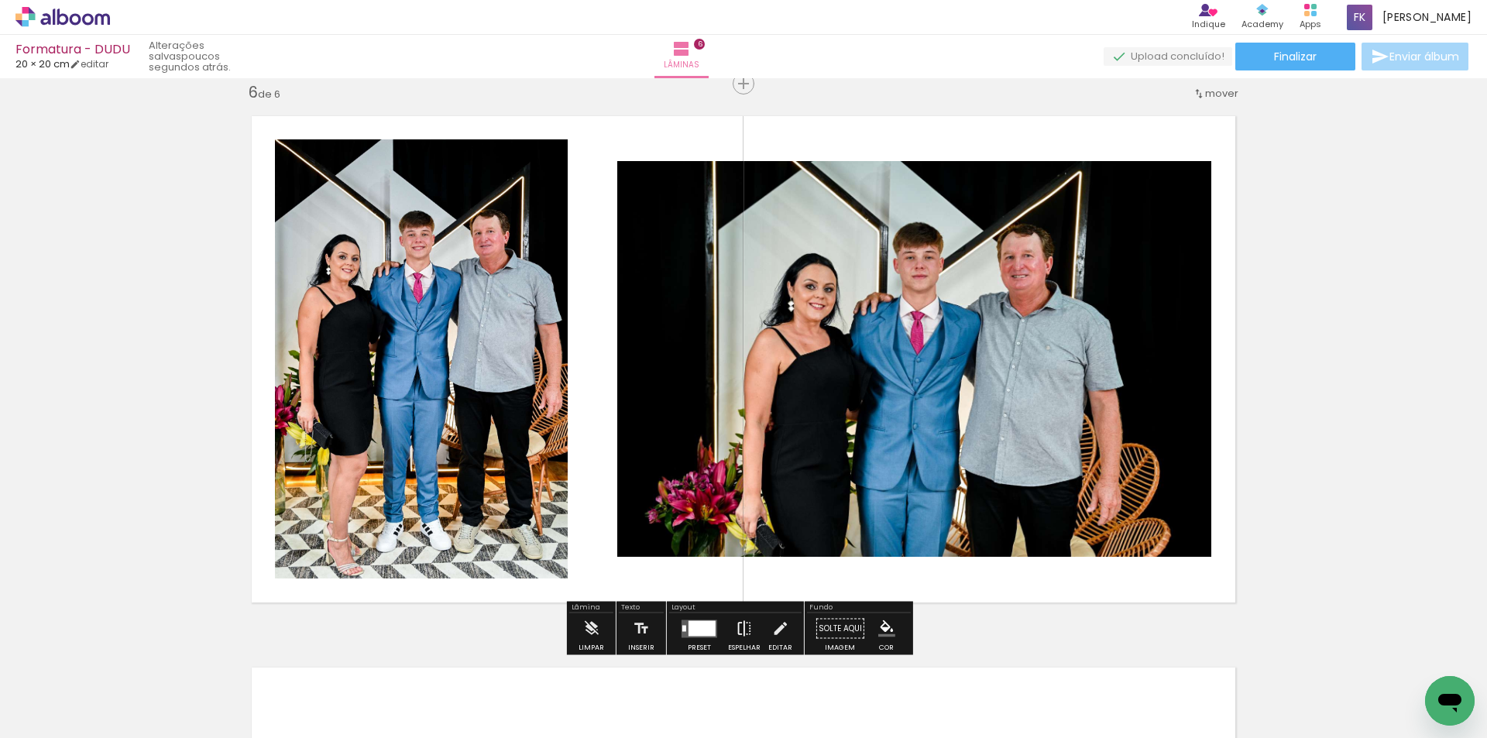
drag, startPoint x: 769, startPoint y: 694, endPoint x: 731, endPoint y: 620, distance: 83.5
click at [775, 525] on quentale-workspace at bounding box center [743, 369] width 1487 height 738
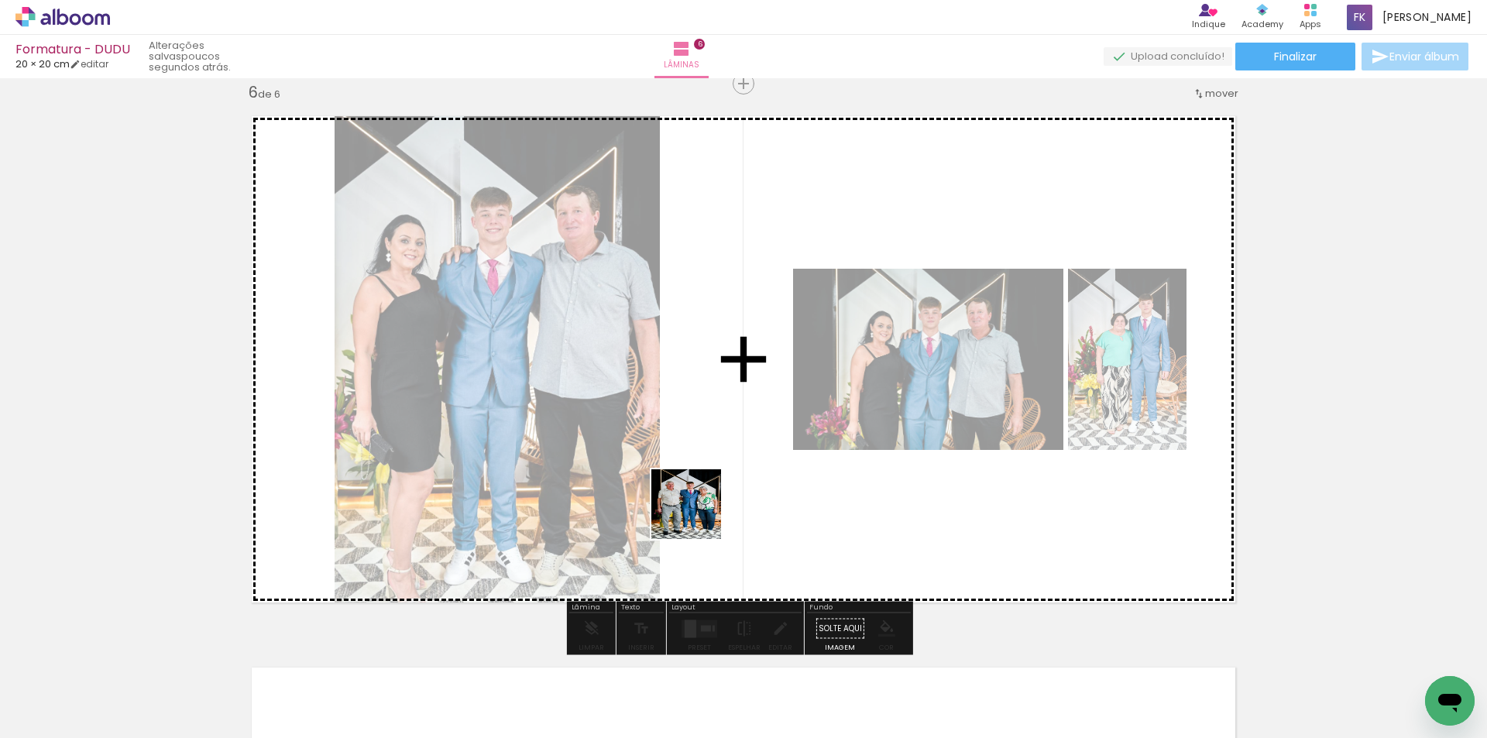
drag, startPoint x: 690, startPoint y: 689, endPoint x: 707, endPoint y: 489, distance: 200.6
click at [707, 489] on quentale-workspace at bounding box center [743, 369] width 1487 height 738
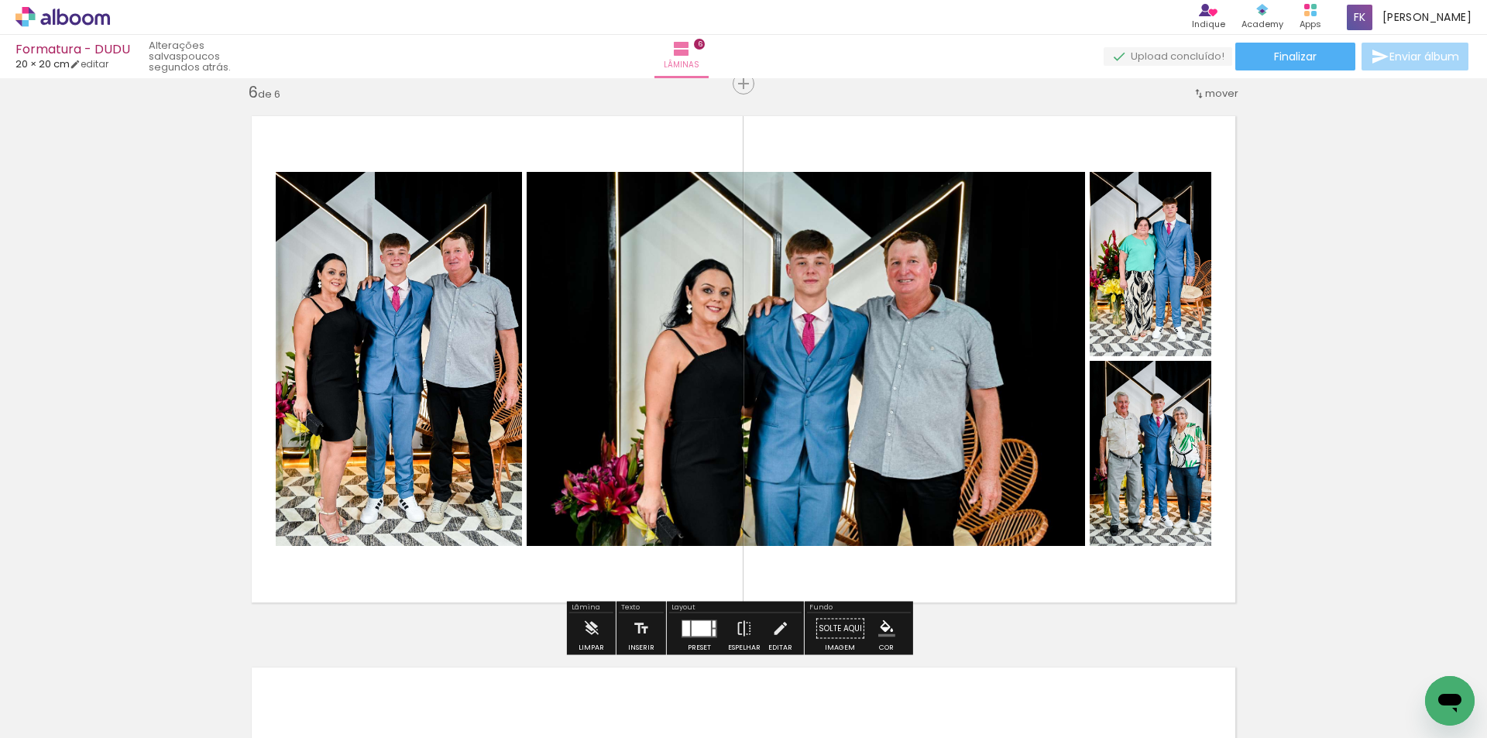
click at [697, 633] on div at bounding box center [701, 628] width 19 height 15
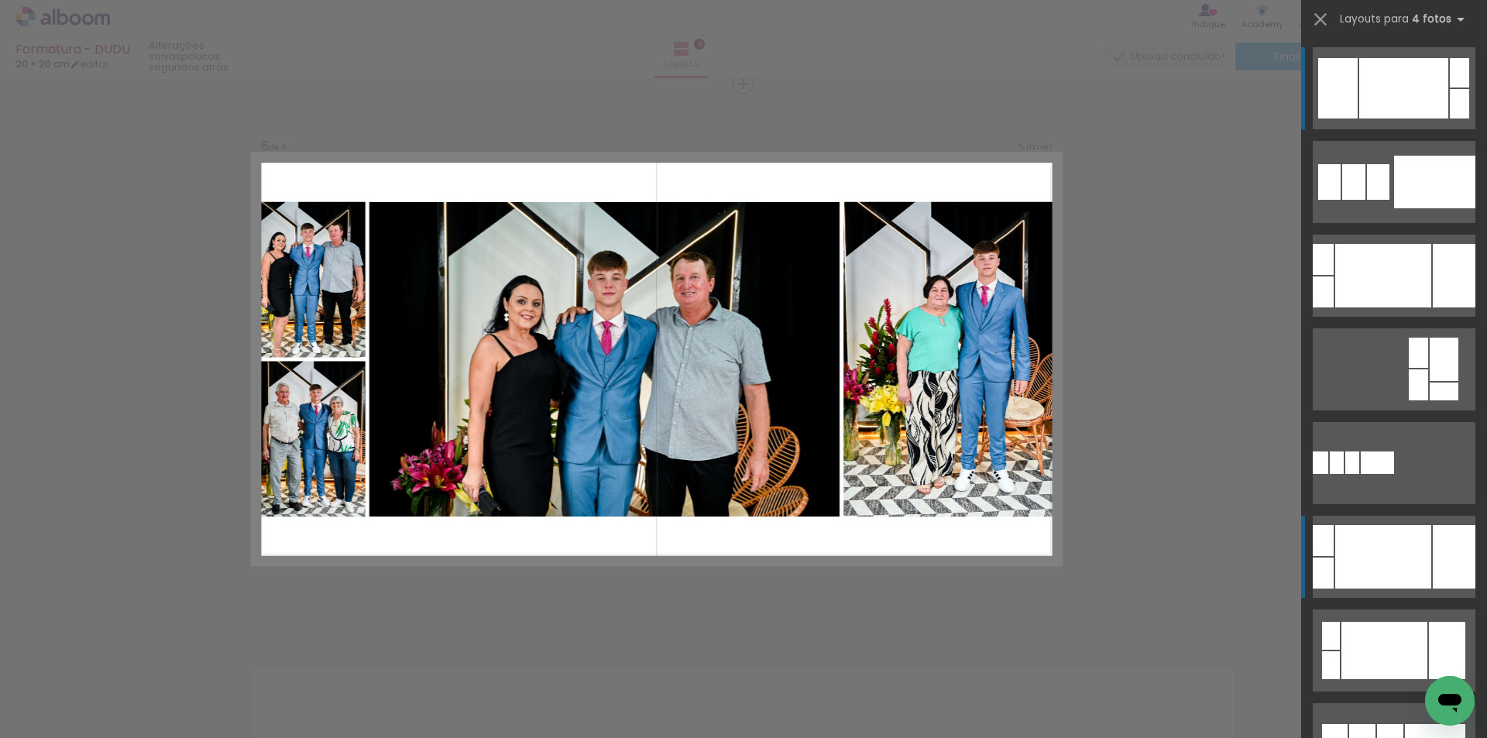
scroll to position [176, 0]
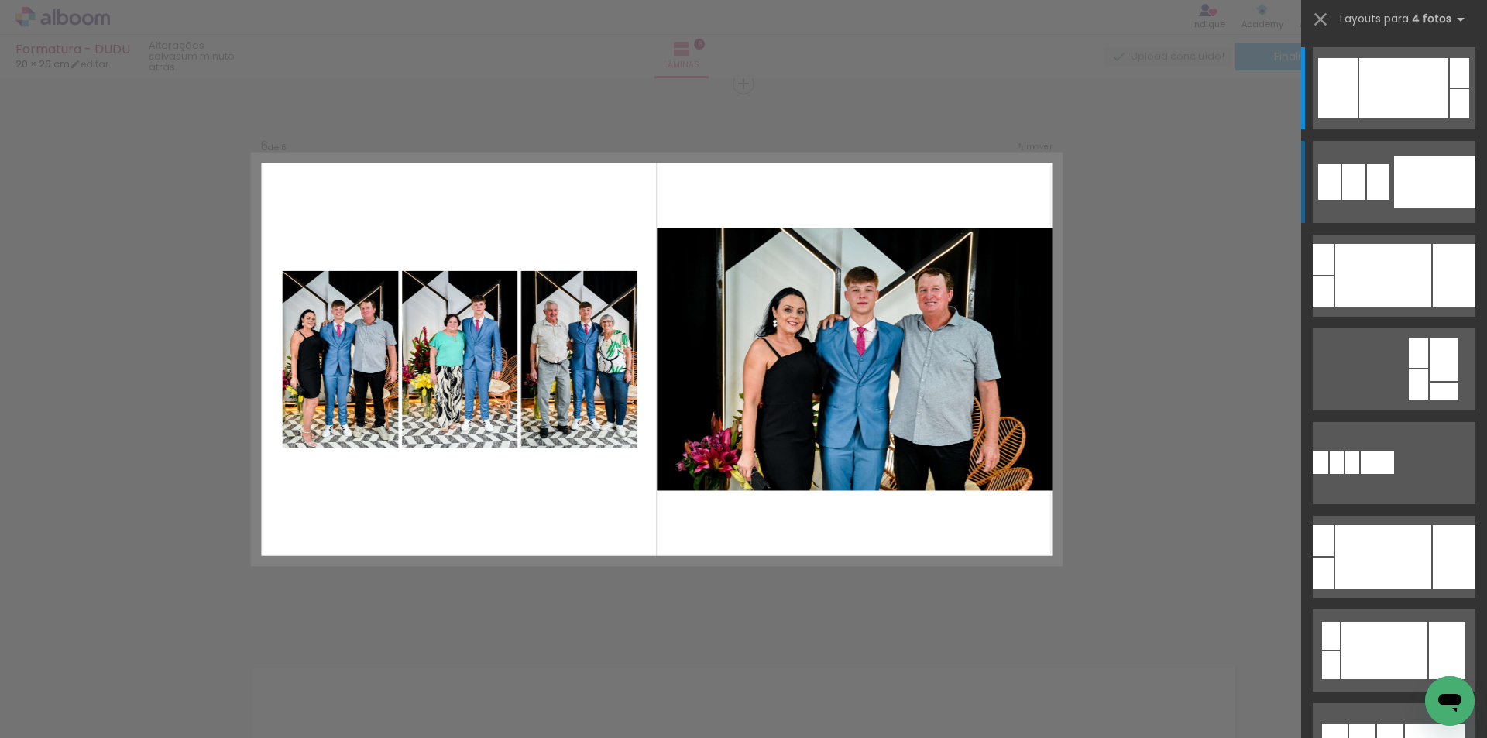
click at [1433, 244] on div at bounding box center [1454, 276] width 43 height 64
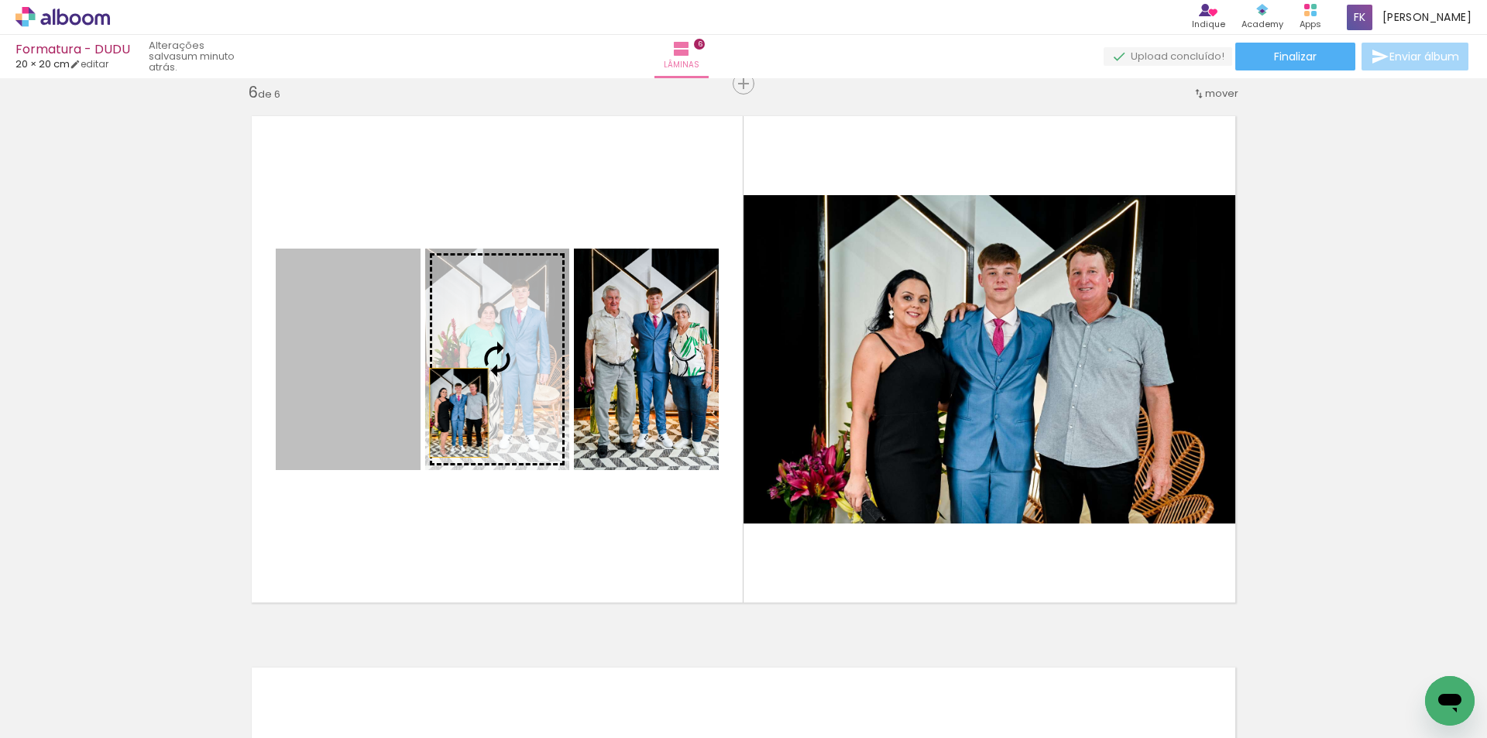
drag, startPoint x: 377, startPoint y: 423, endPoint x: 466, endPoint y: 413, distance: 90.4
click at [0, 0] on slot at bounding box center [0, 0] width 0 height 0
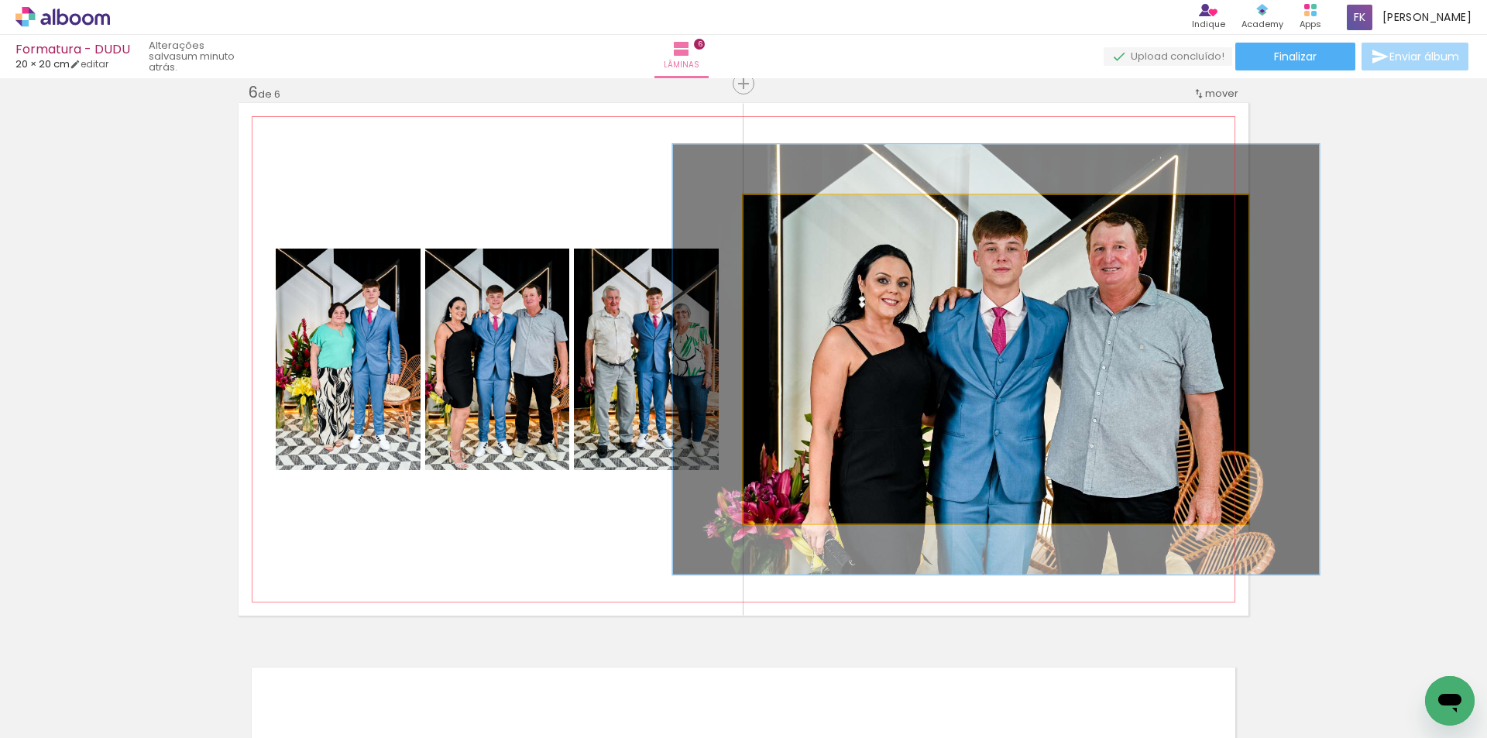
drag, startPoint x: 779, startPoint y: 215, endPoint x: 793, endPoint y: 214, distance: 14.0
type paper-slider "128"
click at [793, 214] on div at bounding box center [795, 211] width 25 height 25
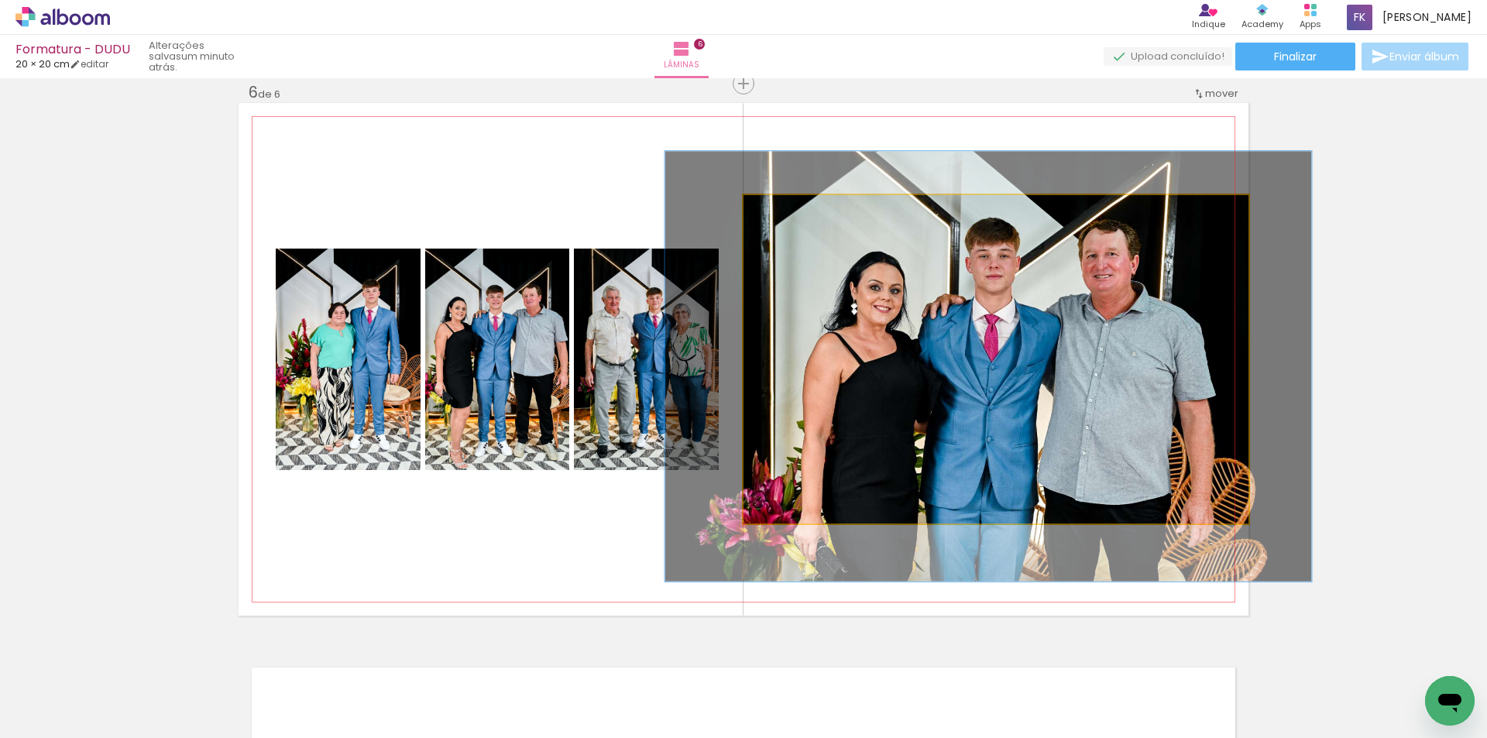
drag, startPoint x: 1079, startPoint y: 280, endPoint x: 1071, endPoint y: 287, distance: 10.4
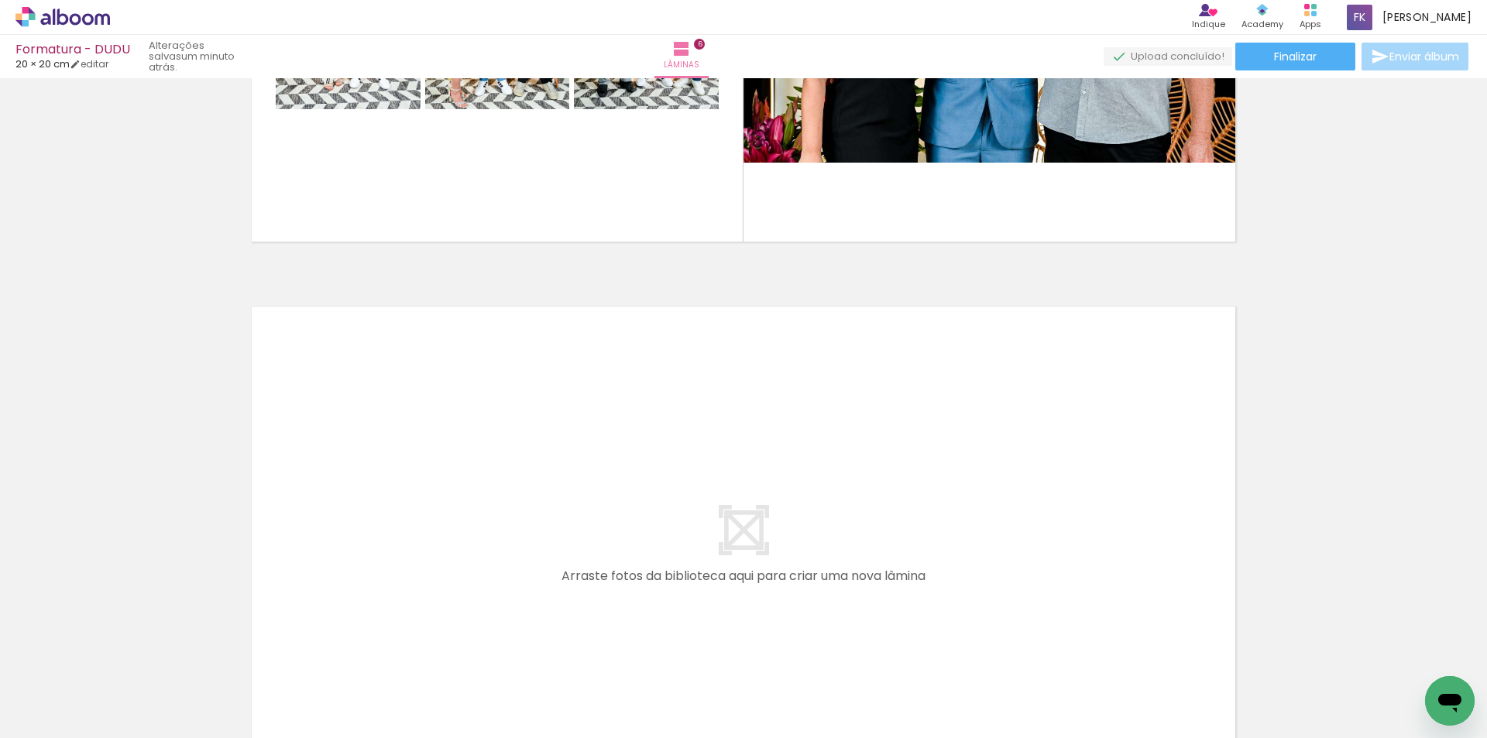
scroll to position [3166, 0]
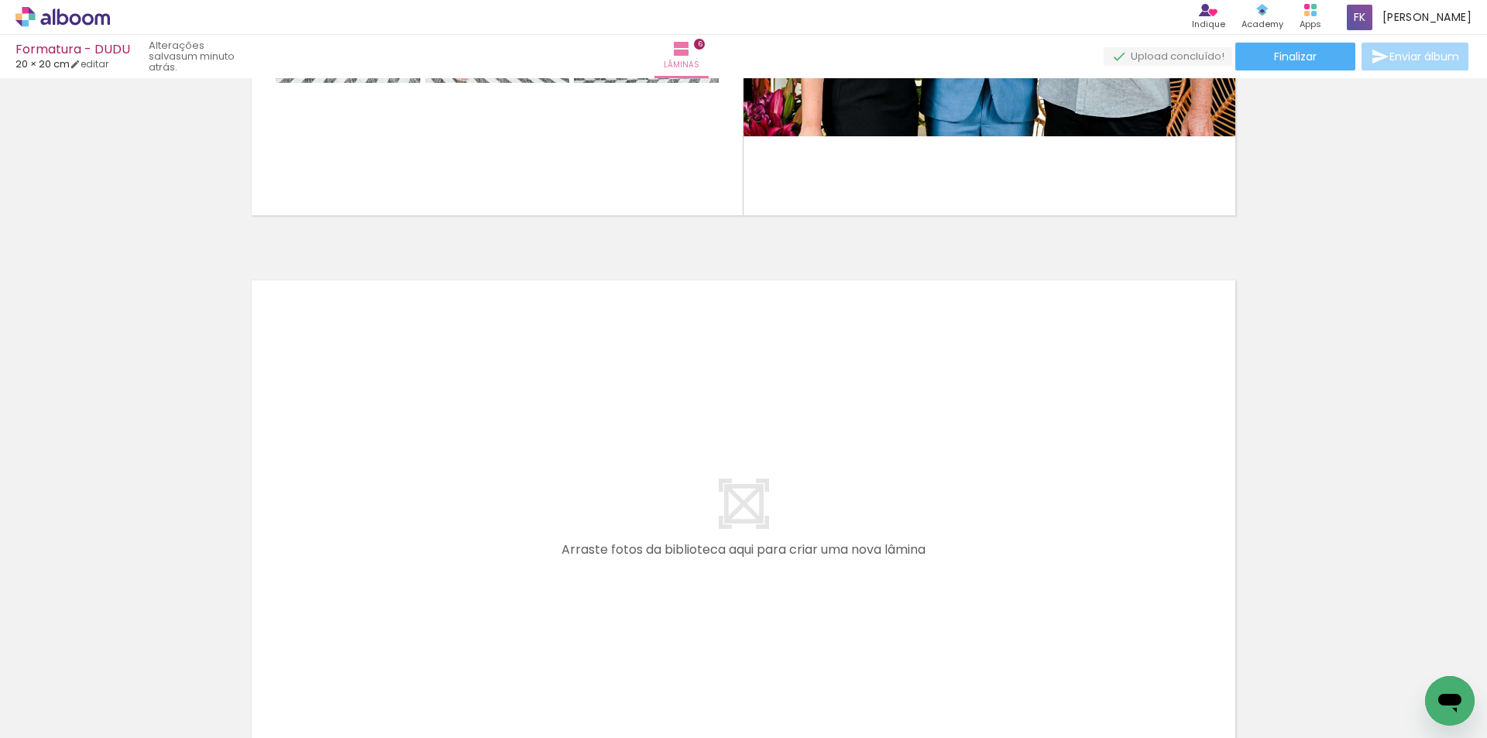
drag, startPoint x: 943, startPoint y: 686, endPoint x: 954, endPoint y: 525, distance: 161.5
click at [954, 525] on quentale-workspace at bounding box center [743, 369] width 1487 height 738
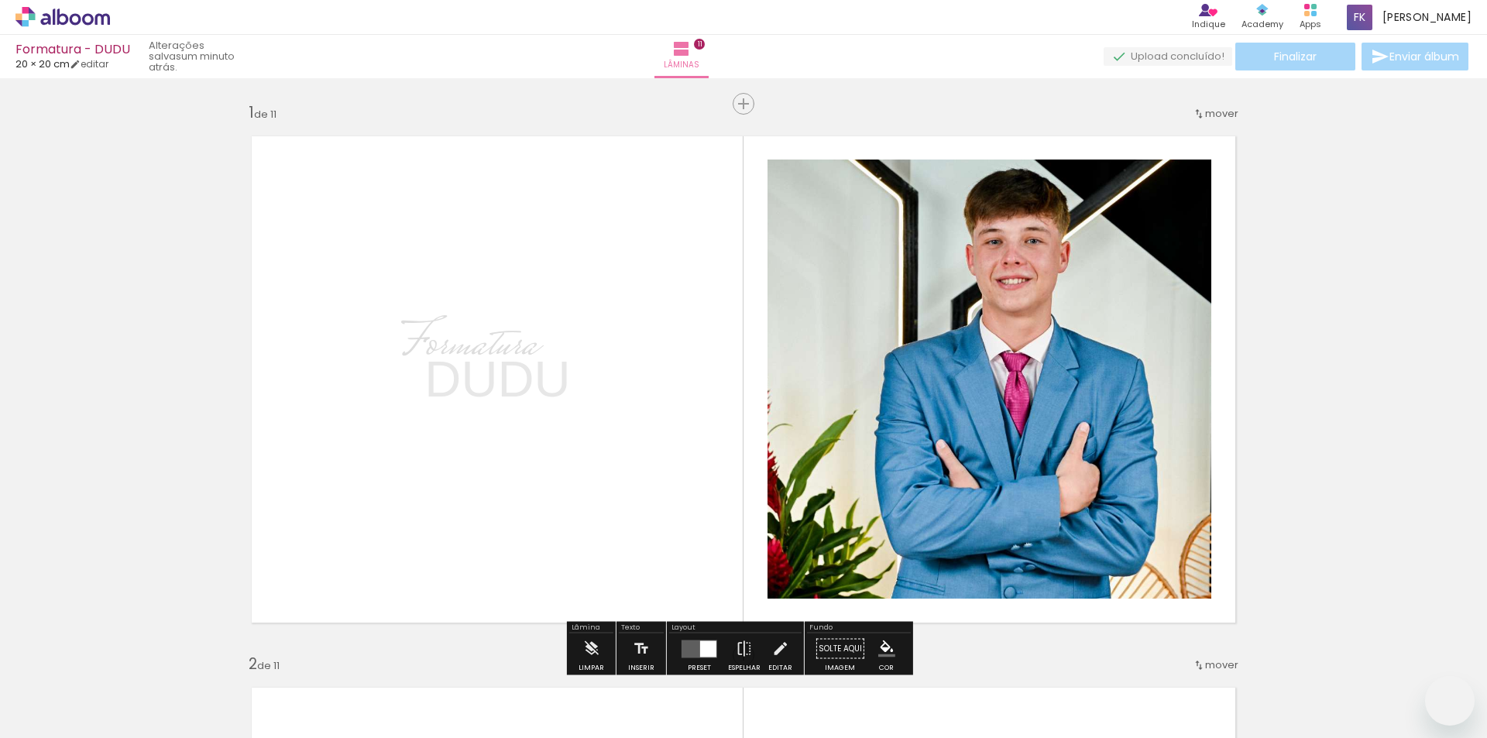
click at [497, 458] on quentale-layouter at bounding box center [744, 379] width 1010 height 513
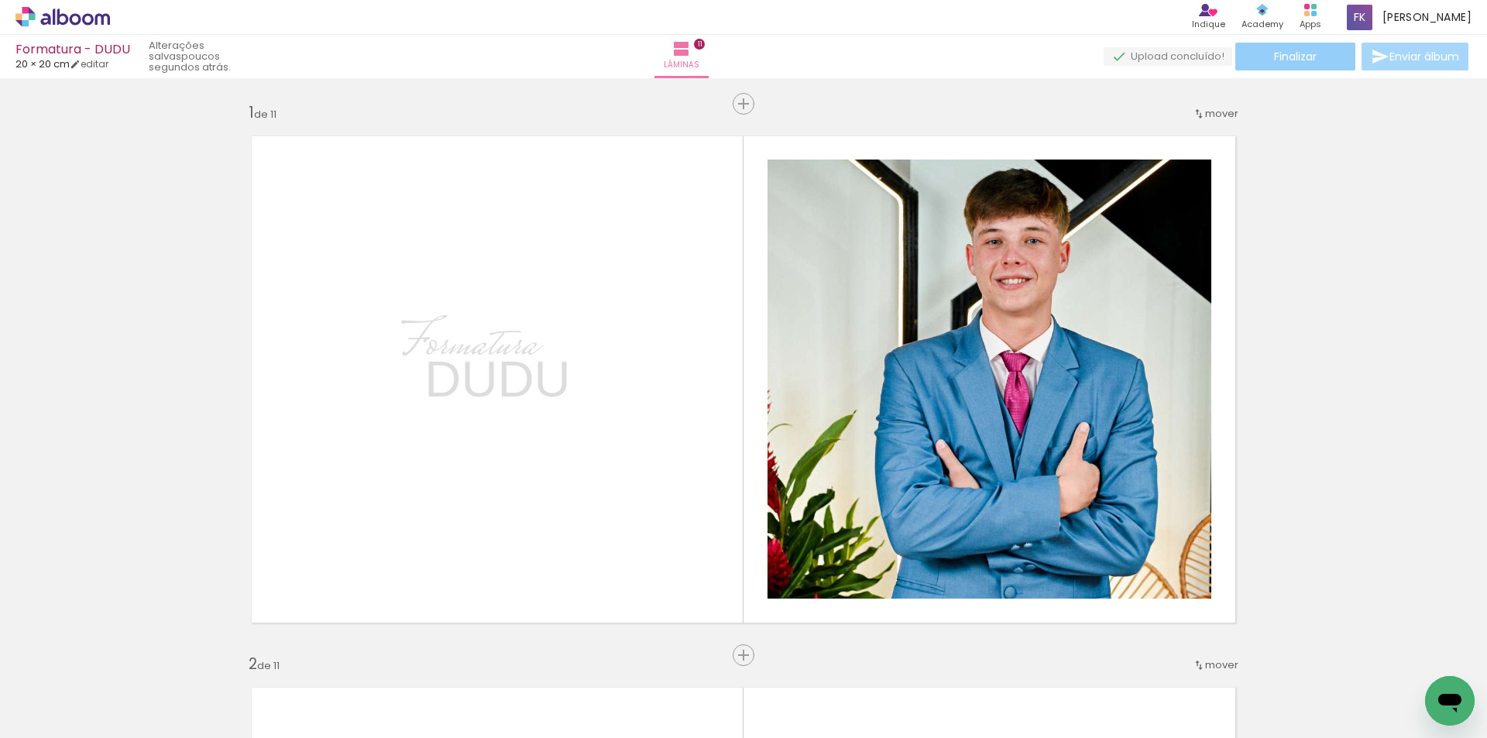
click at [1294, 60] on span "Finalizar" at bounding box center [1295, 56] width 43 height 11
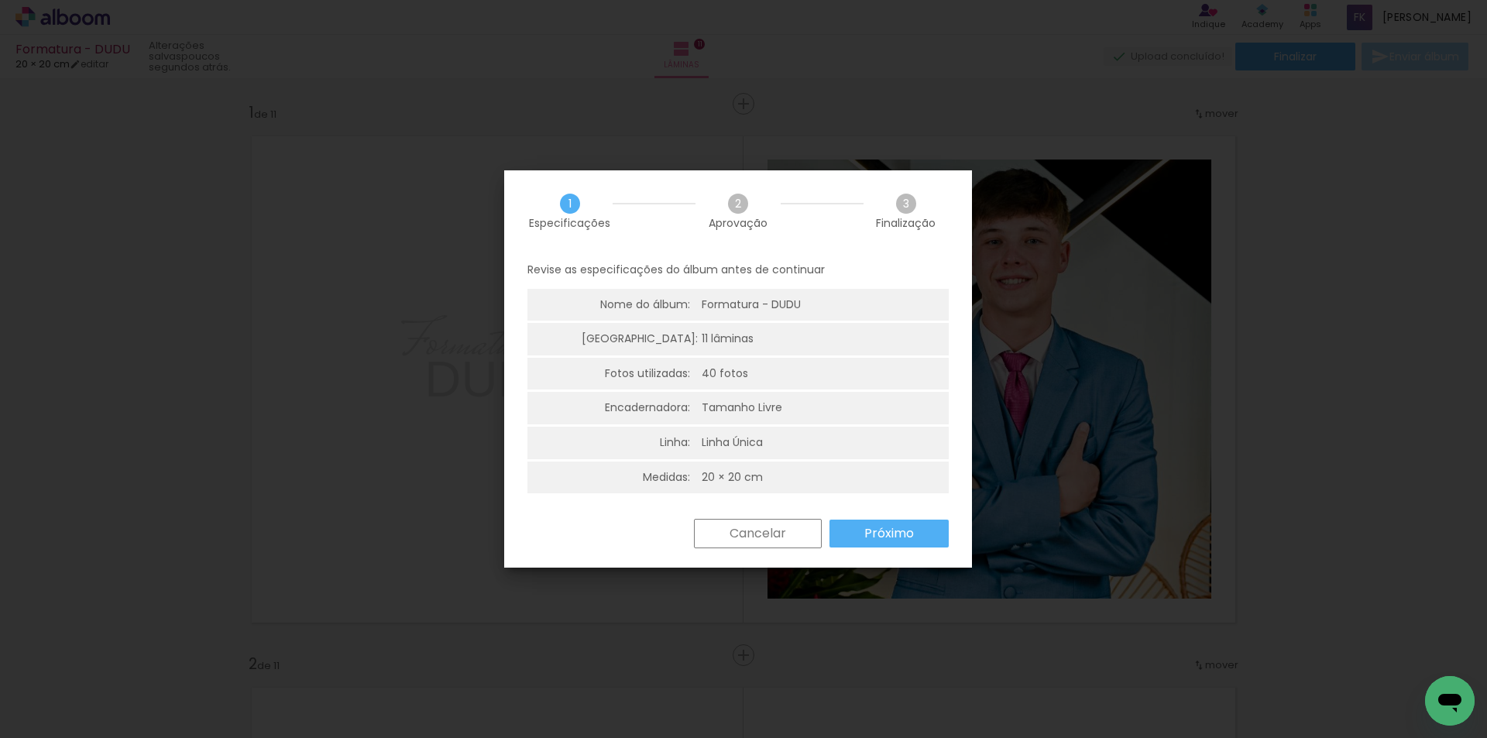
click at [0, 0] on slot "Próximo" at bounding box center [0, 0] width 0 height 0
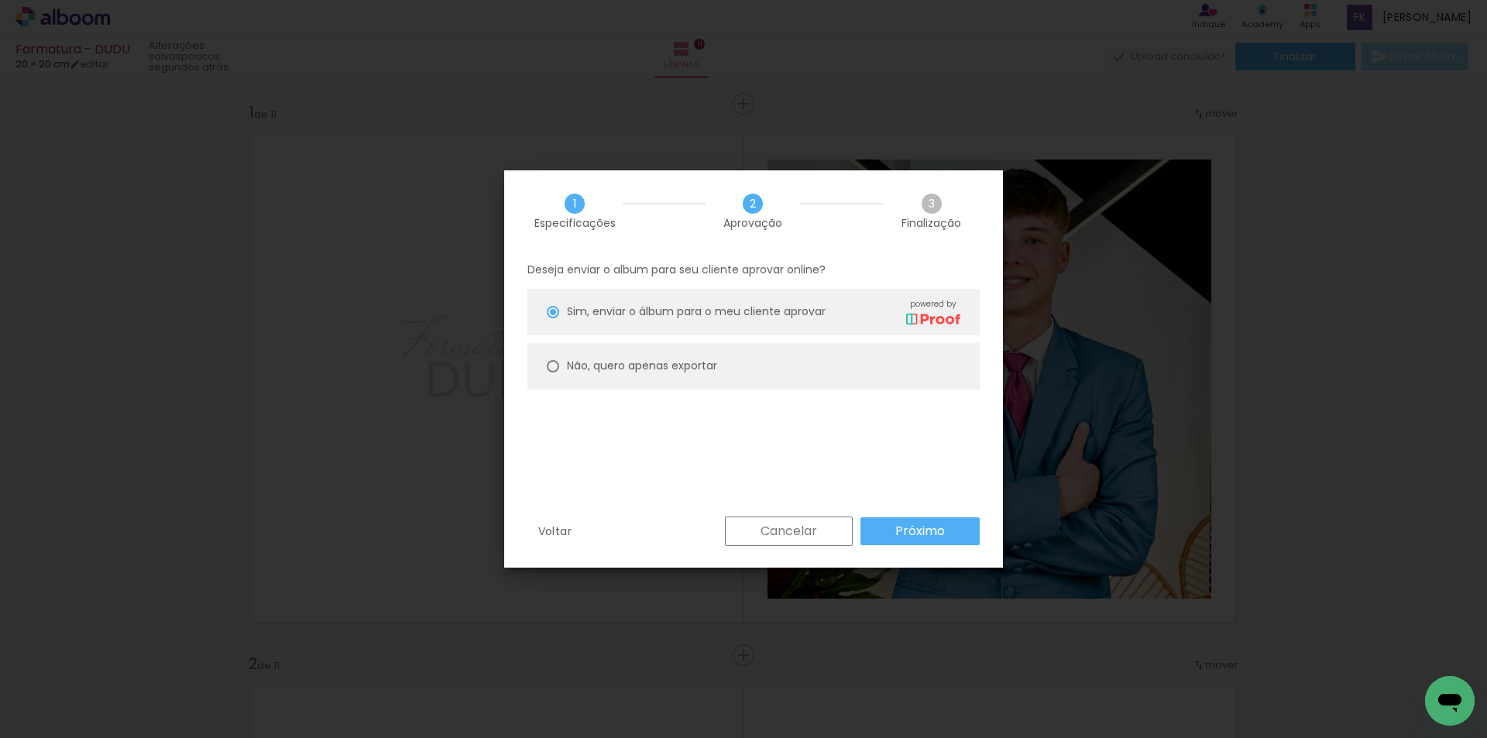
click at [0, 0] on slot "Não, quero apenas exportar" at bounding box center [0, 0] width 0 height 0
type paper-radio-button "on"
click at [917, 521] on paper-button "Próximo" at bounding box center [920, 532] width 119 height 28
type input "Alta, 300 DPI"
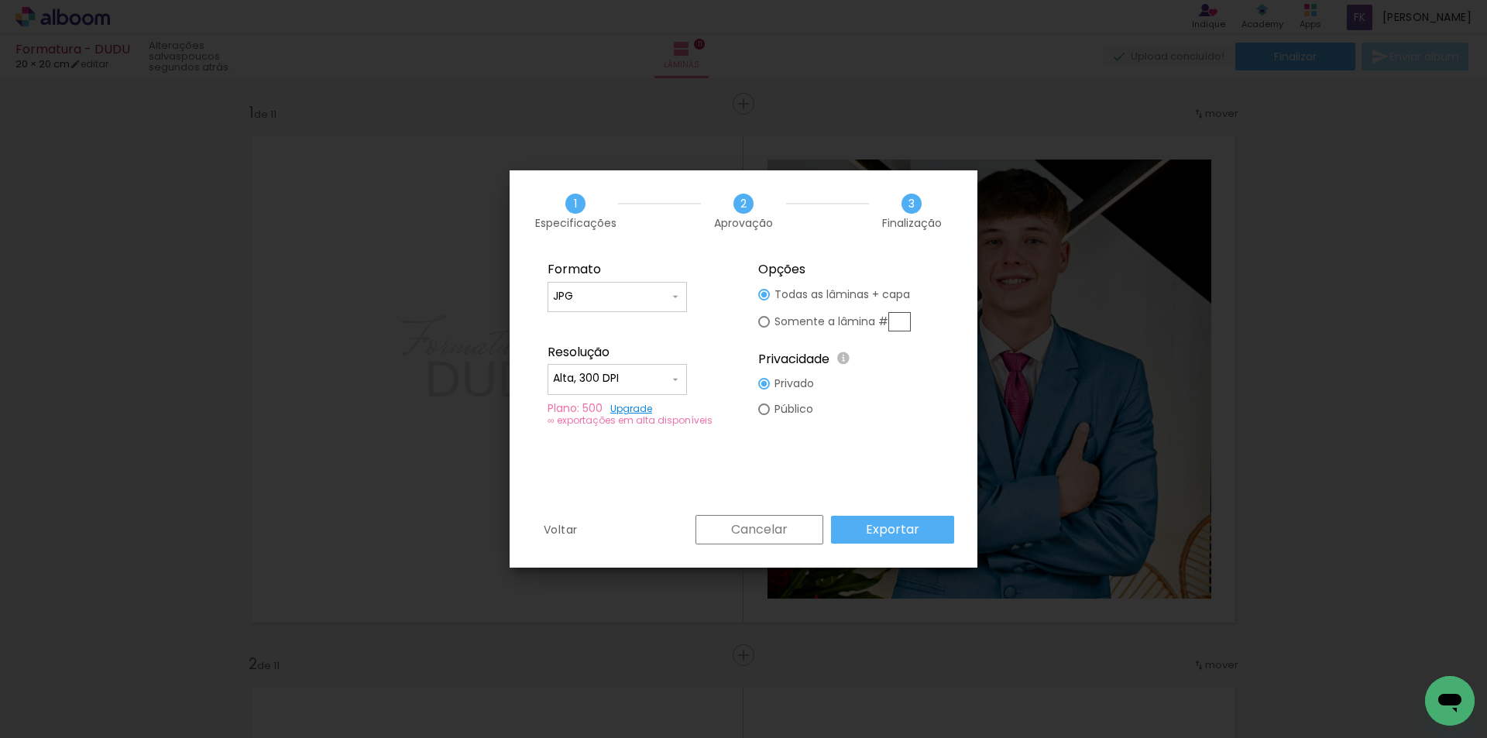
click at [607, 293] on input "JPG" at bounding box center [611, 296] width 116 height 15
click at [597, 318] on paper-item "PDF" at bounding box center [617, 325] width 139 height 31
type input "PDF"
click at [645, 380] on input "Alta, 300 DPI" at bounding box center [611, 378] width 116 height 15
click at [0, 0] on slot "Baixa" at bounding box center [0, 0] width 0 height 0
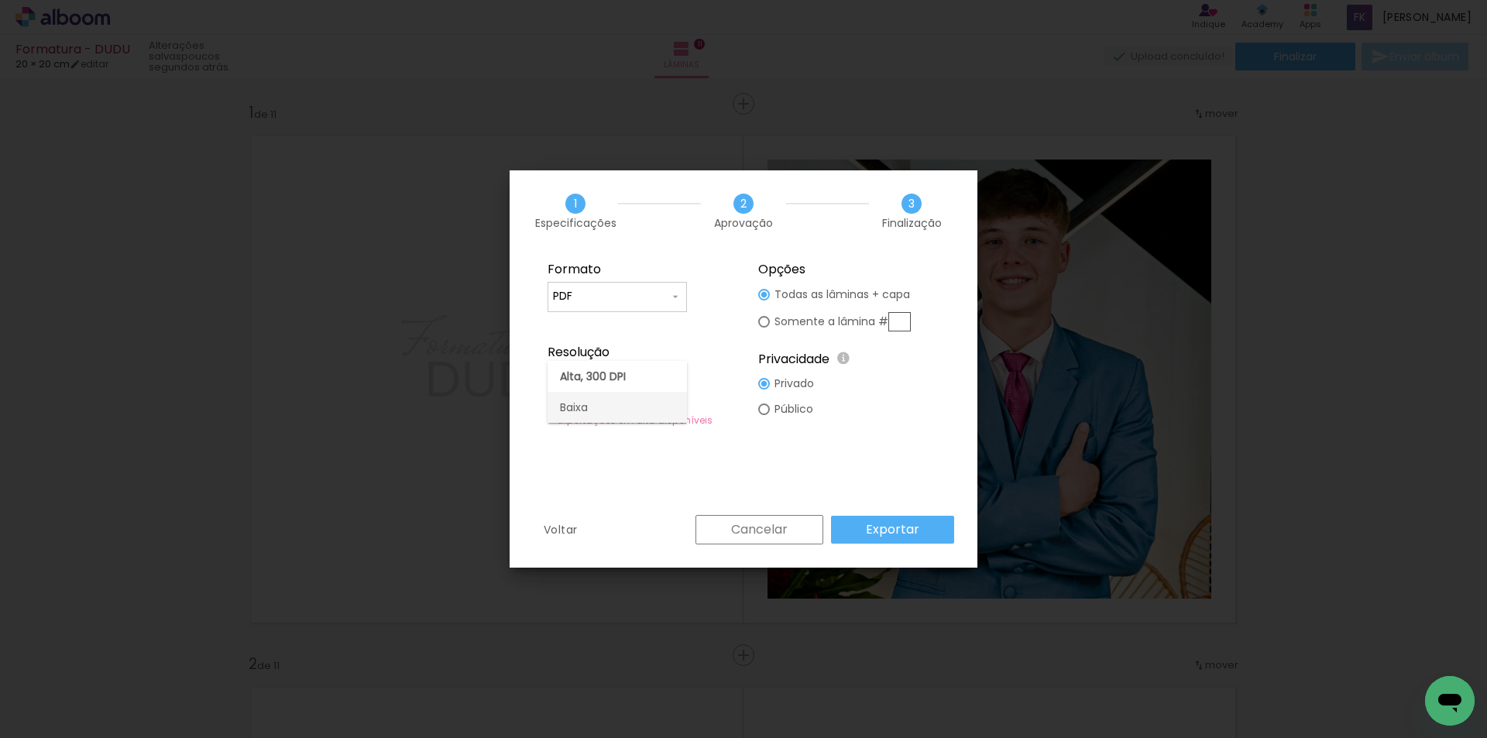
type input "Baixa"
click at [0, 0] on slot "Exportar" at bounding box center [0, 0] width 0 height 0
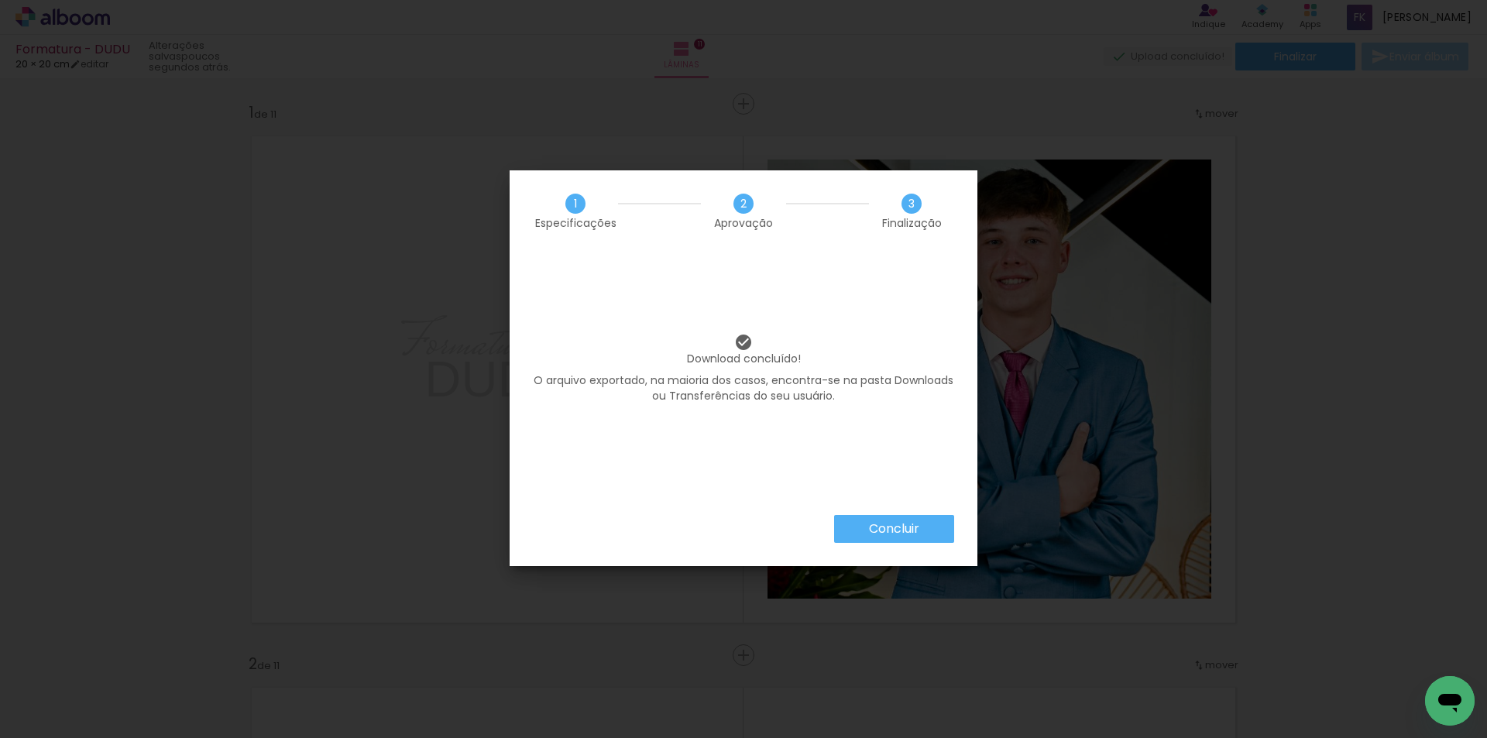
click at [0, 0] on slot "Concluir" at bounding box center [0, 0] width 0 height 0
